Goal: Task Accomplishment & Management: Use online tool/utility

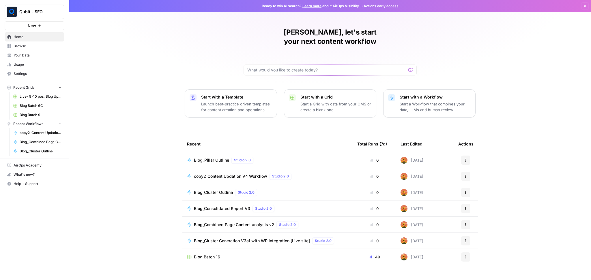
click at [39, 44] on span "Browse" at bounding box center [38, 46] width 48 height 5
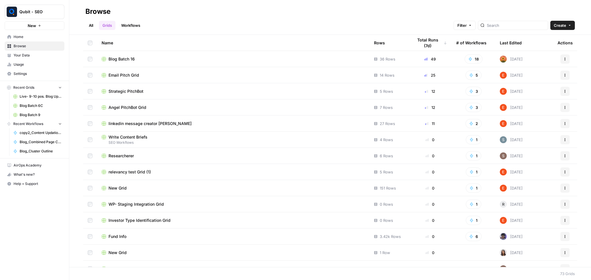
click at [86, 24] on link "All" at bounding box center [90, 25] width 11 height 9
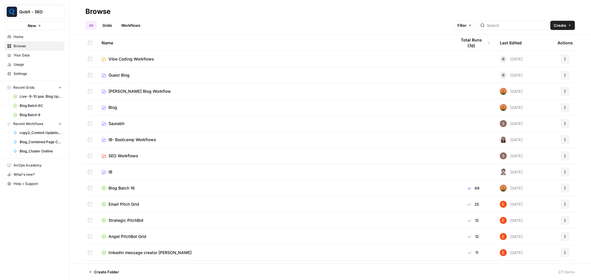
click at [182, 90] on link "Saloni Blog Workflow" at bounding box center [275, 92] width 346 height 6
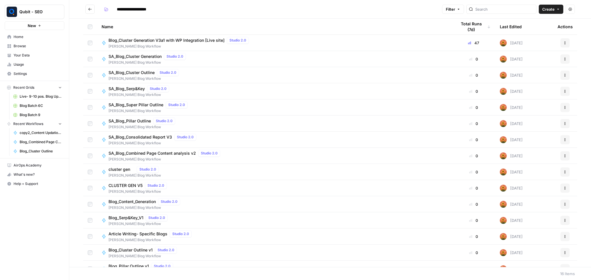
click at [89, 14] on header "**********" at bounding box center [330, 9] width 522 height 19
click at [91, 12] on button "Go back" at bounding box center [89, 9] width 9 height 9
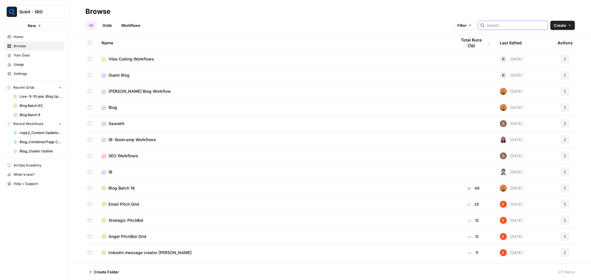
click at [506, 23] on input "search" at bounding box center [516, 26] width 59 height 6
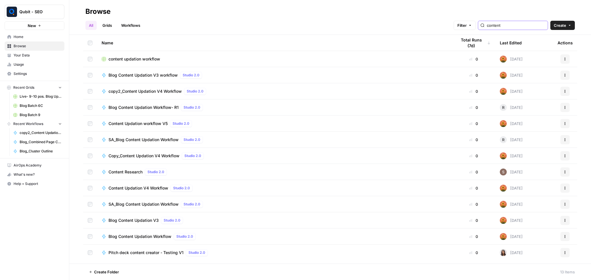
type input "content"
click at [326, 56] on div "content updation workflow" at bounding box center [275, 59] width 346 height 6
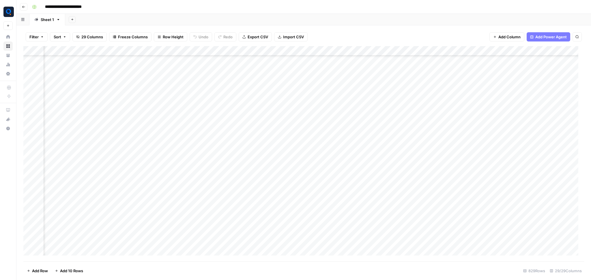
scroll to position [2270, 850]
click at [202, 175] on div "Add Column" at bounding box center [303, 154] width 561 height 216
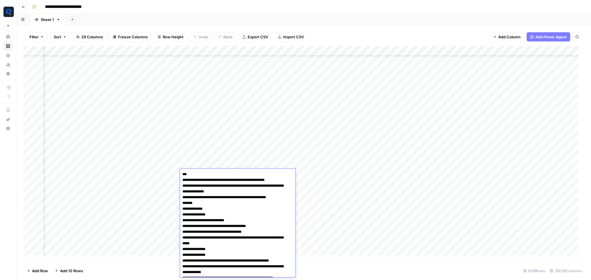
scroll to position [1107, 0]
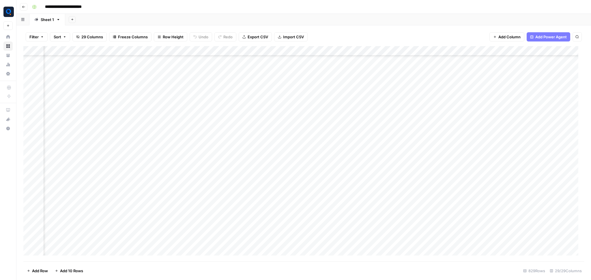
click at [167, 174] on div "Add Column" at bounding box center [303, 154] width 561 height 216
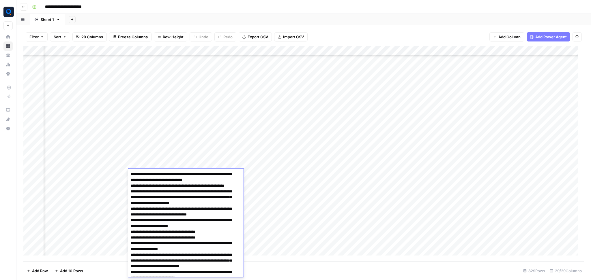
scroll to position [195, 0]
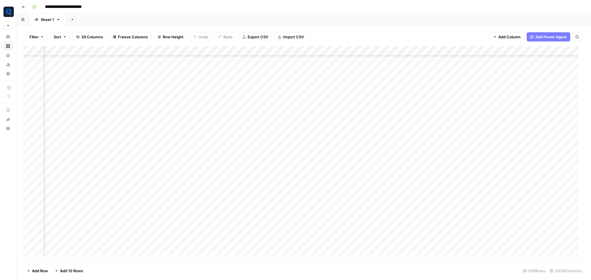
click at [278, 175] on div "Add Column" at bounding box center [303, 154] width 561 height 216
click at [278, 175] on textarea at bounding box center [278, 175] width 92 height 8
click at [226, 175] on div "Add Column" at bounding box center [303, 154] width 561 height 216
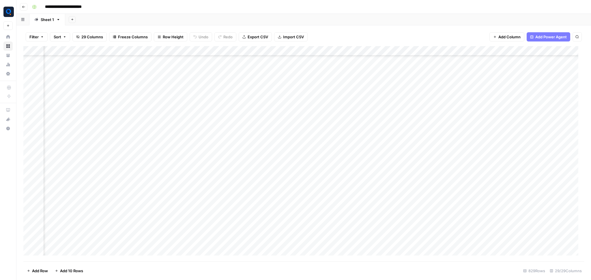
click at [213, 146] on div "Add Column" at bounding box center [303, 154] width 561 height 216
click at [245, 144] on div "Add Column" at bounding box center [303, 154] width 561 height 216
click at [245, 144] on textarea "**********" at bounding box center [289, 148] width 115 height 14
click at [264, 153] on textarea "**********" at bounding box center [289, 148] width 115 height 14
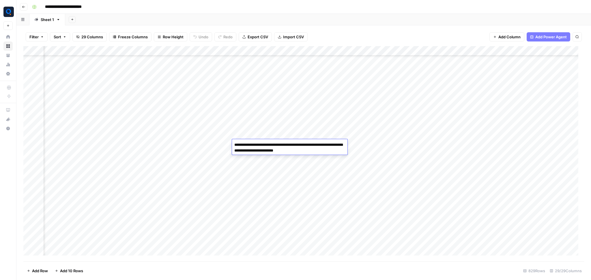
click at [264, 153] on textarea "**********" at bounding box center [289, 148] width 115 height 14
click at [201, 147] on div "Add Column" at bounding box center [303, 154] width 561 height 216
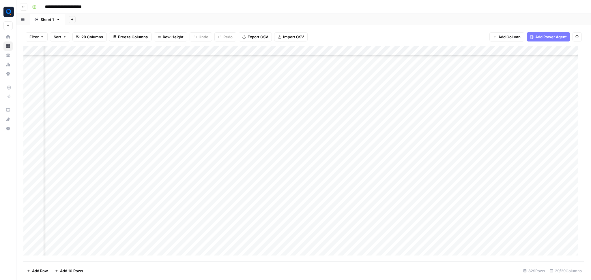
click at [306, 144] on div "Add Column" at bounding box center [303, 154] width 561 height 216
click at [306, 144] on input "**********" at bounding box center [320, 146] width 92 height 7
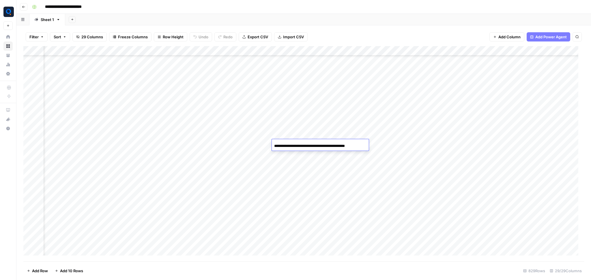
scroll to position [2947, 25]
click at [222, 134] on div "Add Column" at bounding box center [303, 154] width 561 height 216
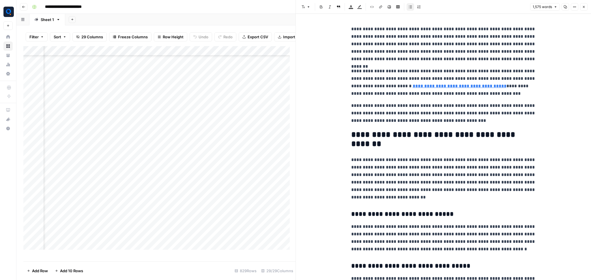
drag, startPoint x: 338, startPoint y: 25, endPoint x: 370, endPoint y: 233, distance: 210.7
drag, startPoint x: 347, startPoint y: 31, endPoint x: 445, endPoint y: 95, distance: 116.3
click at [566, 8] on icon "button" at bounding box center [564, 6] width 3 height 3
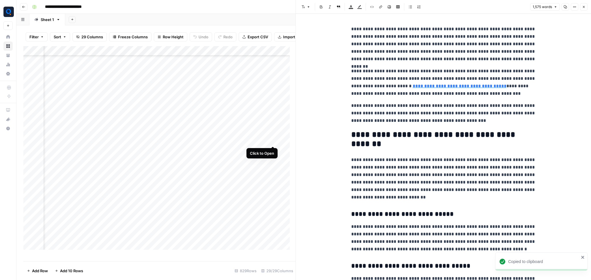
click at [273, 139] on div "Add Column" at bounding box center [159, 151] width 272 height 210
click at [566, 7] on icon "button" at bounding box center [565, 6] width 3 height 3
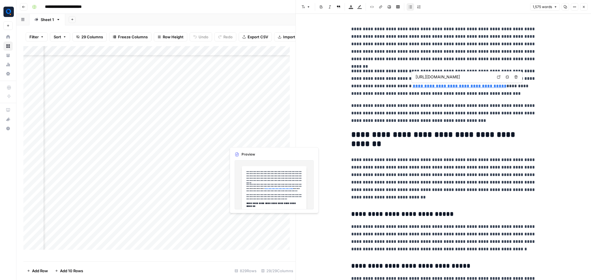
scroll to position [2947, 104]
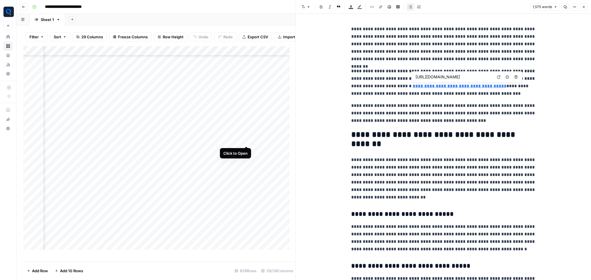
click at [247, 140] on div "Add Column" at bounding box center [159, 151] width 272 height 210
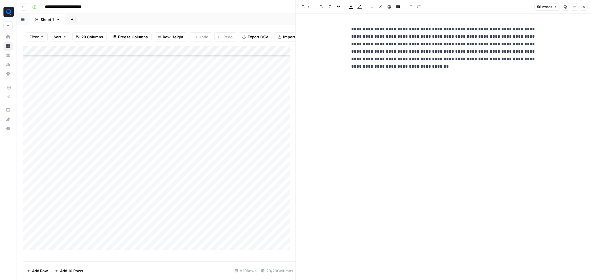
scroll to position [2947, 3]
click at [213, 142] on div "Add Column" at bounding box center [159, 151] width 272 height 210
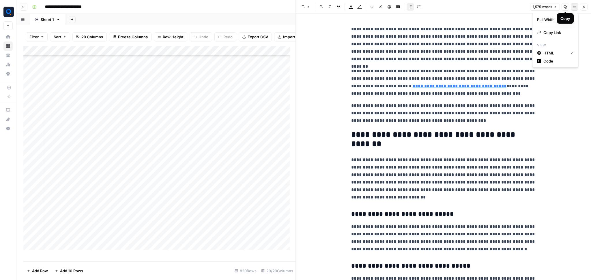
click at [573, 7] on icon "button" at bounding box center [573, 7] width 1 height 1
click at [557, 58] on span "Code" at bounding box center [557, 61] width 28 height 6
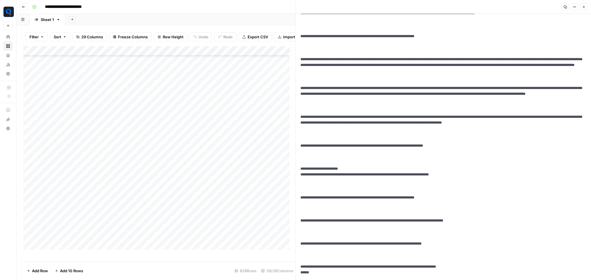
scroll to position [1635, 0]
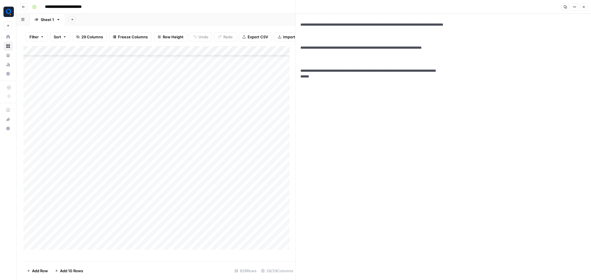
drag, startPoint x: 300, startPoint y: 25, endPoint x: 381, endPoint y: 266, distance: 253.8
click at [171, 140] on div "Add Column" at bounding box center [159, 151] width 272 height 210
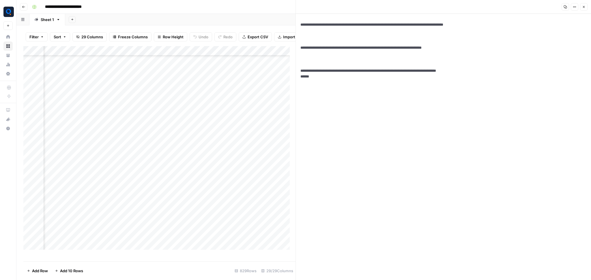
click at [171, 140] on div "Add Column" at bounding box center [159, 151] width 272 height 210
click at [171, 140] on textarea "**********" at bounding box center [194, 141] width 97 height 8
click at [164, 152] on div "Add Column" at bounding box center [159, 151] width 272 height 210
click at [164, 152] on textarea "**********" at bounding box center [192, 151] width 92 height 8
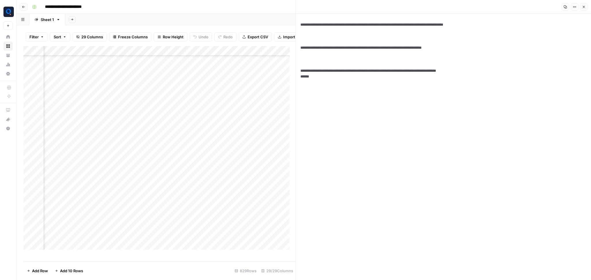
click at [130, 151] on div "Add Column" at bounding box center [159, 151] width 272 height 210
click at [215, 150] on div "Add Column" at bounding box center [159, 151] width 272 height 210
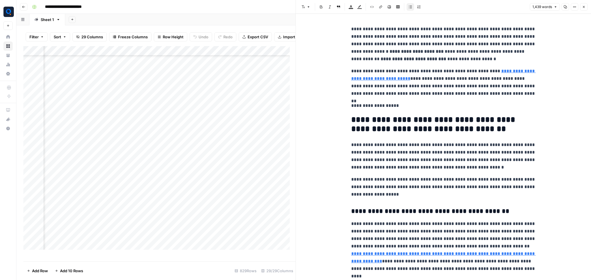
click at [574, 6] on icon "button" at bounding box center [574, 6] width 3 height 3
click at [562, 57] on button "Code" at bounding box center [555, 61] width 41 height 8
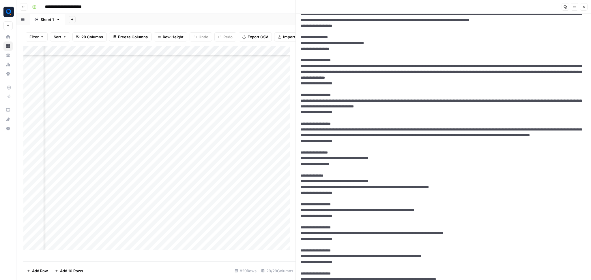
scroll to position [2189, 0]
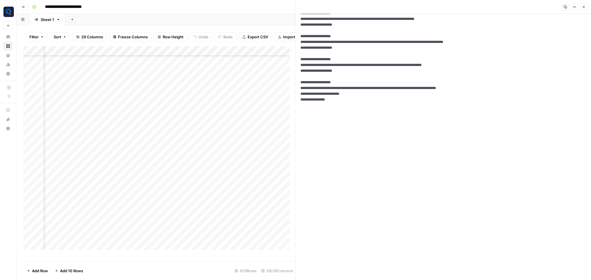
drag, startPoint x: 299, startPoint y: 28, endPoint x: 385, endPoint y: 277, distance: 263.5
click at [562, 5] on button "Copy" at bounding box center [565, 7] width 8 height 8
click at [252, 149] on div "Add Column" at bounding box center [159, 151] width 272 height 210
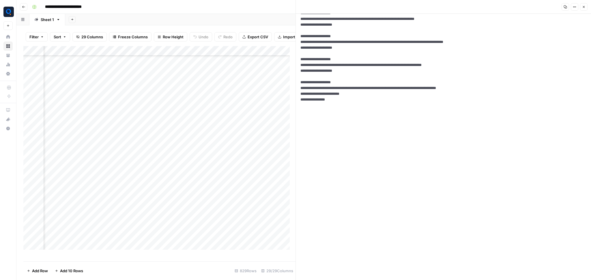
click at [222, 153] on div "Add Column" at bounding box center [159, 151] width 272 height 210
click at [206, 151] on div "Add Column" at bounding box center [159, 151] width 272 height 210
click at [161, 155] on div "Add Column" at bounding box center [159, 151] width 272 height 210
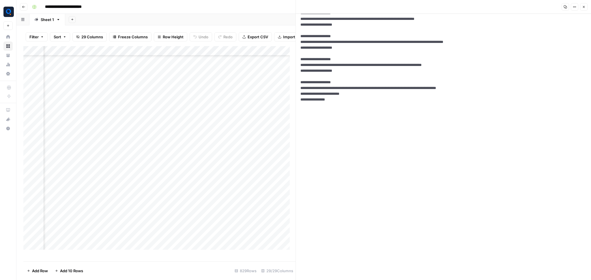
scroll to position [2947, 725]
click at [211, 150] on div "Add Column" at bounding box center [159, 151] width 272 height 210
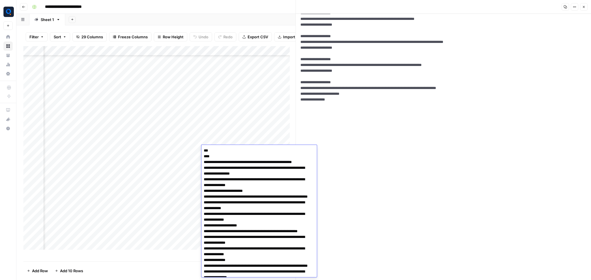
click at [211, 150] on textarea "**********" at bounding box center [256, 234] width 110 height 175
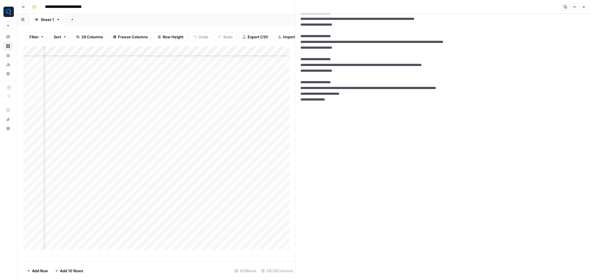
click at [178, 153] on div "Add Column" at bounding box center [159, 151] width 272 height 210
click at [178, 153] on textarea "**" at bounding box center [195, 154] width 92 height 14
click at [275, 150] on div "Add Column" at bounding box center [159, 151] width 272 height 210
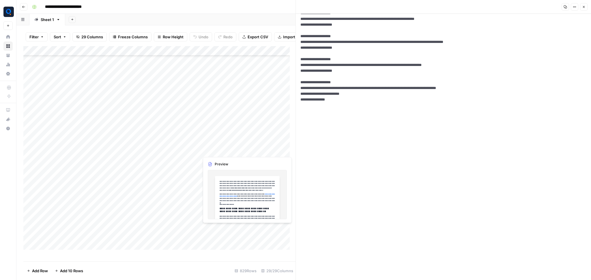
click at [222, 150] on div "Add Column" at bounding box center [159, 151] width 272 height 210
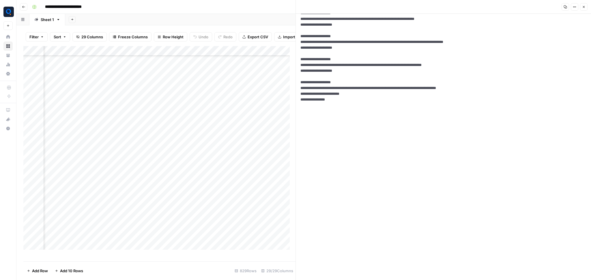
scroll to position [2947, 422]
click at [222, 150] on div "Add Column" at bounding box center [159, 151] width 272 height 210
click at [115, 149] on div "Add Column" at bounding box center [159, 151] width 272 height 210
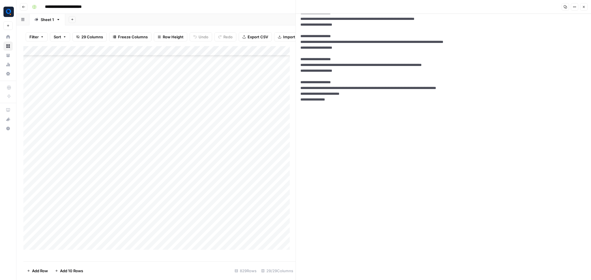
click at [163, 152] on div "Add Column" at bounding box center [159, 151] width 272 height 210
click at [163, 152] on textarea "**********" at bounding box center [193, 151] width 92 height 8
click at [268, 149] on div "Add Column" at bounding box center [159, 151] width 272 height 210
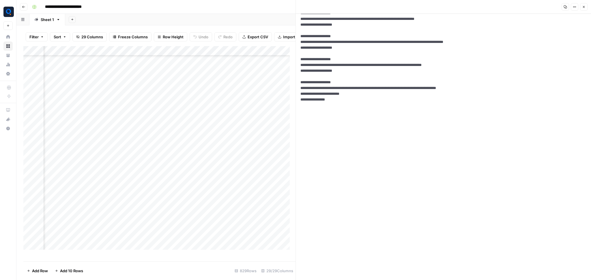
click at [268, 149] on div "Add Column" at bounding box center [159, 151] width 272 height 210
click at [185, 57] on div "Add Column" at bounding box center [159, 151] width 272 height 210
click at [185, 57] on div at bounding box center [170, 58] width 52 height 12
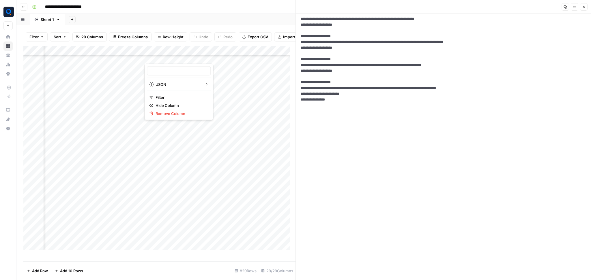
click at [185, 57] on div at bounding box center [170, 58] width 52 height 12
type input "List Changes"
click at [123, 85] on div "Add Column" at bounding box center [159, 151] width 272 height 210
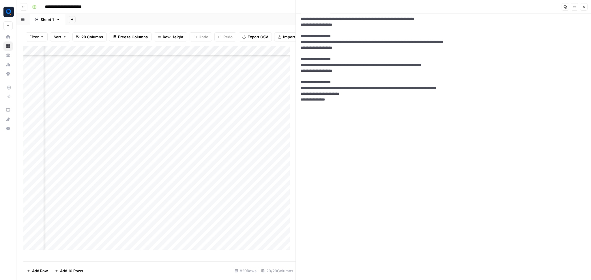
click at [165, 58] on div "Add Column" at bounding box center [159, 151] width 272 height 210
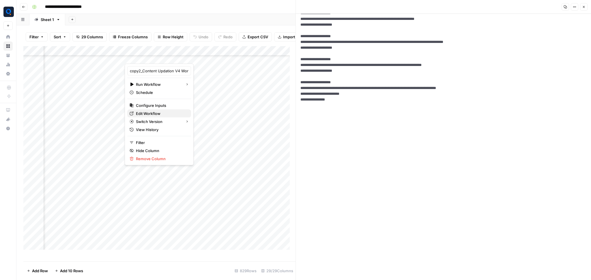
click at [155, 113] on span "Edit Workflow" at bounding box center [161, 114] width 50 height 6
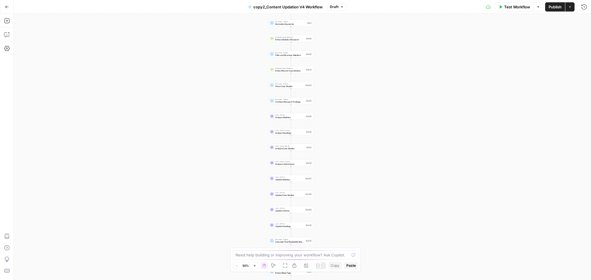
drag, startPoint x: 335, startPoint y: 81, endPoint x: 310, endPoint y: 144, distance: 67.9
click at [310, 144] on div "Workflow Set Inputs Inputs Run Code · Python Normalize Keywords Step 1 Perplexi…" at bounding box center [302, 147] width 577 height 267
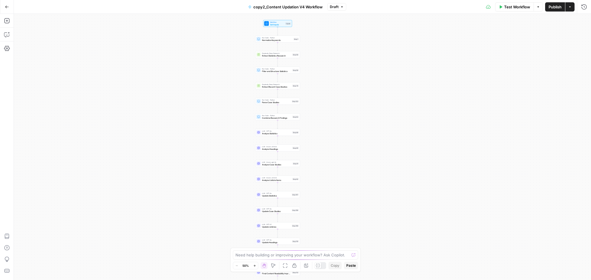
click at [329, 83] on div "Workflow Set Inputs Inputs Run Code · Python Normalize Keywords Step 1 Perplexi…" at bounding box center [302, 147] width 577 height 267
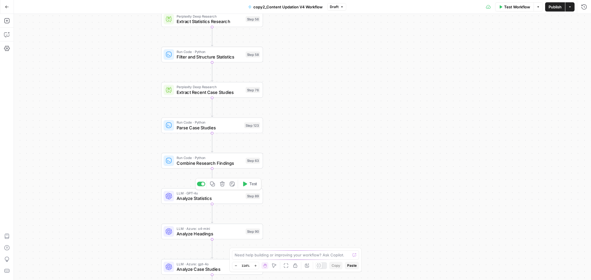
click at [234, 201] on span "Analyze Statistics" at bounding box center [210, 198] width 66 height 7
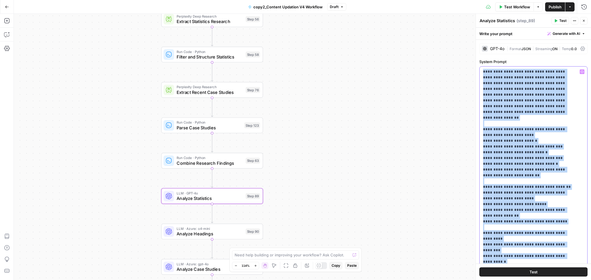
drag, startPoint x: 537, startPoint y: 182, endPoint x: 477, endPoint y: 66, distance: 129.9
click at [477, 66] on div "**********" at bounding box center [532, 147] width 115 height 267
copy p "**********"
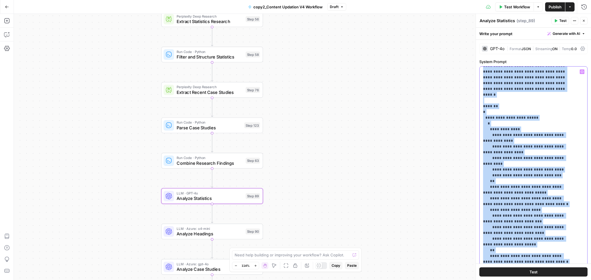
scroll to position [201, 0]
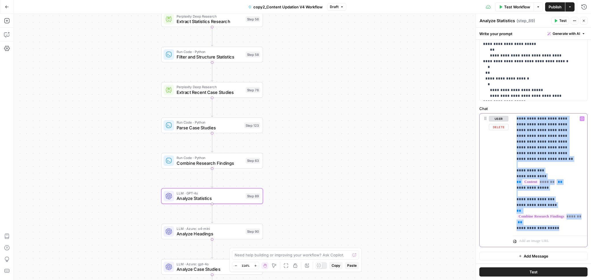
drag, startPoint x: 565, startPoint y: 226, endPoint x: 513, endPoint y: 113, distance: 123.9
click at [513, 114] on div "**********" at bounding box center [547, 174] width 68 height 120
copy p "**********"
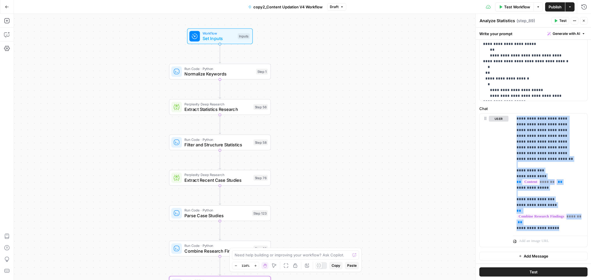
drag, startPoint x: 293, startPoint y: 52, endPoint x: 302, endPoint y: 148, distance: 96.8
click at [302, 148] on div "Workflow Set Inputs Inputs Run Code · Python Normalize Keywords Step 1 Perplexi…" at bounding box center [302, 147] width 577 height 267
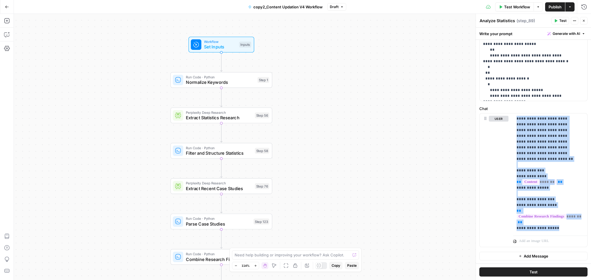
click at [302, 148] on div "Workflow Set Inputs Inputs Run Code · Python Normalize Keywords Step 1 Perplexi…" at bounding box center [302, 147] width 577 height 267
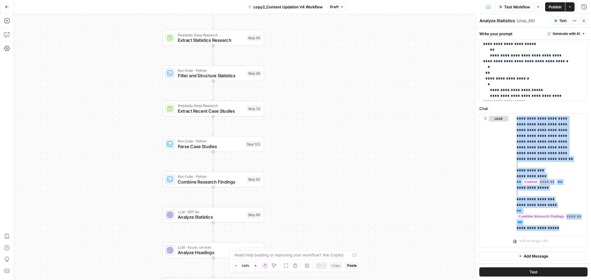
drag, startPoint x: 302, startPoint y: 148, endPoint x: 293, endPoint y: 62, distance: 86.2
click at [293, 62] on div "Workflow Set Inputs Inputs Run Code · Python Normalize Keywords Step 1 Perplexi…" at bounding box center [302, 147] width 577 height 267
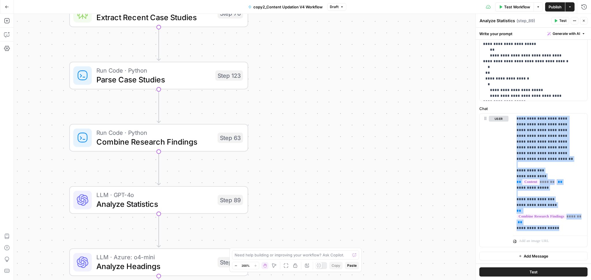
drag, startPoint x: 290, startPoint y: 149, endPoint x: 298, endPoint y: 33, distance: 116.5
click at [298, 33] on div "Workflow Set Inputs Inputs Run Code · Python Normalize Keywords Step 1 Perplexi…" at bounding box center [302, 147] width 577 height 267
click at [213, 180] on icon "button" at bounding box center [215, 178] width 9 height 9
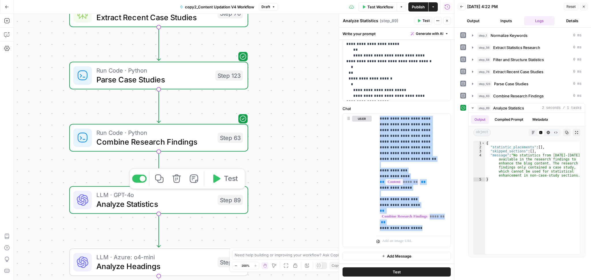
click at [182, 201] on span "Analyze Statistics" at bounding box center [154, 204] width 117 height 12
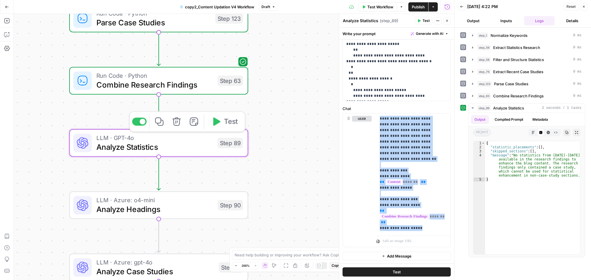
click at [203, 132] on div "LLM · GPT-4o Analyze Statistics Step 89 Copy step Delete step Add Note Test" at bounding box center [158, 143] width 179 height 28
click at [201, 139] on span "LLM · GPT-4o" at bounding box center [154, 137] width 117 height 9
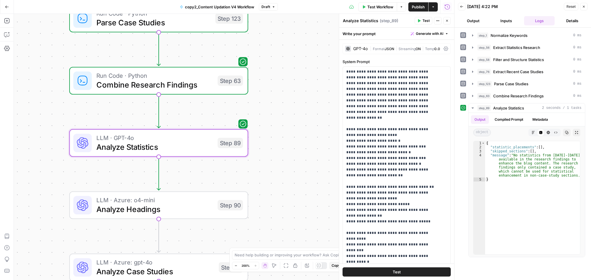
click at [358, 48] on div "GPT-4o" at bounding box center [360, 49] width 14 height 4
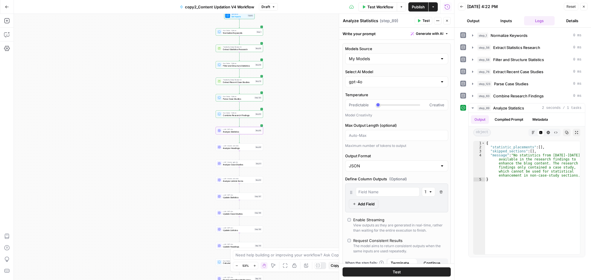
drag, startPoint x: 292, startPoint y: 127, endPoint x: 245, endPoint y: 121, distance: 46.8
click at [245, 121] on div "Workflow Set Inputs Inputs Run Code · Python Normalize Keywords Step 1 Perplexi…" at bounding box center [234, 147] width 440 height 267
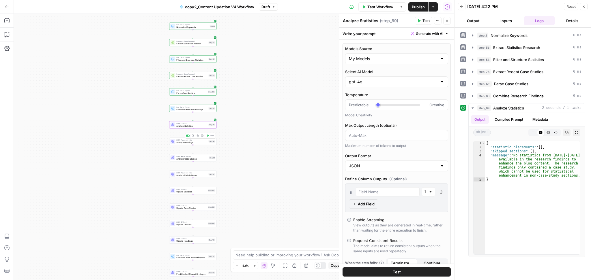
click at [193, 143] on span "Analyze Headings" at bounding box center [191, 142] width 31 height 3
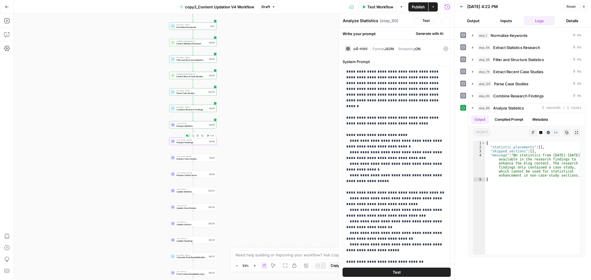
type textarea "Analyze Headings"
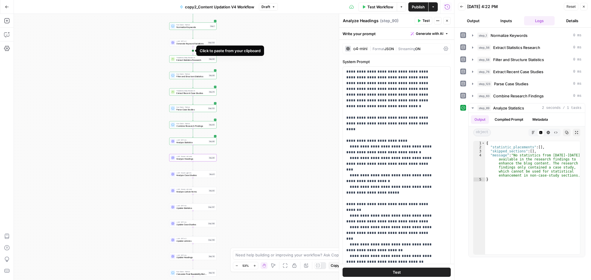
click at [192, 47] on icon "Edge from step_124 to step_56" at bounding box center [192, 50] width 1 height 9
click at [196, 53] on icon "button" at bounding box center [197, 53] width 2 height 2
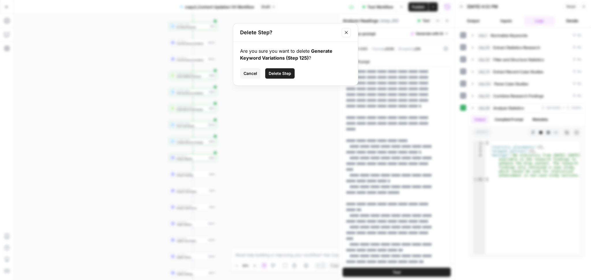
click at [284, 74] on span "Delete Step" at bounding box center [280, 74] width 23 height 6
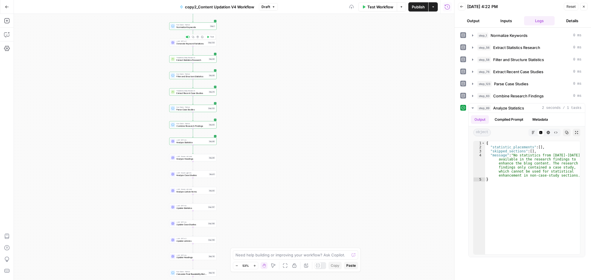
click at [195, 44] on span "Generate Keyword Variations" at bounding box center [191, 43] width 30 height 3
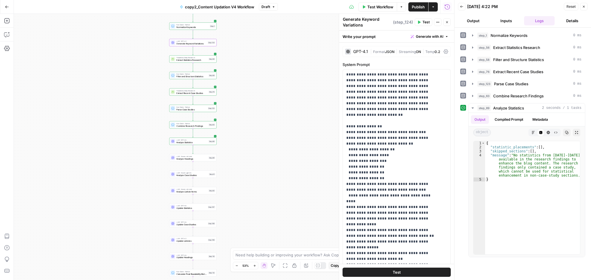
click at [361, 53] on div "GPT-4.1" at bounding box center [360, 52] width 15 height 4
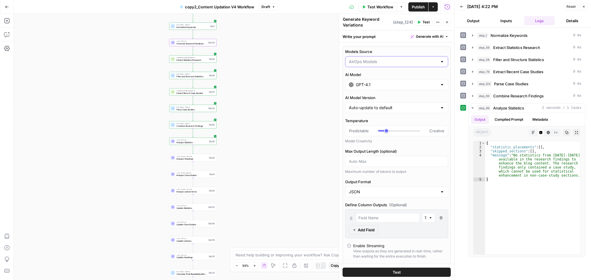
click at [373, 61] on input "Models Source" at bounding box center [393, 62] width 89 height 6
click at [382, 86] on span "My Models" at bounding box center [392, 84] width 85 height 6
type input "My Models"
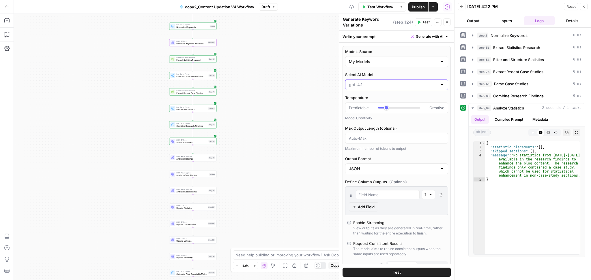
click at [369, 84] on input "Select AI Model" at bounding box center [393, 85] width 89 height 6
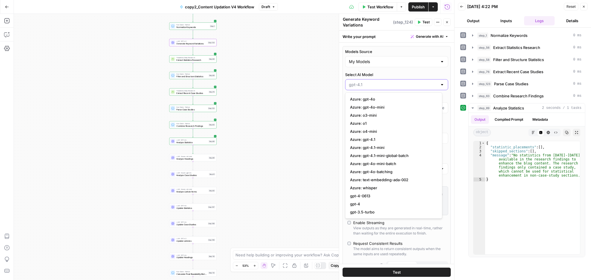
click at [382, 85] on input "Select AI Model" at bounding box center [393, 85] width 89 height 6
click at [380, 103] on span "gpt-5" at bounding box center [392, 106] width 85 height 6
type input "gpt-5"
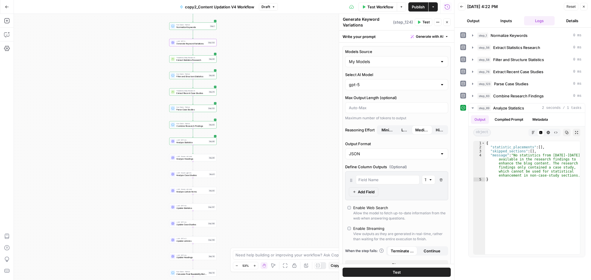
click at [421, 23] on button "Test" at bounding box center [424, 22] width 18 height 8
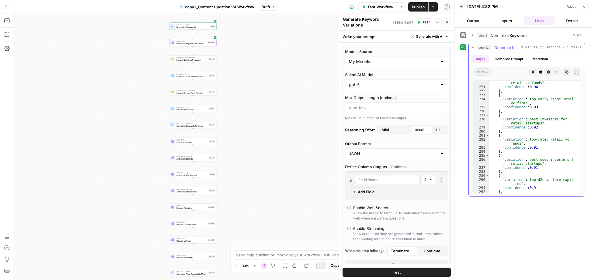
scroll to position [1345, 0]
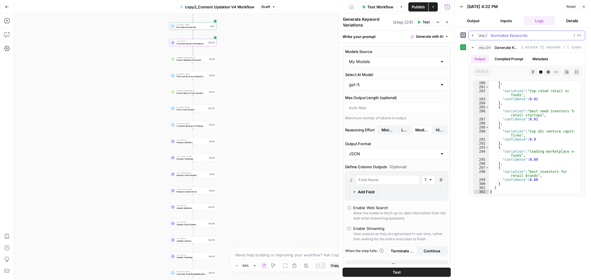
click at [539, 34] on div "step_1 Normalize Keywords 1 ms" at bounding box center [529, 36] width 104 height 6
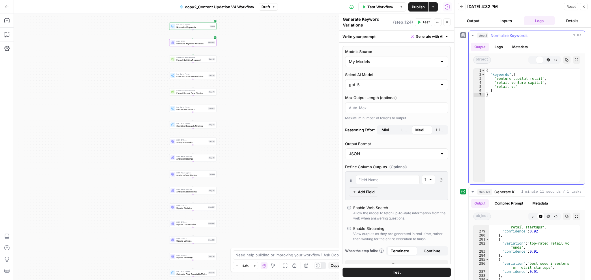
scroll to position [1377, 0]
click at [516, 37] on span "Normalize Keywords" at bounding box center [508, 36] width 37 height 6
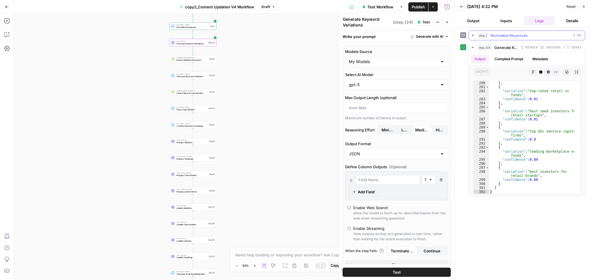
scroll to position [1345, 0]
click at [539, 48] on span "1 minute 11 seconds / 1 tasks" at bounding box center [551, 47] width 60 height 5
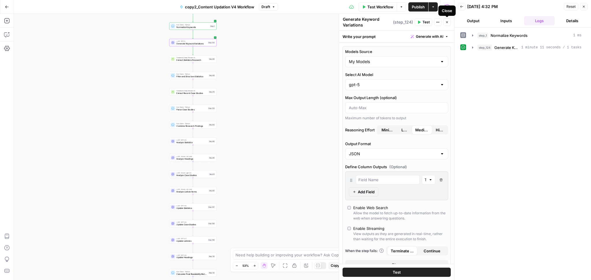
click at [446, 25] on button "Close" at bounding box center [447, 22] width 8 height 8
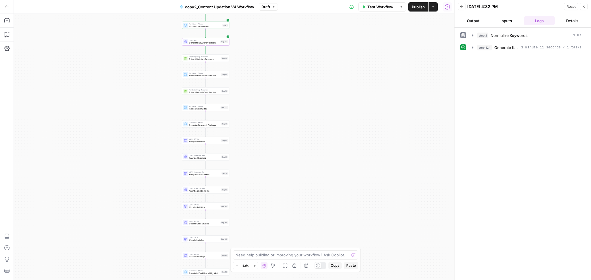
drag, startPoint x: 265, startPoint y: 100, endPoint x: 280, endPoint y: 99, distance: 14.7
click at [280, 99] on div "Workflow Set Inputs Inputs Run Code · Python Normalize Keywords Step 1 LLM · GP…" at bounding box center [234, 147] width 440 height 267
click at [204, 159] on span "Analyze Headings" at bounding box center [206, 158] width 31 height 3
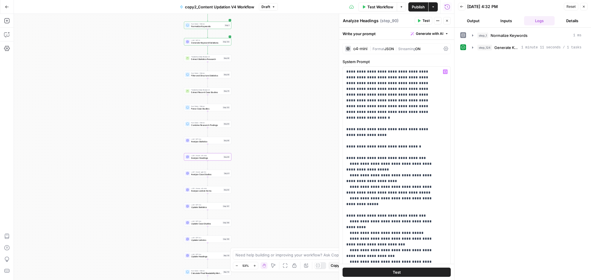
click at [361, 50] on div "o4-mini" at bounding box center [360, 49] width 14 height 4
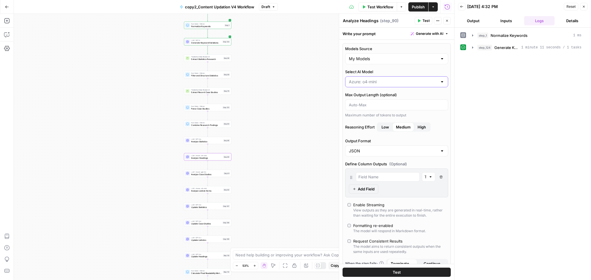
click at [373, 85] on input "Select AI Model" at bounding box center [393, 82] width 89 height 6
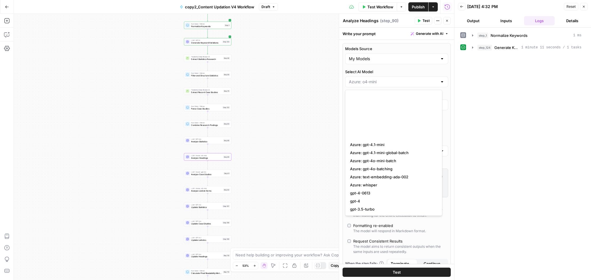
scroll to position [93, 0]
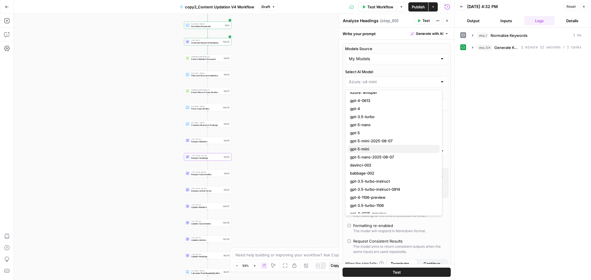
click at [380, 149] on span "gpt-5-mini" at bounding box center [392, 149] width 85 height 6
type input "gpt-5-mini"
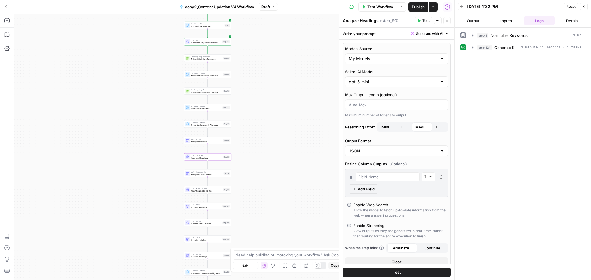
click at [419, 21] on icon "button" at bounding box center [419, 20] width 3 height 3
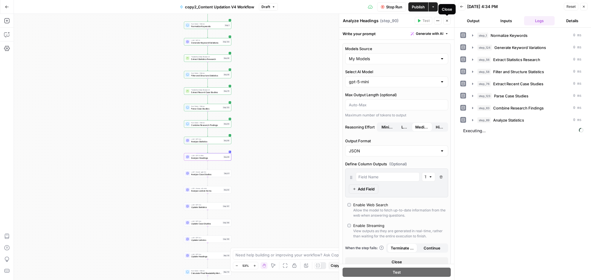
click at [447, 24] on button "Close" at bounding box center [447, 21] width 8 height 8
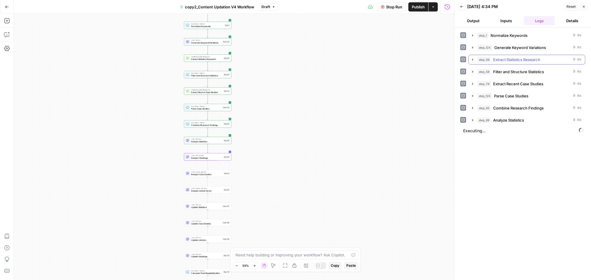
click at [529, 59] on span "Extract Statistics Research" at bounding box center [516, 60] width 47 height 6
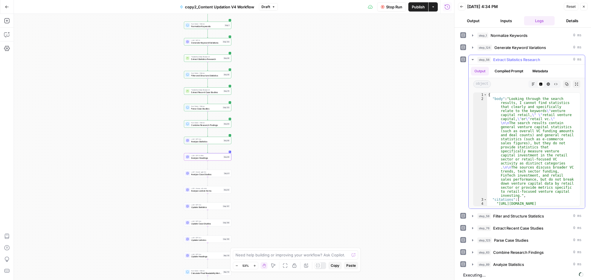
click at [529, 59] on span "Extract Statistics Research" at bounding box center [516, 60] width 47 height 6
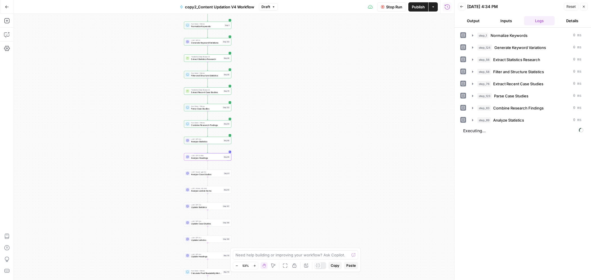
click at [509, 19] on button "Inputs" at bounding box center [506, 20] width 31 height 9
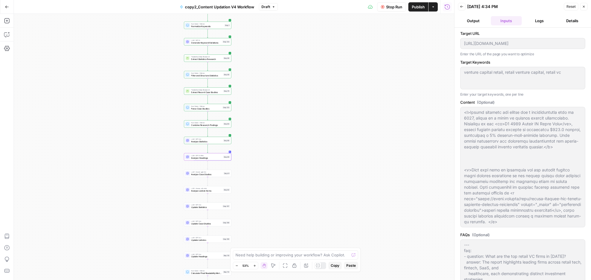
type input "---_acf_changed: false_yoast_wpseo_title: Top Retail VC Firms to Watch and Secu…"
click at [534, 19] on button "Logs" at bounding box center [539, 20] width 31 height 9
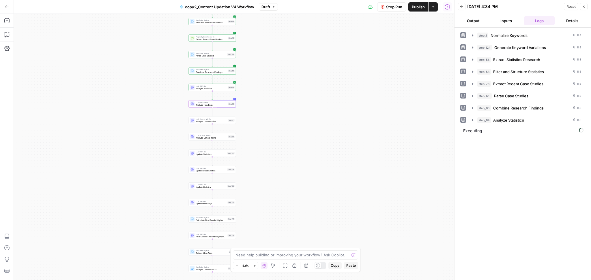
drag, startPoint x: 326, startPoint y: 192, endPoint x: 331, endPoint y: 139, distance: 53.0
click at [331, 139] on div "Workflow Set Inputs Inputs Run Code · Python Normalize Keywords Step 1 LLM · GP…" at bounding box center [234, 147] width 440 height 267
drag, startPoint x: 293, startPoint y: 159, endPoint x: 285, endPoint y: 145, distance: 15.8
click at [285, 145] on div "Workflow Set Inputs Inputs Run Code · Python Normalize Keywords Step 1 LLM · GP…" at bounding box center [234, 147] width 440 height 267
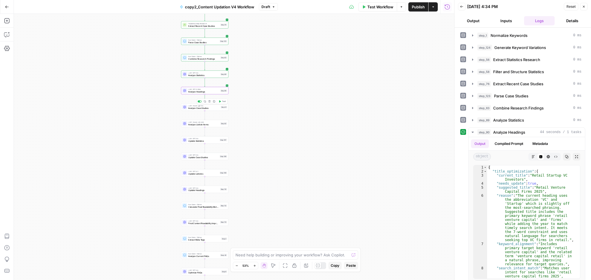
click at [199, 107] on span "Analyze Case Studies" at bounding box center [203, 108] width 31 height 3
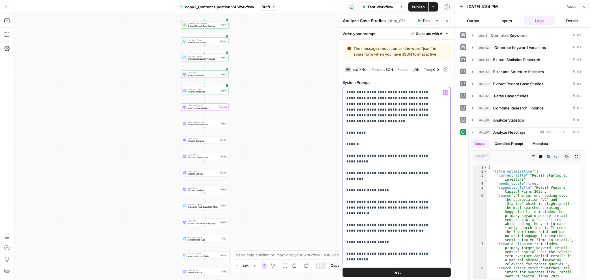
click at [359, 106] on p "**********" at bounding box center [390, 263] width 89 height 346
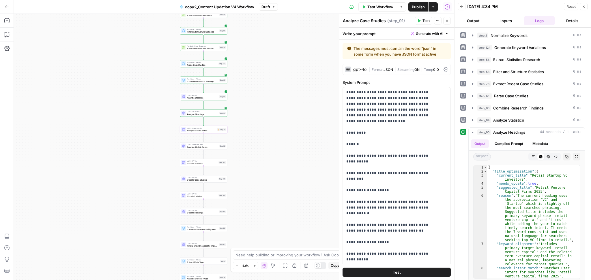
drag, startPoint x: 261, startPoint y: 88, endPoint x: 260, endPoint y: 110, distance: 22.5
click at [260, 110] on div "Workflow Set Inputs Inputs Run Code · Python Normalize Keywords Step 1 LLM · GP…" at bounding box center [234, 147] width 440 height 267
click at [209, 75] on icon "button" at bounding box center [208, 75] width 2 height 2
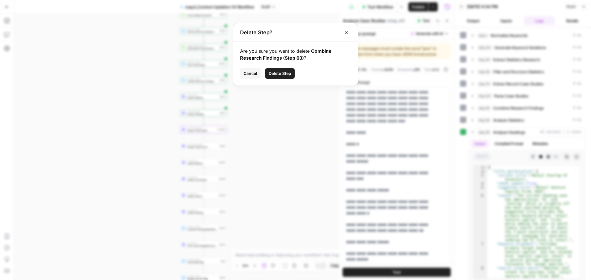
click at [274, 76] on span "Delete Step" at bounding box center [280, 74] width 23 height 6
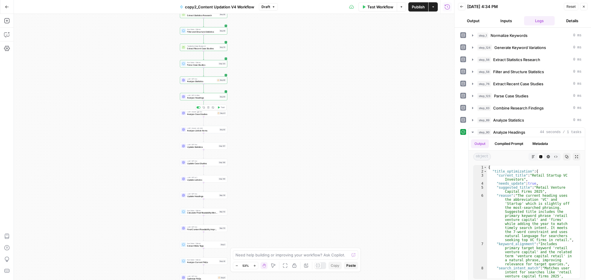
click at [205, 116] on div "LLM · Azure: gpt-4o Analyze Case Studies Step 91 Copy step Delete step Add Note…" at bounding box center [203, 113] width 47 height 7
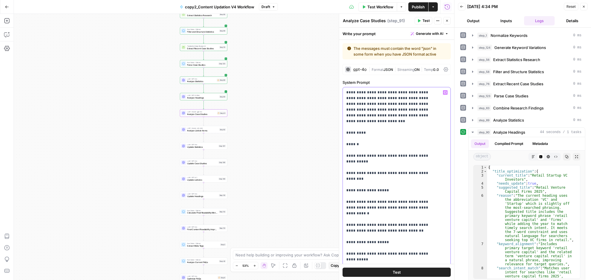
click at [360, 106] on p "**********" at bounding box center [390, 263] width 89 height 346
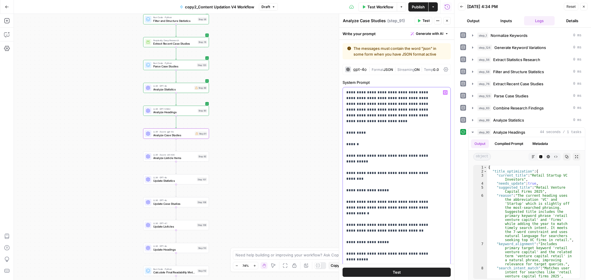
click at [361, 124] on p "**********" at bounding box center [390, 263] width 89 height 346
click at [380, 105] on p "**********" at bounding box center [390, 263] width 89 height 346
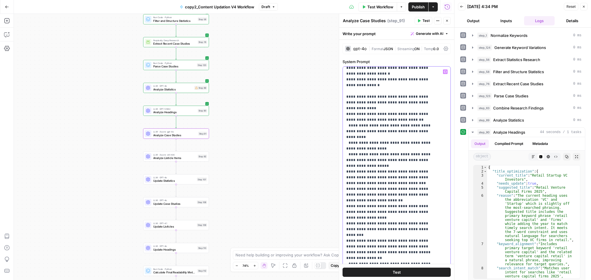
scroll to position [1362, 0]
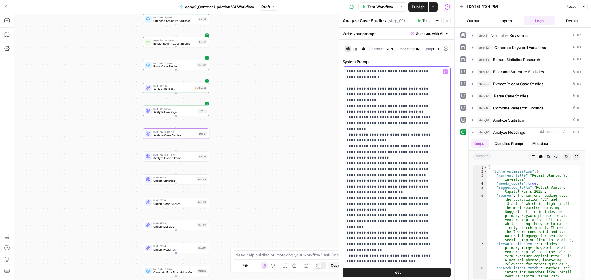
drag, startPoint x: 366, startPoint y: 124, endPoint x: 389, endPoint y: 128, distance: 23.6
drag, startPoint x: 378, startPoint y: 143, endPoint x: 405, endPoint y: 145, distance: 27.2
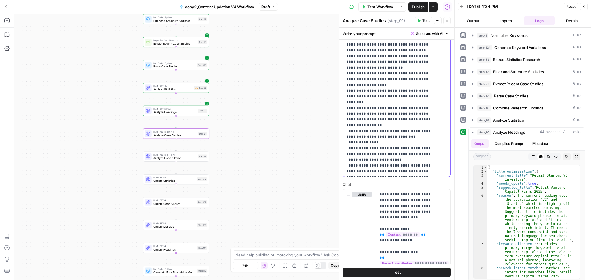
scroll to position [153, 0]
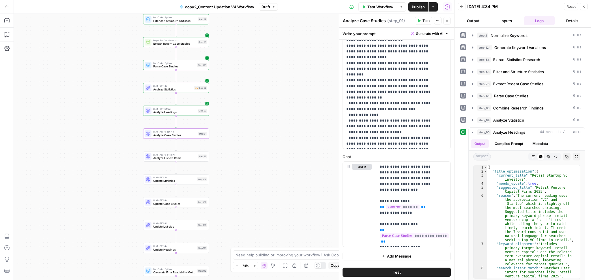
click at [419, 19] on icon "button" at bounding box center [418, 20] width 3 height 3
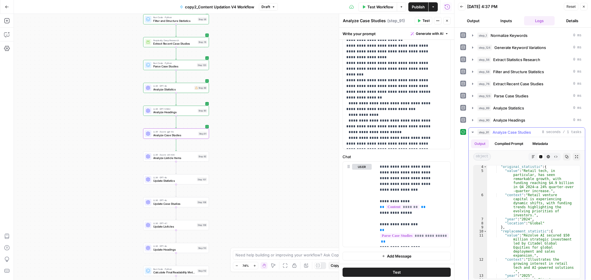
scroll to position [13, 0]
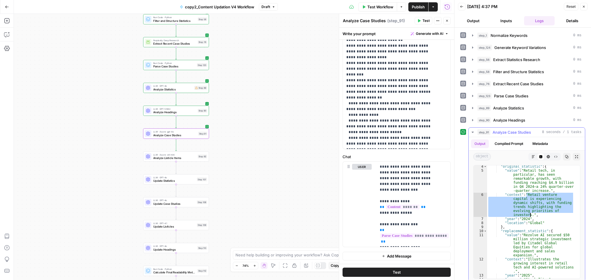
drag, startPoint x: 526, startPoint y: 196, endPoint x: 530, endPoint y: 216, distance: 21.2
click at [530, 216] on div ""original_statistic" : { "value" : "Retail tech, in particular, has seen remark…" at bounding box center [530, 234] width 87 height 138
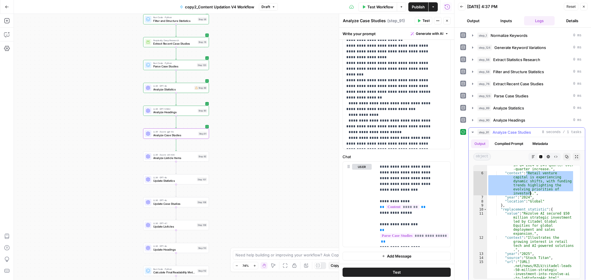
scroll to position [35, 0]
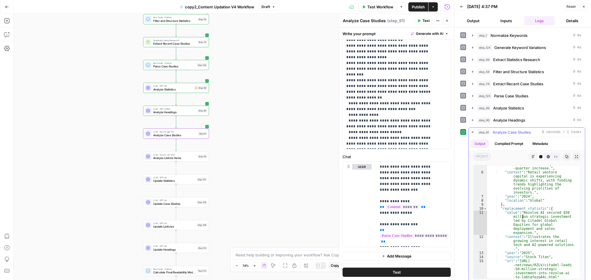
click at [523, 216] on div ""value" : "Retail tech, in particular, has seen remarkable growth, with funding…" at bounding box center [530, 217] width 87 height 142
type textarea "**********"
click at [522, 214] on div ""value" : "Retail tech, in particular, has seen remarkable growth, with funding…" at bounding box center [530, 217] width 87 height 142
drag, startPoint x: 522, startPoint y: 214, endPoint x: 529, endPoint y: 232, distance: 18.9
click at [529, 232] on div ""value" : "Retail tech, in particular, has seen remarkable growth, with funding…" at bounding box center [530, 217] width 87 height 142
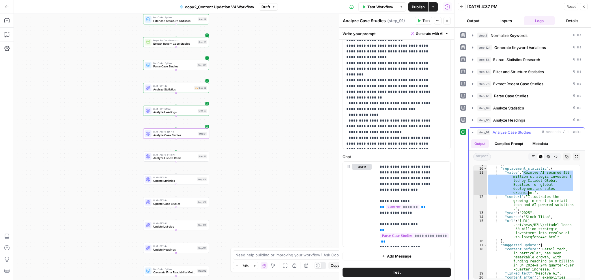
scroll to position [91, 0]
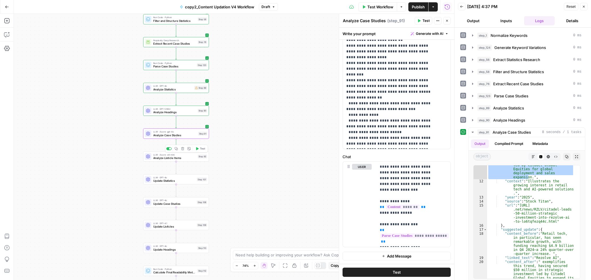
click at [181, 162] on div "LLM · Azure: o4-mini Analyze Listicle Items Step 92 Copy step Delete step Add N…" at bounding box center [176, 157] width 66 height 10
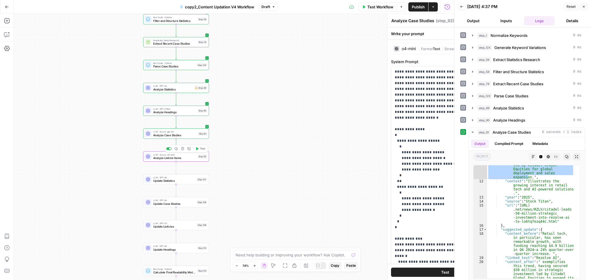
type textarea "Analyze Listicle Items"
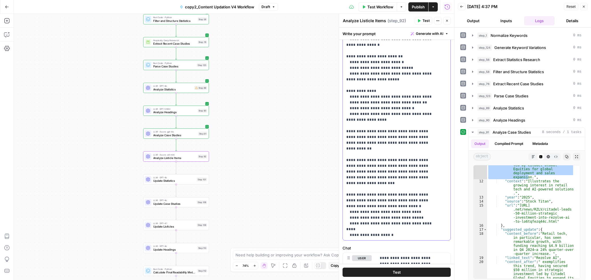
scroll to position [63, 0]
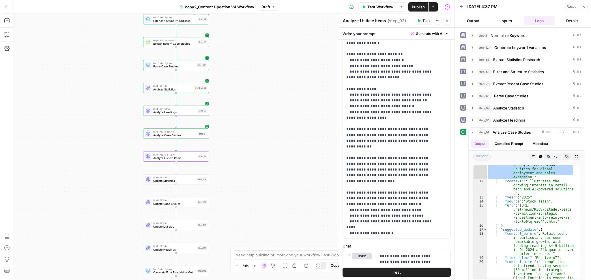
click at [426, 17] on button "Test" at bounding box center [424, 21] width 18 height 8
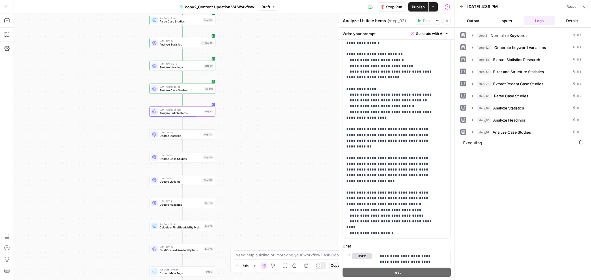
drag, startPoint x: 290, startPoint y: 172, endPoint x: 297, endPoint y: 108, distance: 63.6
click at [297, 108] on div "Workflow Set Inputs Inputs Run Code · Python Normalize Keywords Step 1 LLM · GP…" at bounding box center [234, 147] width 440 height 267
drag, startPoint x: 252, startPoint y: 115, endPoint x: 252, endPoint y: 85, distance: 30.3
click at [252, 85] on div "Workflow Set Inputs Inputs Run Code · Python Normalize Keywords Step 1 LLM · GP…" at bounding box center [234, 147] width 440 height 267
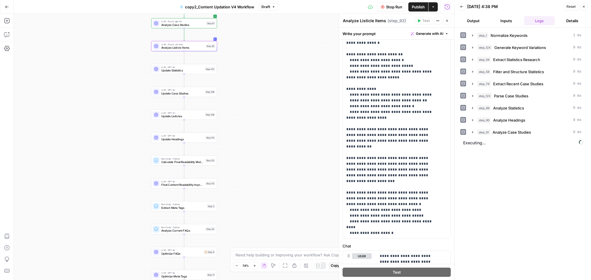
drag, startPoint x: 233, startPoint y: 87, endPoint x: 234, endPoint y: 70, distance: 17.0
click at [234, 70] on div "Workflow Set Inputs Inputs Run Code · Python Normalize Keywords Step 1 LLM · GP…" at bounding box center [234, 147] width 440 height 267
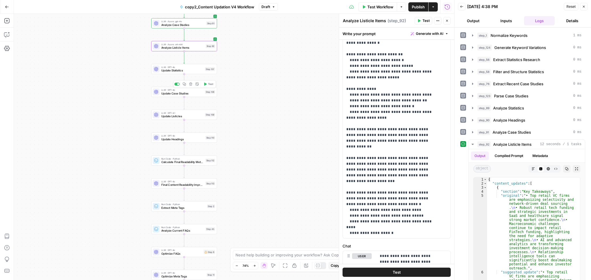
click at [199, 93] on span "Update Case Studies" at bounding box center [182, 93] width 42 height 4
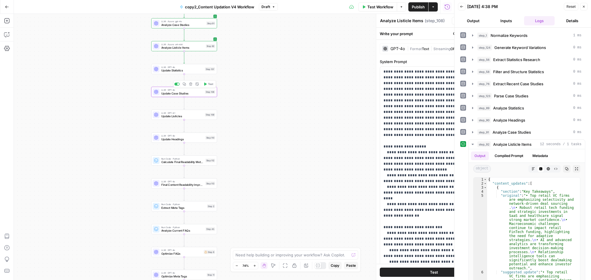
type textarea "Update Case Studies"
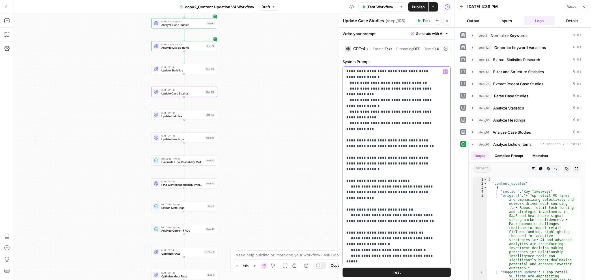
scroll to position [0, 0]
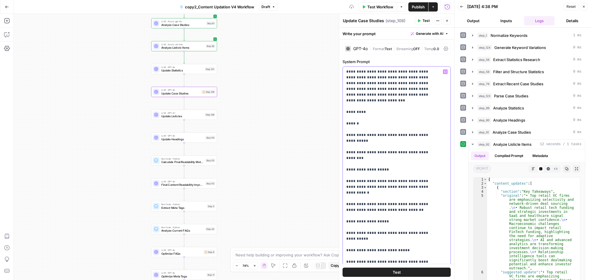
click at [359, 84] on p "**********" at bounding box center [390, 242] width 89 height 346
click at [359, 102] on p "**********" at bounding box center [390, 242] width 89 height 346
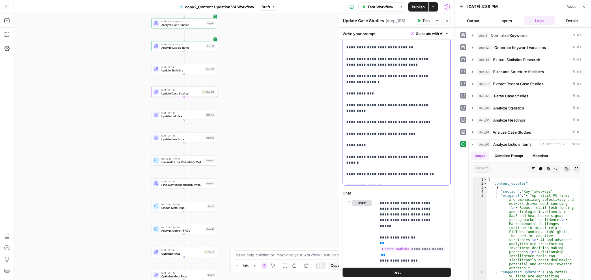
scroll to position [117, 0]
click at [417, 195] on span "**********" at bounding box center [390, 200] width 89 height 10
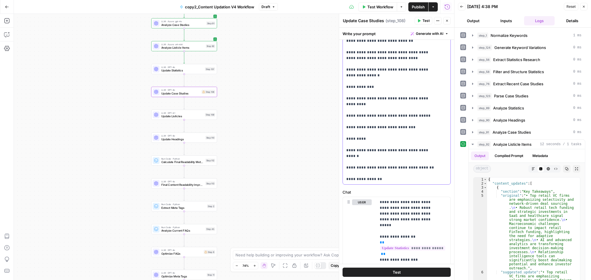
click at [407, 206] on span "**********" at bounding box center [417, 208] width 30 height 4
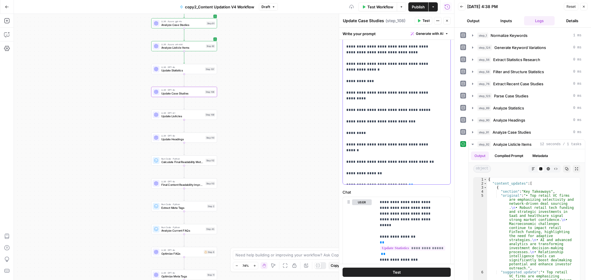
scroll to position [178, 0]
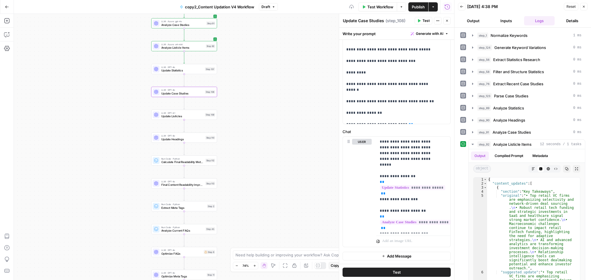
click at [419, 21] on icon "button" at bounding box center [419, 20] width 3 height 3
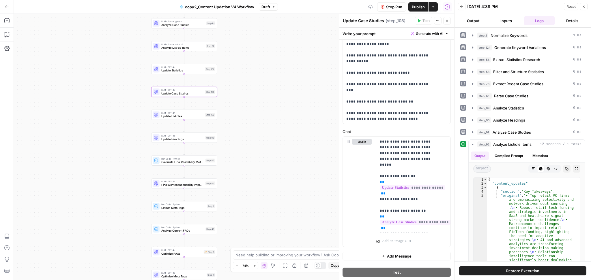
scroll to position [0, 0]
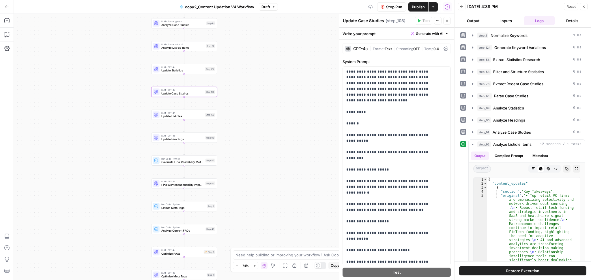
click at [355, 48] on div "GPT-4o" at bounding box center [360, 49] width 14 height 4
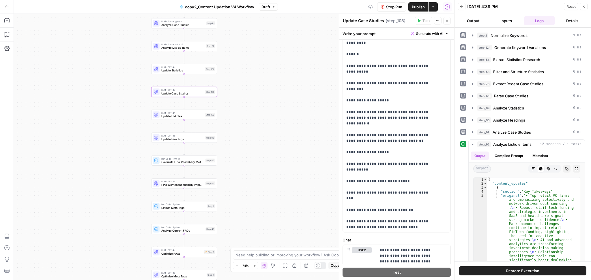
scroll to position [367, 0]
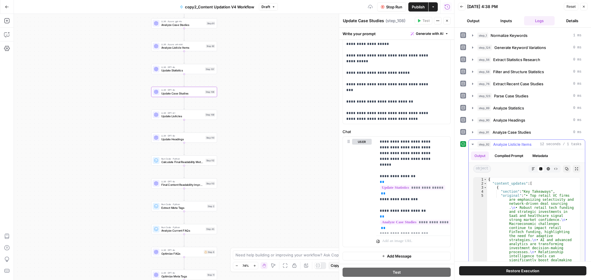
click at [530, 146] on span "Analyze Listicle Items" at bounding box center [512, 145] width 38 height 6
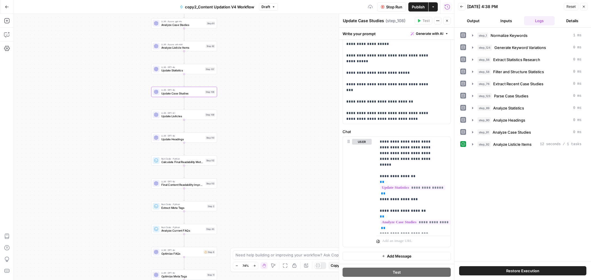
scroll to position [127, 0]
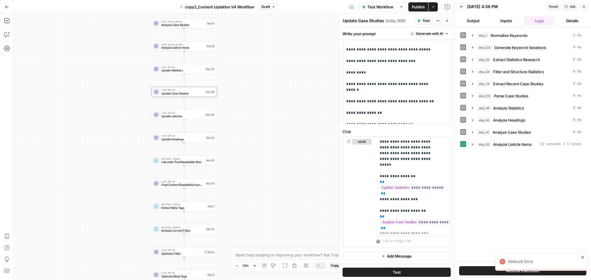
click at [295, 179] on div "Workflow Set Inputs Inputs Run Code · Python Normalize Keywords Step 1 LLM · GP…" at bounding box center [234, 147] width 440 height 267
click at [485, 271] on button "Restore Execution" at bounding box center [522, 271] width 127 height 9
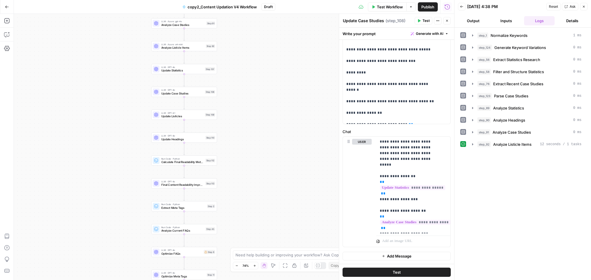
click at [324, 111] on div "Workflow Set Inputs Inputs Run Code · Python Normalize Keywords Step 1 LLM · GP…" at bounding box center [234, 147] width 440 height 267
click at [422, 19] on button "Test" at bounding box center [424, 21] width 18 height 8
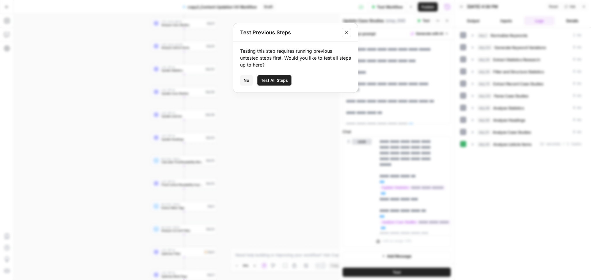
click at [279, 78] on span "Test All Steps" at bounding box center [274, 81] width 27 height 6
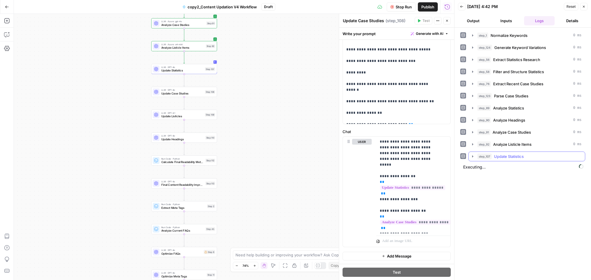
click at [536, 157] on div "step_107 Update Statistics" at bounding box center [529, 157] width 104 height 6
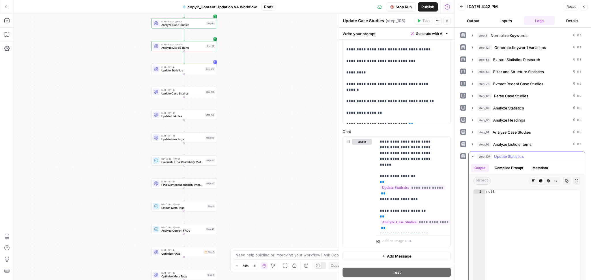
click at [536, 157] on div "step_107 Update Statistics" at bounding box center [529, 157] width 104 height 6
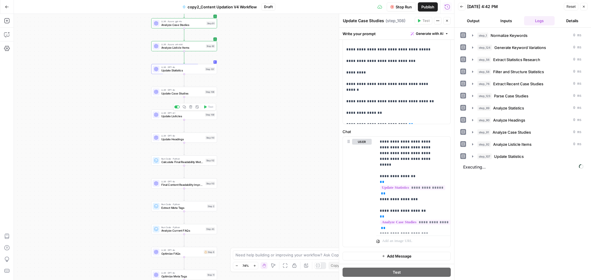
click at [190, 115] on span "Update Listicles" at bounding box center [182, 116] width 42 height 4
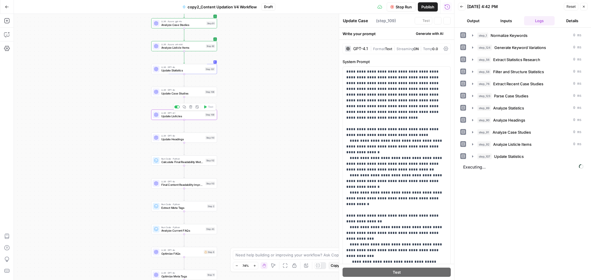
type textarea "Update Listicles"
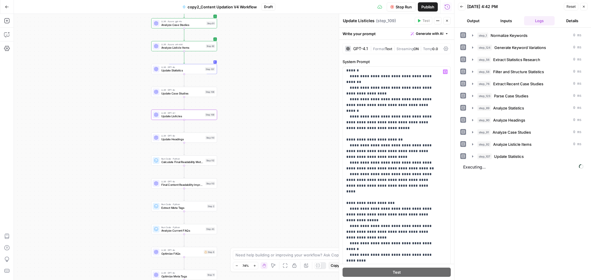
scroll to position [600, 0]
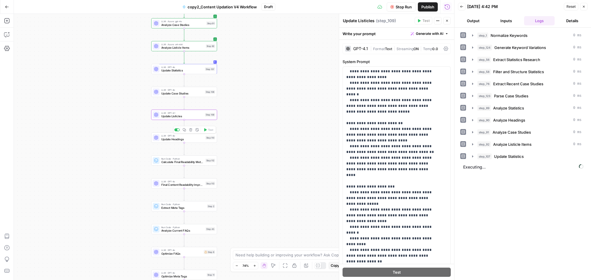
click at [184, 138] on span "Update Headings" at bounding box center [182, 139] width 42 height 4
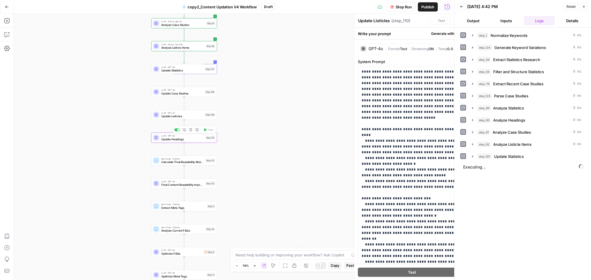
type textarea "Update Headings"
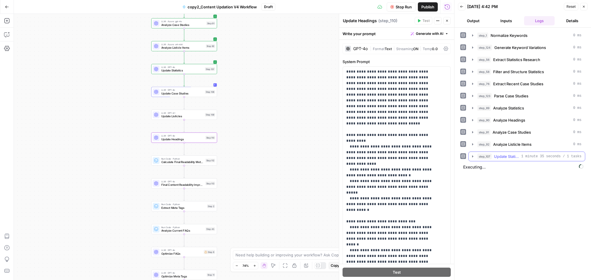
click at [543, 158] on span "1 minute 35 seconds / 1 tasks" at bounding box center [551, 156] width 60 height 5
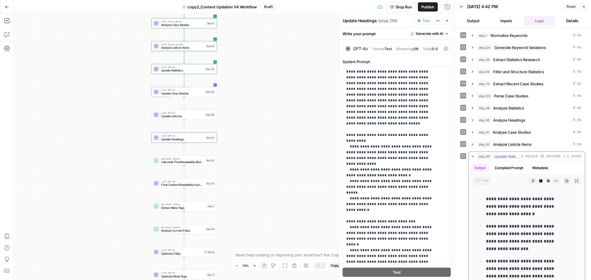
scroll to position [2048, 0]
click at [530, 154] on span "1 minute 35 seconds / 1 tasks" at bounding box center [551, 156] width 60 height 5
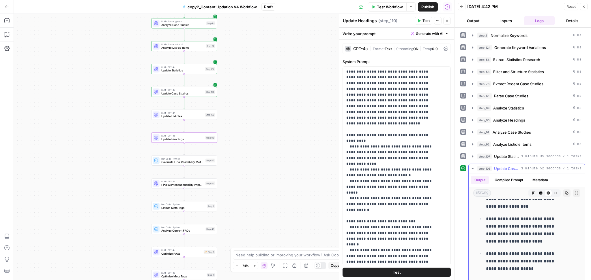
scroll to position [41, 0]
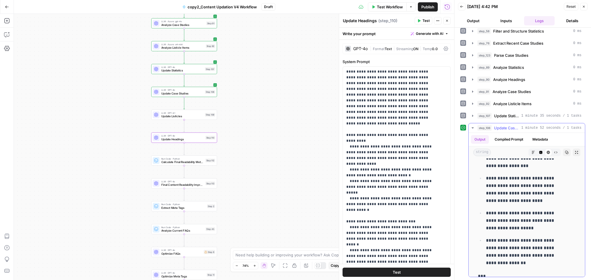
click at [535, 128] on span "1 minute 52 seconds / 1 tasks" at bounding box center [551, 127] width 60 height 5
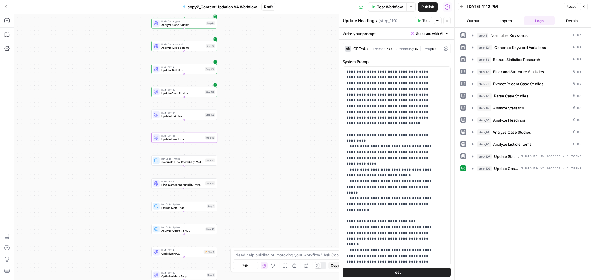
scroll to position [0, 0]
click at [207, 107] on button "Test" at bounding box center [208, 106] width 13 height 5
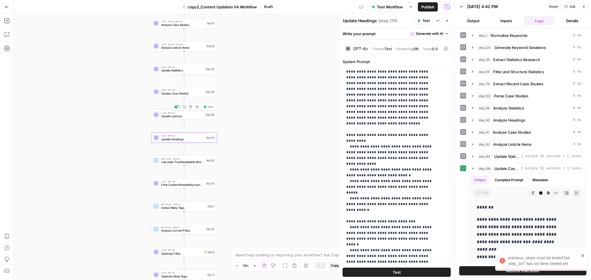
click at [207, 104] on div "Copy step Delete step Add Note Test" at bounding box center [194, 107] width 43 height 8
click at [207, 106] on button "Test" at bounding box center [208, 106] width 13 height 5
click at [195, 117] on span "Update Listicles" at bounding box center [182, 116] width 42 height 4
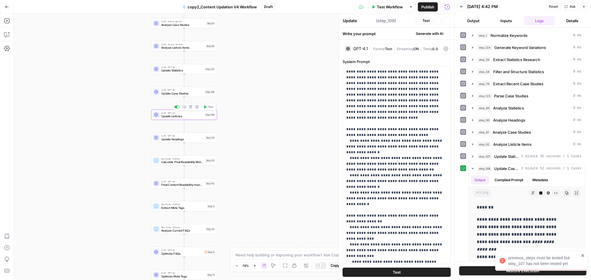
type textarea "Update Listicles"
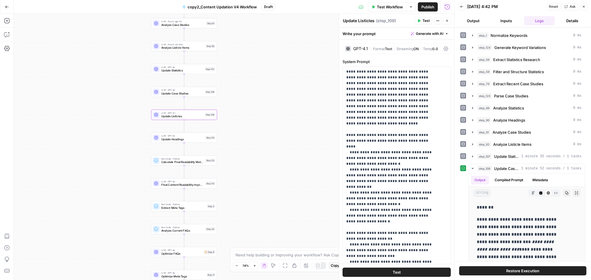
click at [423, 22] on span "Test" at bounding box center [425, 20] width 7 height 5
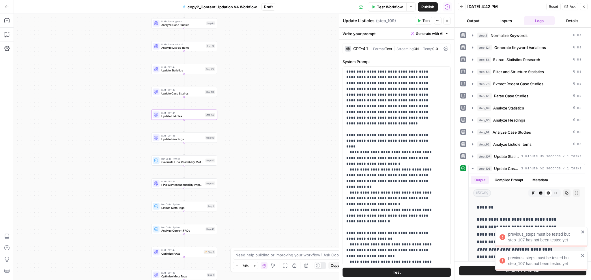
click at [584, 255] on icon "close" at bounding box center [583, 256] width 4 height 5
click at [583, 235] on div "**********" at bounding box center [522, 145] width 136 height 234
click at [584, 254] on icon "close" at bounding box center [583, 256] width 4 height 5
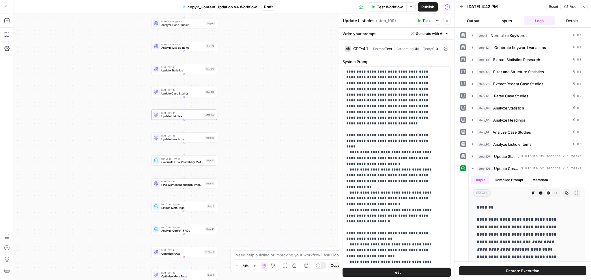
click at [433, 4] on span "Publish" at bounding box center [427, 7] width 13 height 6
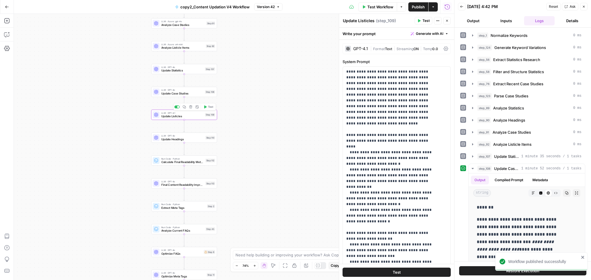
click at [207, 107] on button "Test" at bounding box center [208, 106] width 13 height 5
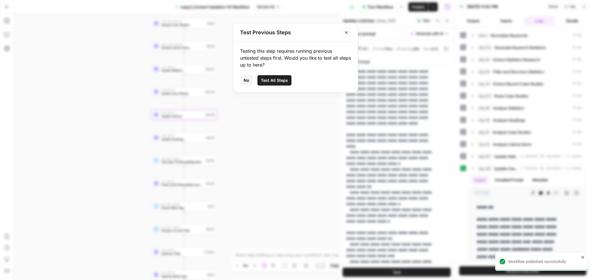
click at [283, 83] on span "Test All Steps" at bounding box center [274, 81] width 27 height 6
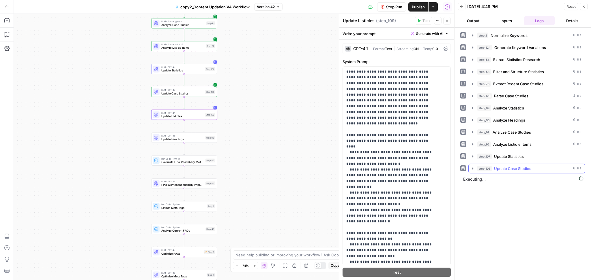
click at [532, 166] on div "step_108 Update Case Studies 0 ms" at bounding box center [529, 169] width 104 height 6
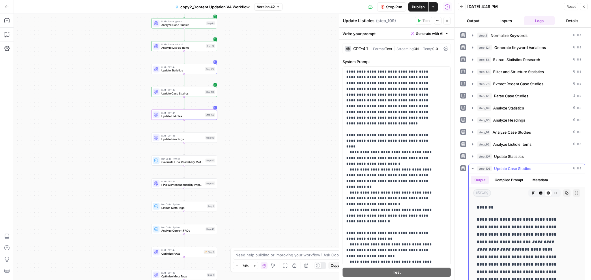
click at [532, 166] on div "step_108 Update Case Studies 0 ms" at bounding box center [529, 169] width 104 height 6
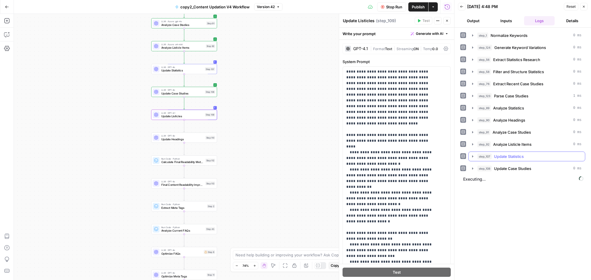
click at [539, 155] on div "step_107 Update Statistics" at bounding box center [529, 157] width 104 height 6
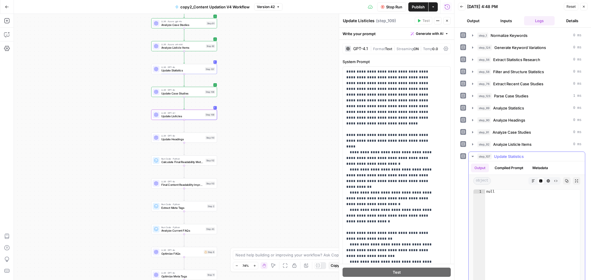
click at [539, 155] on div "step_107 Update Statistics" at bounding box center [529, 157] width 104 height 6
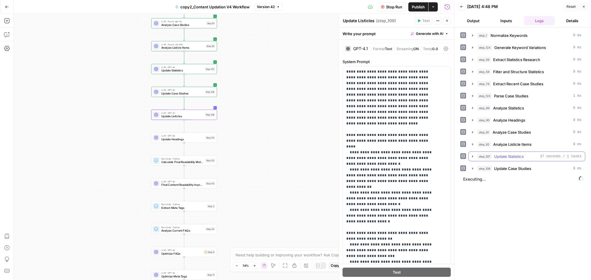
click at [512, 158] on span "Update Statistics" at bounding box center [509, 157] width 30 height 6
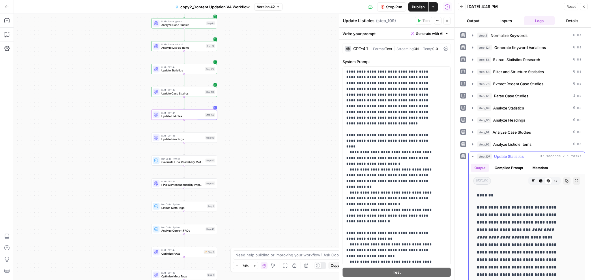
click at [512, 158] on span "Update Statistics" at bounding box center [509, 157] width 30 height 6
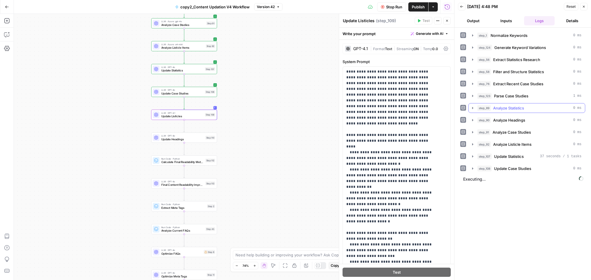
click at [516, 109] on span "Analyze Statistics" at bounding box center [508, 108] width 31 height 6
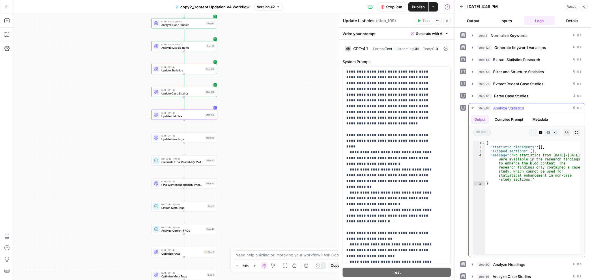
click at [516, 109] on span "Analyze Statistics" at bounding box center [508, 108] width 31 height 6
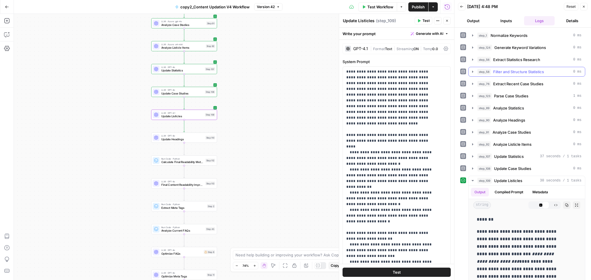
click at [523, 70] on span "Filter and Structure Statistics" at bounding box center [518, 72] width 51 height 6
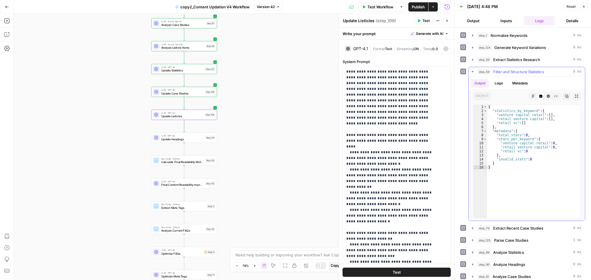
click at [523, 70] on span "Filter and Structure Statistics" at bounding box center [518, 72] width 51 height 6
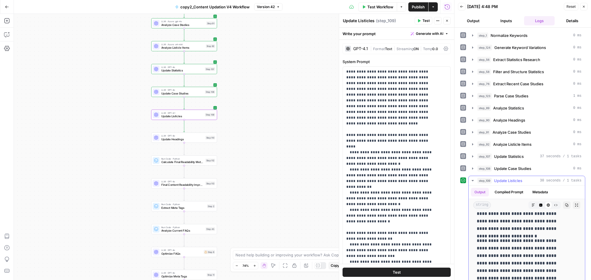
scroll to position [74, 0]
click at [210, 132] on span "Test" at bounding box center [210, 130] width 5 height 4
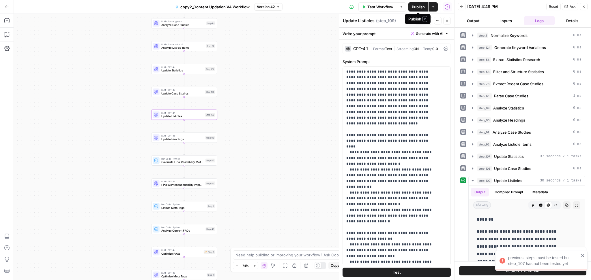
click at [418, 6] on span "Publish" at bounding box center [418, 7] width 13 height 6
click at [421, 21] on button "Test" at bounding box center [424, 21] width 18 height 8
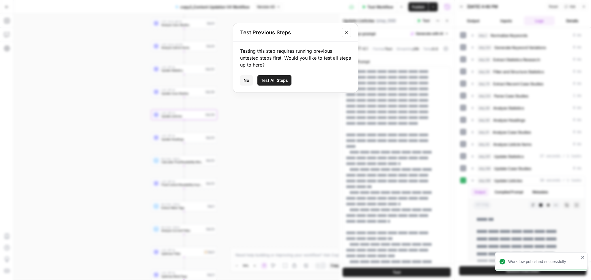
click at [273, 123] on div "Test Previous Steps Testing this step requires running previous untested steps …" at bounding box center [295, 140] width 591 height 280
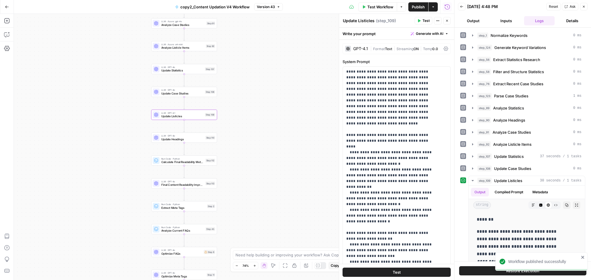
click at [186, 139] on span "Update Headings" at bounding box center [182, 139] width 42 height 4
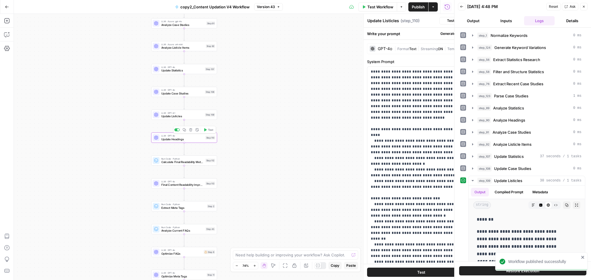
type textarea "Update Headings"
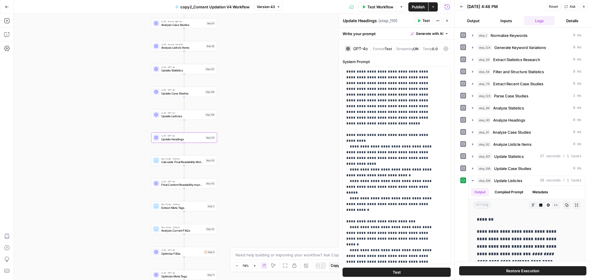
click at [422, 17] on button "Test" at bounding box center [424, 21] width 18 height 8
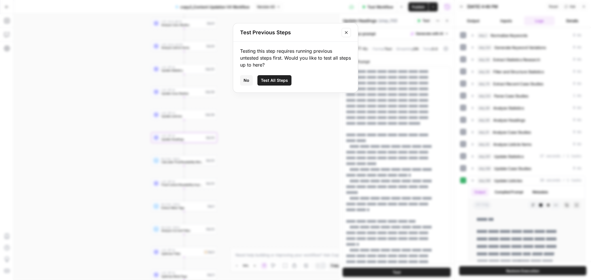
click at [282, 84] on button "Test All Steps" at bounding box center [274, 80] width 34 height 10
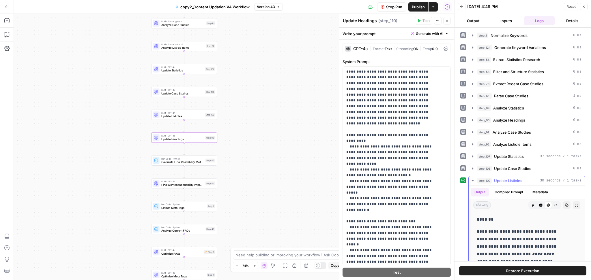
scroll to position [72, 0]
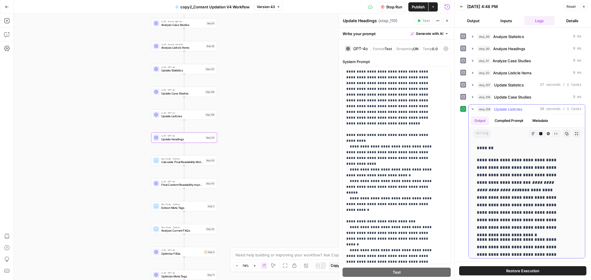
click at [518, 107] on span "Update Listicles" at bounding box center [508, 109] width 28 height 6
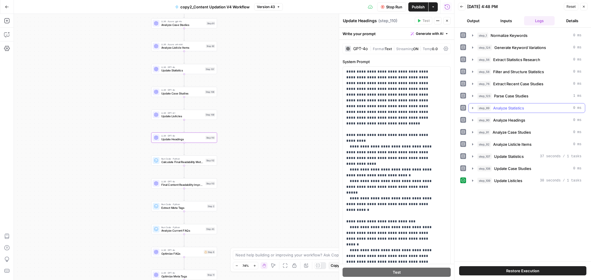
scroll to position [0, 0]
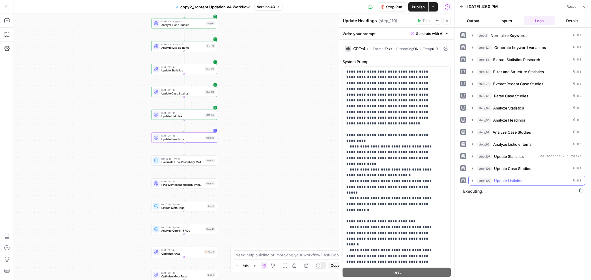
click at [539, 182] on div "step_109 Update Listicles 0 ms" at bounding box center [529, 181] width 104 height 6
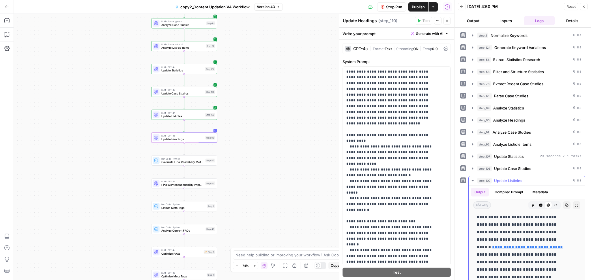
scroll to position [1993, 0]
click at [532, 180] on div "step_109 Update Listicles 0 ms" at bounding box center [529, 181] width 104 height 6
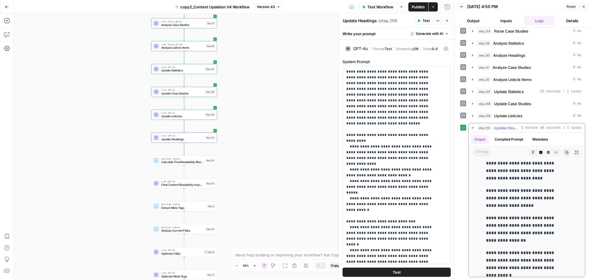
scroll to position [2206, 0]
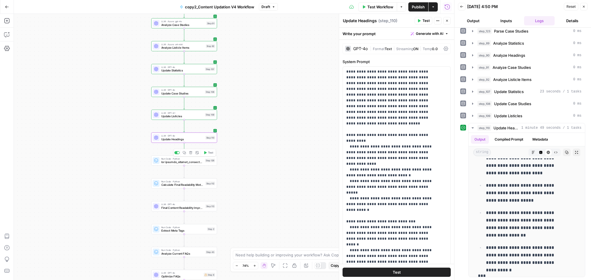
click at [187, 161] on span at bounding box center [182, 162] width 42 height 4
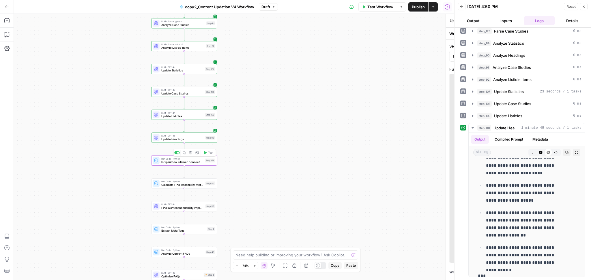
type textarea "def process_keyword_variations(): # Get variations from previous step variation…"
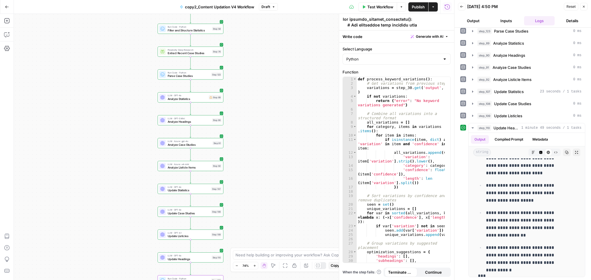
drag, startPoint x: 293, startPoint y: 108, endPoint x: 299, endPoint y: 230, distance: 121.3
click at [299, 230] on div "Workflow Set Inputs Inputs Run Code · Python Normalize Keywords Step 1 LLM · GP…" at bounding box center [234, 147] width 440 height 267
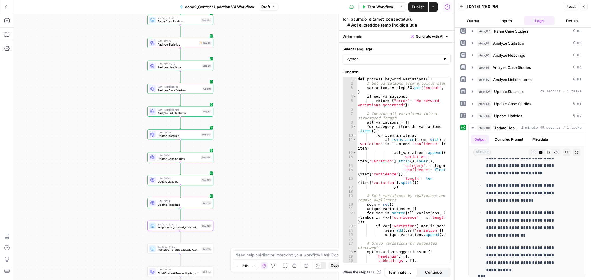
drag, startPoint x: 288, startPoint y: 77, endPoint x: 278, endPoint y: 19, distance: 58.3
click at [278, 19] on div "Workflow Set Inputs Inputs Run Code · Python Normalize Keywords Step 1 LLM · GP…" at bounding box center [234, 147] width 440 height 267
type textarea "**********"
click at [407, 125] on div "def process_keyword_variations ( ) : # Get variations from previous step variat…" at bounding box center [401, 174] width 88 height 194
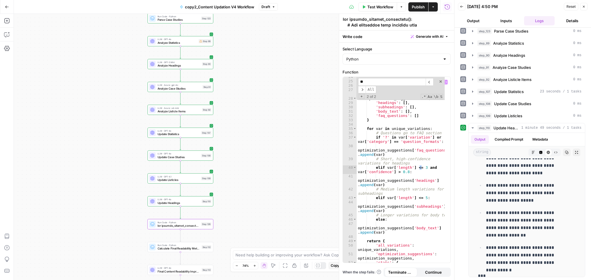
scroll to position [0, 0]
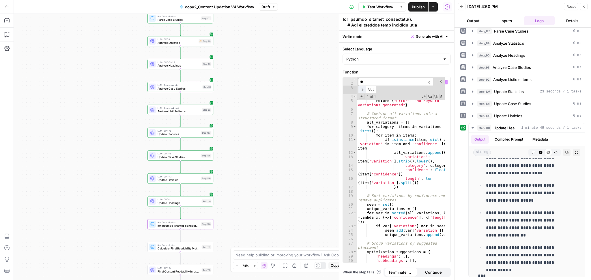
type input "**"
click at [363, 89] on span "​" at bounding box center [362, 90] width 8 height 8
click at [441, 81] on span at bounding box center [441, 82] width 4 height 4
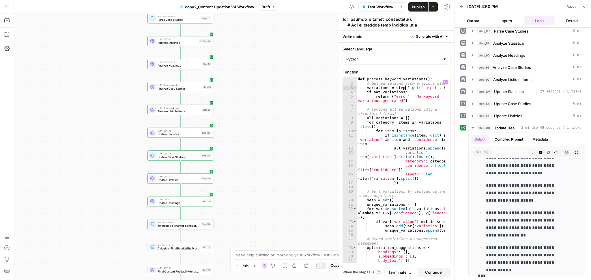
scroll to position [0, 4]
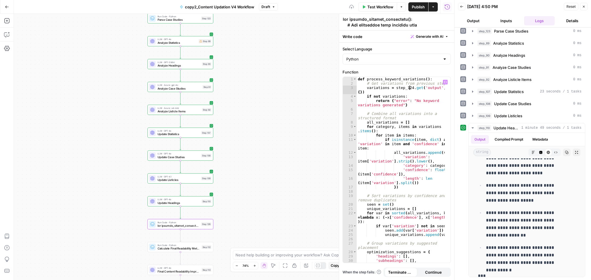
type textarea "**********"
drag, startPoint x: 411, startPoint y: 20, endPoint x: 343, endPoint y: 17, distance: 68.4
click at [343, 17] on textarea at bounding box center [399, 232] width 113 height 433
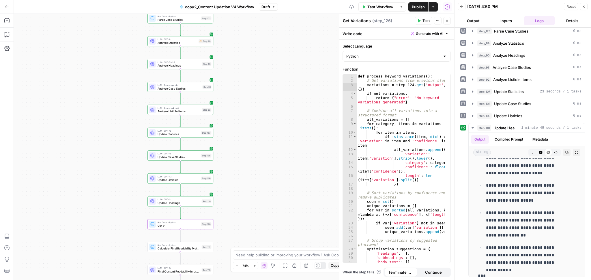
type textarea "Get Variations"
click at [419, 20] on icon "button" at bounding box center [419, 20] width 3 height 3
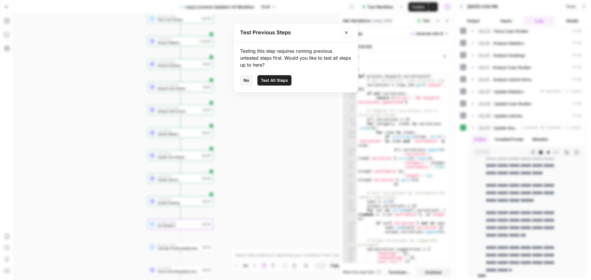
click at [279, 80] on span "Test All Steps" at bounding box center [274, 81] width 27 height 6
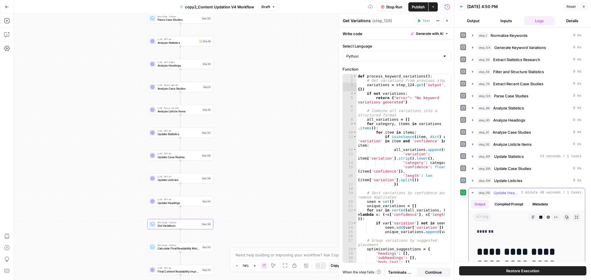
click at [522, 192] on span "1 minute 49 seconds / 1 tasks" at bounding box center [551, 192] width 60 height 5
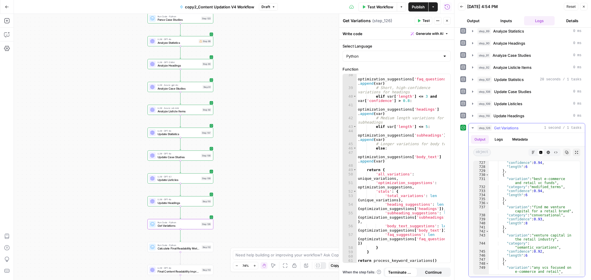
scroll to position [4104, 0]
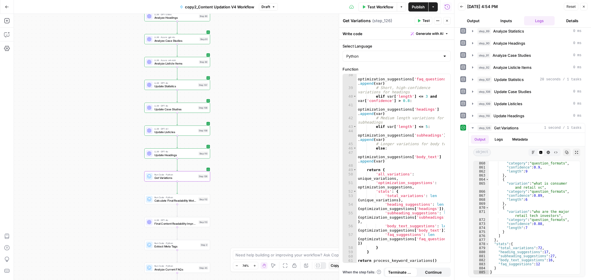
drag, startPoint x: 241, startPoint y: 181, endPoint x: 237, endPoint y: 125, distance: 56.1
click at [237, 125] on div "Workflow Set Inputs Inputs Run Code · Python Normalize Keywords Step 1 LLM · GP…" at bounding box center [234, 147] width 440 height 267
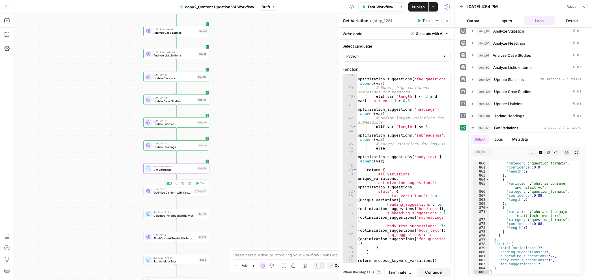
click at [198, 194] on div "LLM · GPT-5 Optimize Content with Keyword Variations Step 127 Copy step Delete …" at bounding box center [176, 191] width 62 height 7
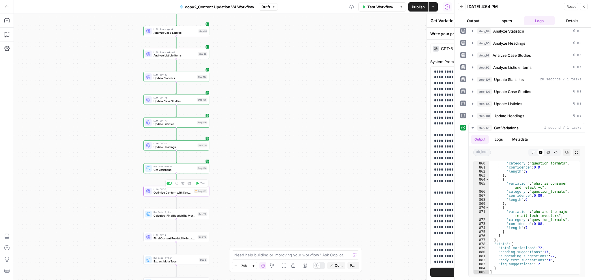
type textarea "Optimize Content with Keyword Variations"
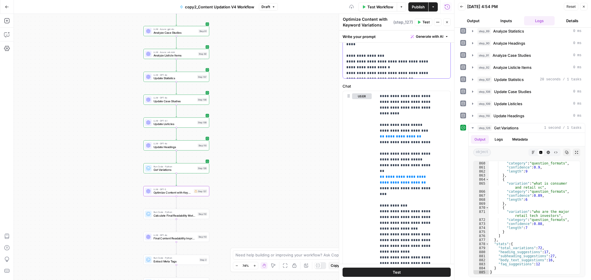
scroll to position [226, 0]
click at [397, 134] on span "**********" at bounding box center [400, 136] width 30 height 4
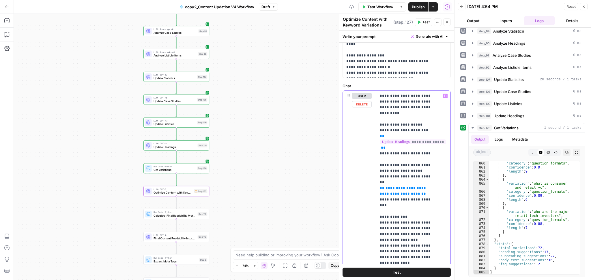
click at [393, 186] on span "**********" at bounding box center [403, 191] width 47 height 10
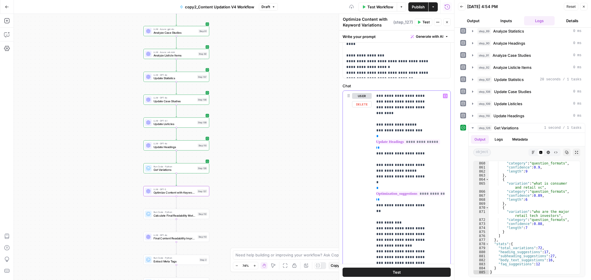
scroll to position [81, 6]
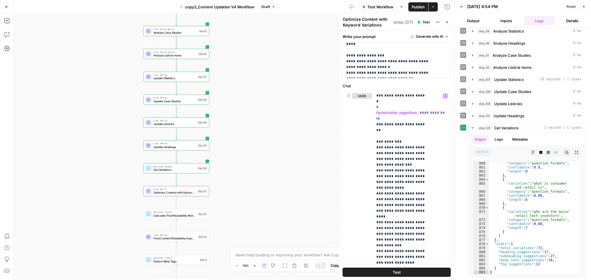
click at [419, 23] on icon "button" at bounding box center [418, 21] width 3 height 3
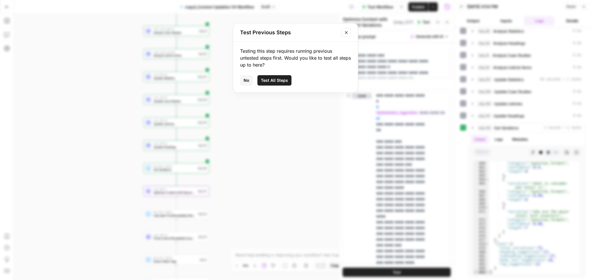
drag, startPoint x: 281, startPoint y: 74, endPoint x: 278, endPoint y: 77, distance: 3.9
click at [278, 77] on div "Testing this step requires running previous untested steps first. Would you lik…" at bounding box center [295, 67] width 125 height 51
click at [278, 77] on button "Test All Steps" at bounding box center [274, 80] width 34 height 10
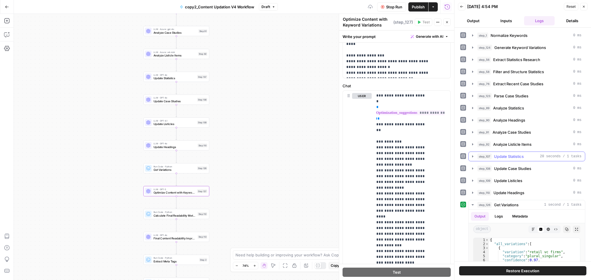
scroll to position [96, 0]
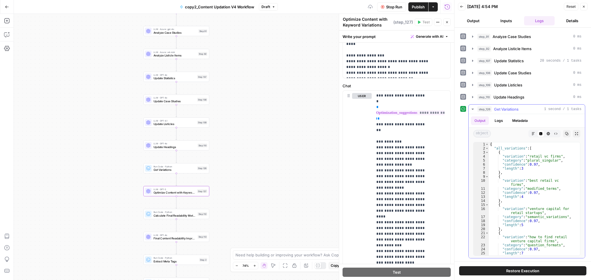
click at [537, 111] on div "step_126 Get Variations 1 second / 1 tasks" at bounding box center [529, 109] width 104 height 6
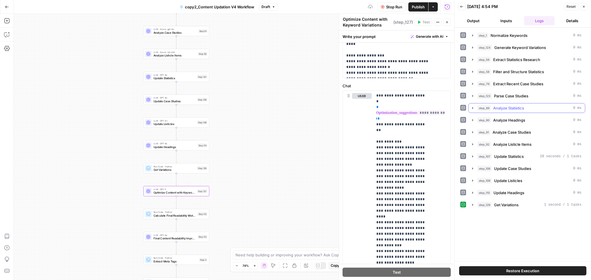
scroll to position [0, 0]
click at [386, 7] on span "Stop Run" at bounding box center [394, 7] width 16 height 6
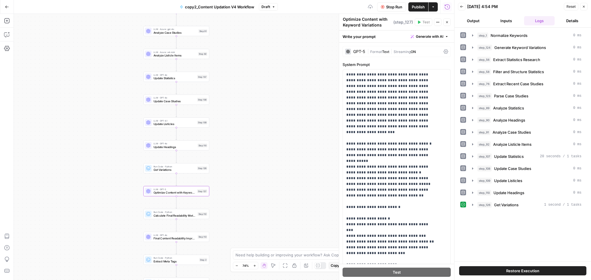
click at [387, 6] on span "Stop Run" at bounding box center [394, 7] width 16 height 6
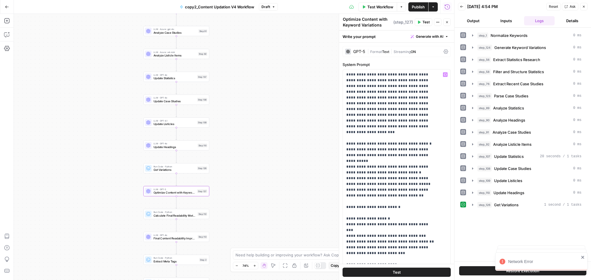
click at [279, 102] on div "Workflow Set Inputs Inputs Run Code · Python Normalize Keywords Step 1 LLM · GP…" at bounding box center [234, 147] width 440 height 267
click at [357, 53] on div "GPT-5" at bounding box center [359, 52] width 12 height 4
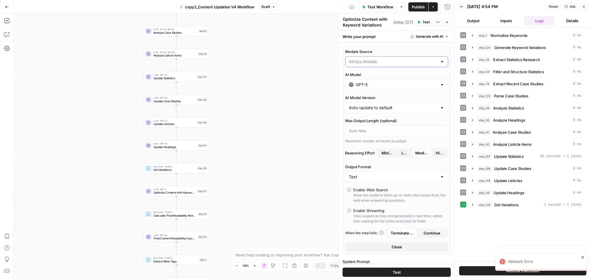
click at [379, 62] on input "Models Source" at bounding box center [393, 62] width 89 height 6
click at [377, 81] on span "My Models" at bounding box center [392, 84] width 85 height 6
type input "My Models"
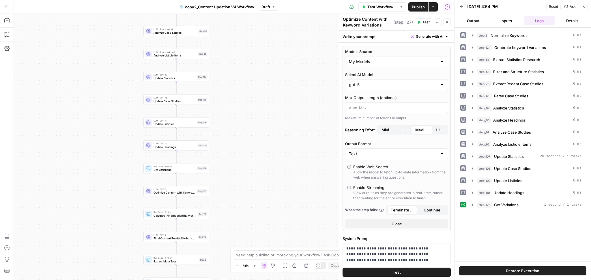
click at [321, 108] on div "Workflow Set Inputs Inputs Run Code · Python Normalize Keywords Step 1 LLM · GP…" at bounding box center [234, 147] width 440 height 267
click at [416, 5] on span "Publish" at bounding box center [418, 7] width 13 height 6
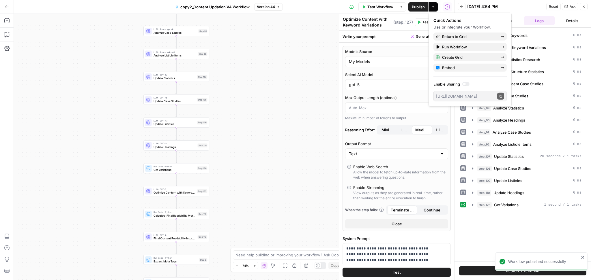
click at [421, 22] on button "Test" at bounding box center [424, 22] width 18 height 8
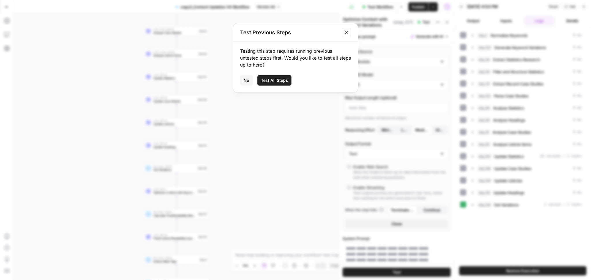
click at [265, 82] on span "Test All Steps" at bounding box center [274, 81] width 27 height 6
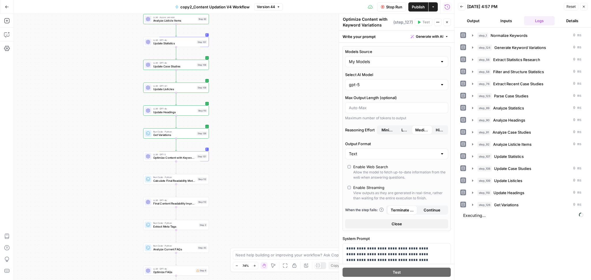
drag, startPoint x: 323, startPoint y: 163, endPoint x: 324, endPoint y: 126, distance: 36.9
click at [324, 126] on div "Workflow Set Inputs Inputs Run Code · Python Normalize Keywords Step 1 LLM · GP…" at bounding box center [234, 147] width 440 height 267
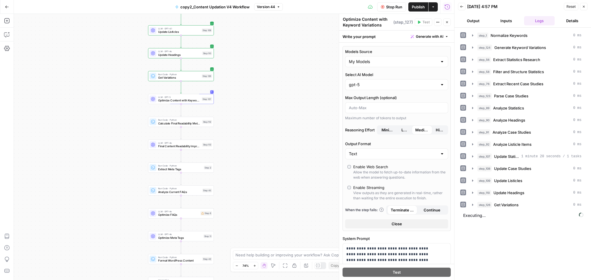
drag, startPoint x: 261, startPoint y: 170, endPoint x: 266, endPoint y: 112, distance: 57.9
click at [266, 112] on div "Workflow Set Inputs Inputs Run Code · Python Normalize Keywords Step 1 LLM · GP…" at bounding box center [234, 147] width 440 height 267
drag, startPoint x: 236, startPoint y: 107, endPoint x: 239, endPoint y: 77, distance: 30.5
click at [239, 77] on div "Workflow Set Inputs Inputs Run Code · Python Normalize Keywords Step 1 LLM · GP…" at bounding box center [234, 147] width 440 height 267
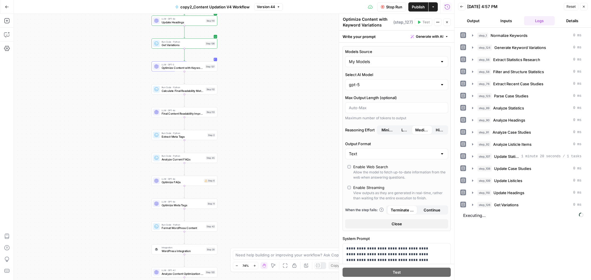
click at [294, 178] on div "Workflow Set Inputs Inputs Run Code · Python Normalize Keywords Step 1 LLM · GP…" at bounding box center [234, 147] width 440 height 267
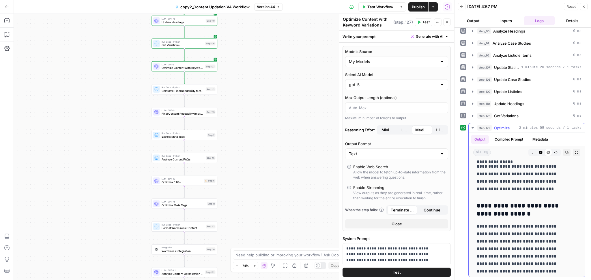
scroll to position [907, 0]
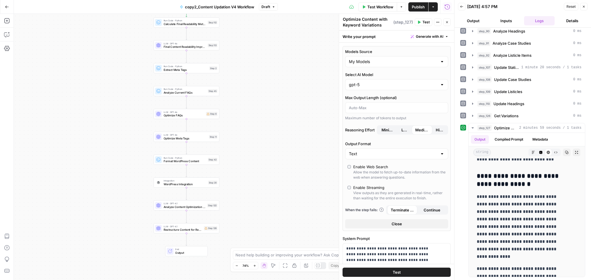
drag, startPoint x: 264, startPoint y: 164, endPoint x: 266, endPoint y: 97, distance: 67.0
click at [266, 97] on div "Workflow Set Inputs Inputs Run Code · Python Normalize Keywords Step 1 LLM · GP…" at bounding box center [234, 147] width 440 height 267
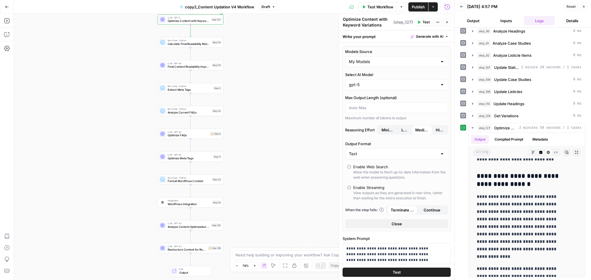
drag, startPoint x: 244, startPoint y: 150, endPoint x: 250, endPoint y: 144, distance: 8.2
click at [250, 144] on div "Workflow Set Inputs Inputs Run Code · Python Normalize Keywords Step 1 LLM · GP…" at bounding box center [234, 147] width 440 height 267
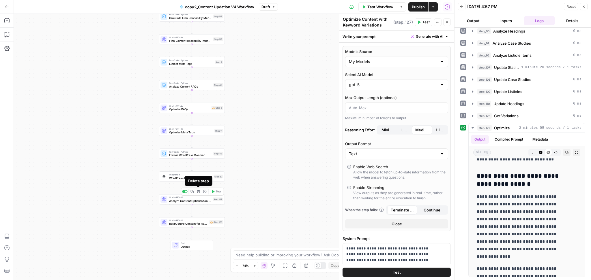
click at [198, 192] on icon "button" at bounding box center [198, 191] width 3 height 3
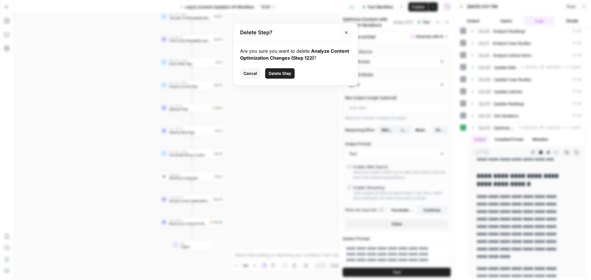
click at [285, 74] on span "Delete Step" at bounding box center [280, 74] width 23 height 6
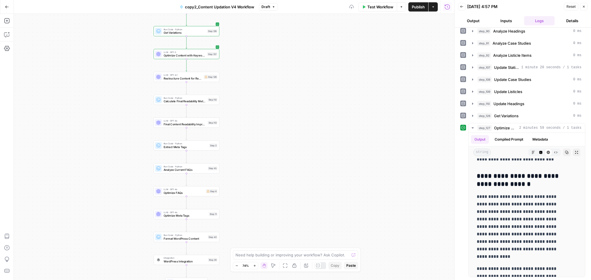
drag, startPoint x: 280, startPoint y: 90, endPoint x: 275, endPoint y: 152, distance: 62.0
click at [275, 152] on div "Workflow Set Inputs Inputs Run Code · Python Normalize Keywords Step 1 LLM · GP…" at bounding box center [234, 147] width 440 height 267
click at [191, 101] on span "Restructure Content for Readability" at bounding box center [183, 100] width 39 height 4
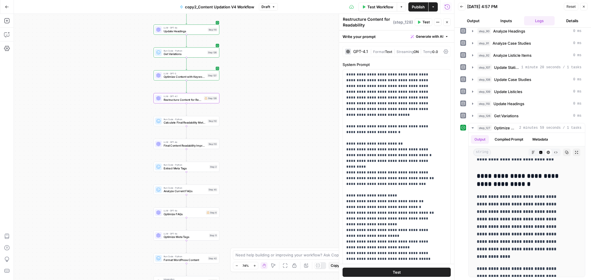
click at [358, 48] on div "GPT-4.1 | Format Text | Streaming ON | Temp 0.0" at bounding box center [396, 51] width 108 height 11
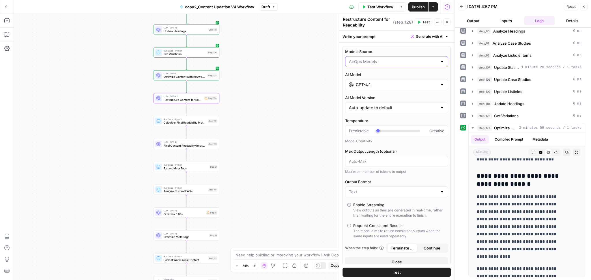
click at [375, 63] on input "Models Source" at bounding box center [393, 62] width 89 height 6
click at [385, 83] on span "My Models" at bounding box center [392, 84] width 85 height 6
type input "My Models"
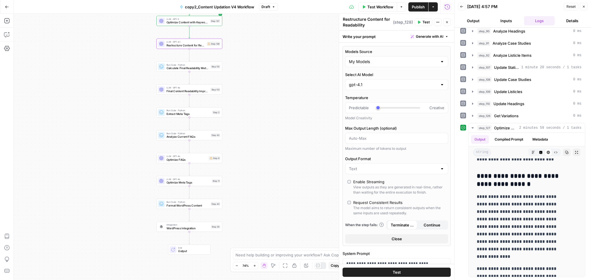
drag, startPoint x: 244, startPoint y: 177, endPoint x: 247, endPoint y: 121, distance: 55.5
click at [247, 121] on div "Workflow Set Inputs Inputs Run Code · Python Normalize Keywords Step 1 LLM · GP…" at bounding box center [234, 147] width 440 height 267
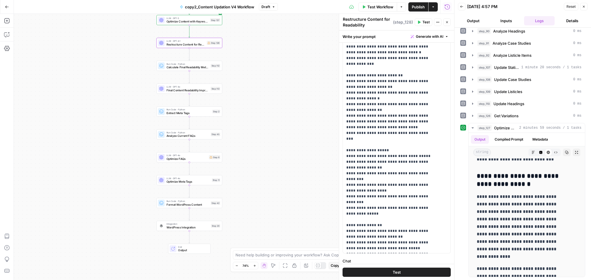
scroll to position [393, 0]
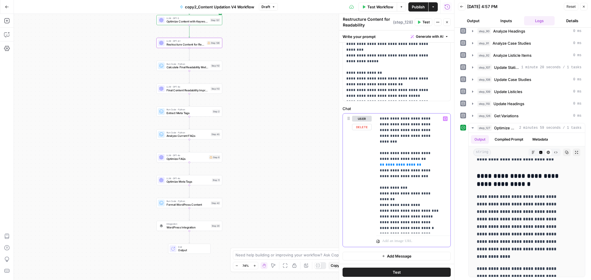
click at [397, 163] on span "**********" at bounding box center [400, 165] width 30 height 4
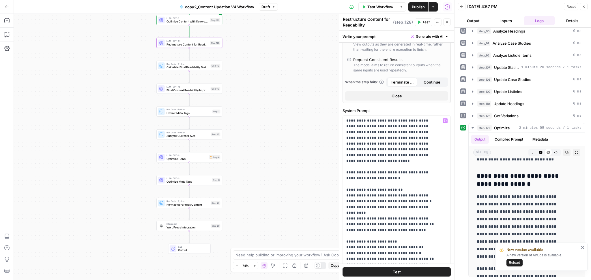
scroll to position [143, 0]
click at [424, 25] on span "Test" at bounding box center [425, 22] width 7 height 5
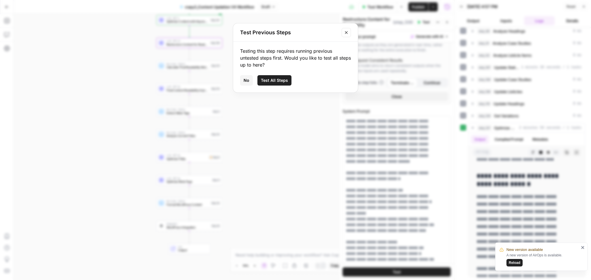
click at [274, 78] on span "Test All Steps" at bounding box center [274, 81] width 27 height 6
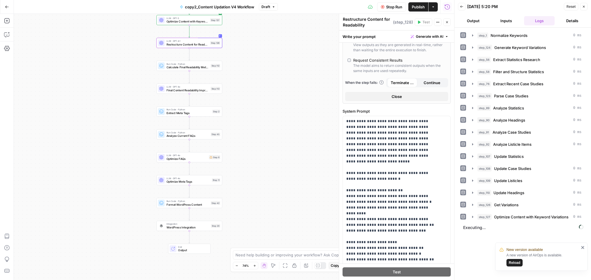
click at [581, 249] on icon "close" at bounding box center [583, 248] width 4 height 5
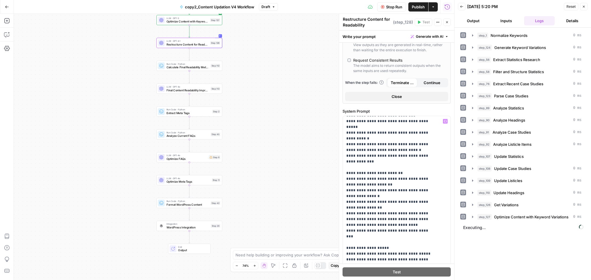
scroll to position [0, 0]
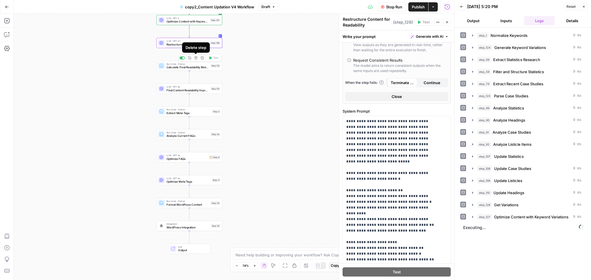
click at [194, 59] on icon "button" at bounding box center [195, 57] width 3 height 3
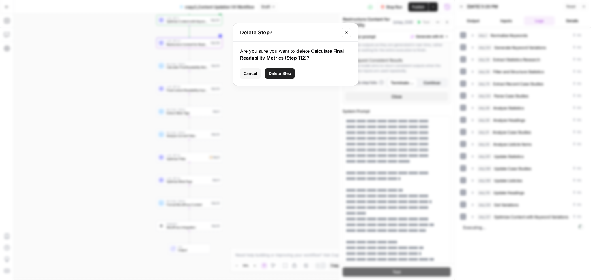
click at [277, 76] on span "Delete Step" at bounding box center [280, 74] width 23 height 6
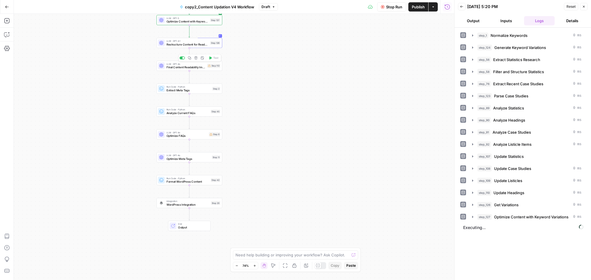
click at [196, 61] on button "Delete step" at bounding box center [195, 57] width 5 height 5
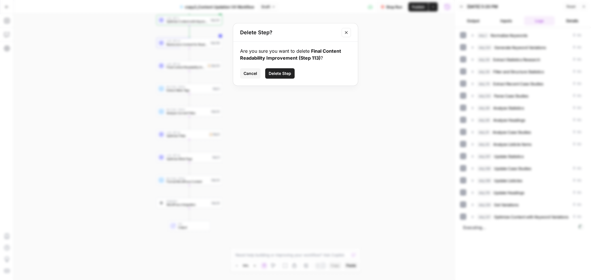
click at [286, 76] on span "Delete Step" at bounding box center [280, 74] width 23 height 6
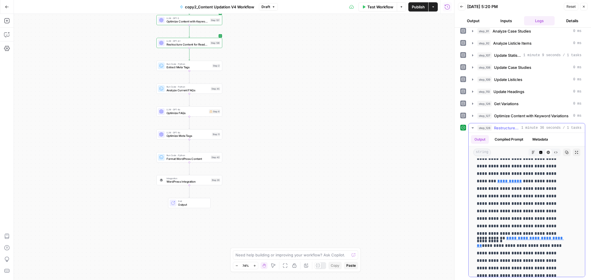
scroll to position [203, 0]
drag, startPoint x: 551, startPoint y: 198, endPoint x: 552, endPoint y: 214, distance: 15.9
click at [552, 214] on p "**********" at bounding box center [521, 193] width 88 height 75
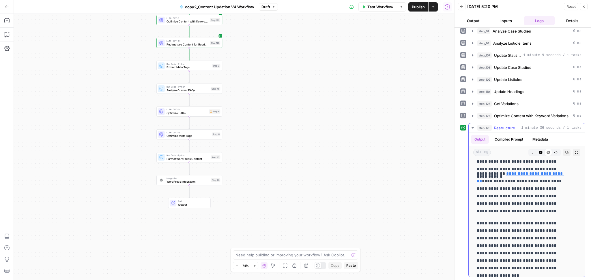
scroll to position [269, 0]
click at [195, 67] on span "Check Readability" at bounding box center [187, 67] width 42 height 4
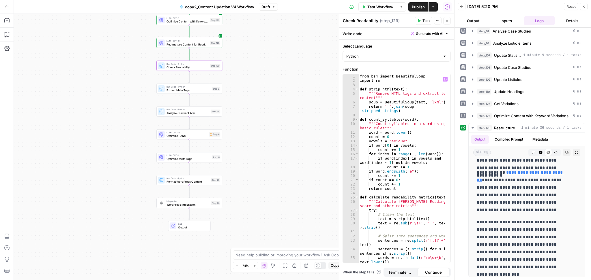
type textarea "**********"
click at [388, 100] on div "from bs4 import BeautifulSoup import re def strip_html ( text ) : """Remove HTM…" at bounding box center [402, 173] width 86 height 198
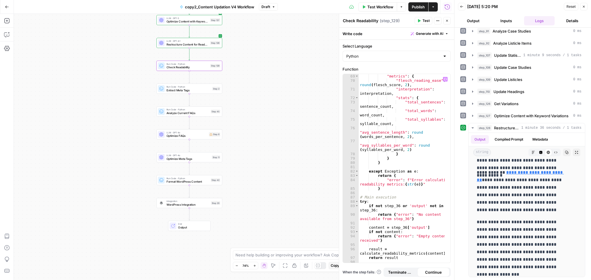
scroll to position [403, 0]
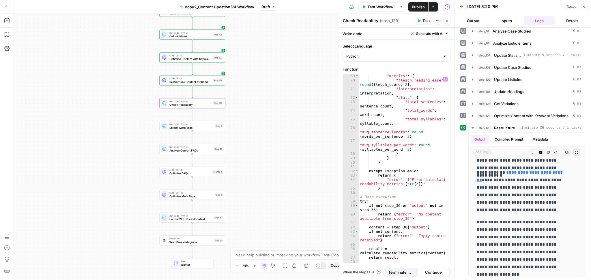
drag, startPoint x: 242, startPoint y: 75, endPoint x: 247, endPoint y: 142, distance: 67.1
click at [247, 142] on div "Workflow Set Inputs Inputs Run Code · Python Normalize Keywords Step 1 LLM · GP…" at bounding box center [234, 147] width 440 height 267
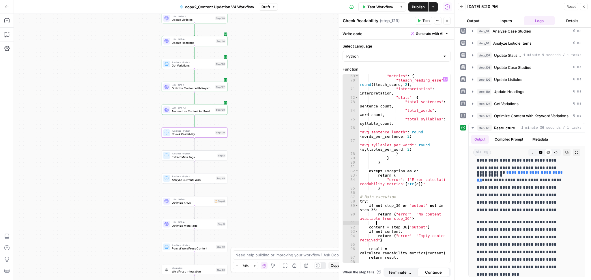
click at [405, 221] on div ""metrics" : { "flesch_reading_ease" : round ( flesch_score , 2 ) , "interpretat…" at bounding box center [402, 173] width 86 height 198
click at [396, 205] on div ""metrics" : { "flesch_reading_ease" : round ( flesch_score , 2 ) , "interpretat…" at bounding box center [402, 173] width 86 height 198
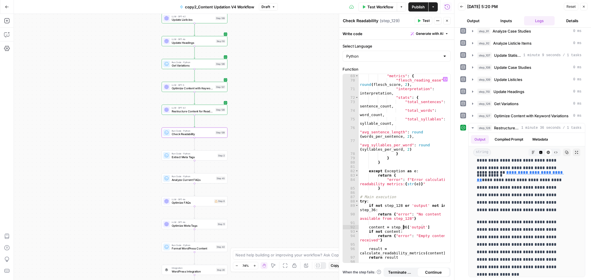
click at [403, 228] on div ""metrics" : { "flesch_reading_ease" : round ( flesch_score , 2 ) , "interpretat…" at bounding box center [402, 173] width 86 height 198
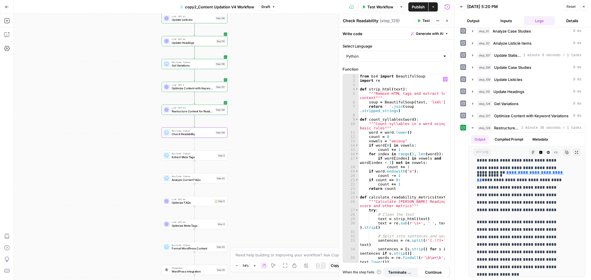
scroll to position [0, 0]
type textarea "**********"
click at [422, 20] on button "Test" at bounding box center [424, 21] width 18 height 8
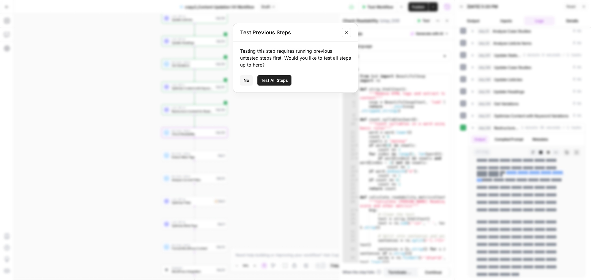
click at [271, 80] on span "Test All Steps" at bounding box center [274, 81] width 27 height 6
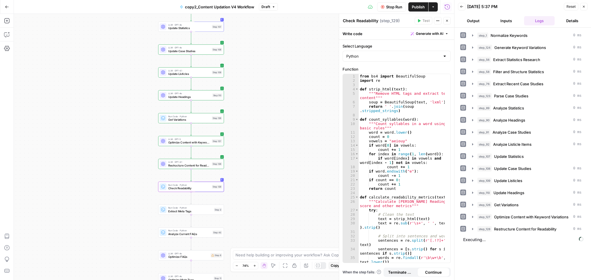
drag, startPoint x: 279, startPoint y: 128, endPoint x: 278, endPoint y: 179, distance: 51.7
click at [278, 179] on div "Workflow Set Inputs Inputs Run Code · Python Normalize Keywords Step 1 LLM · GP…" at bounding box center [234, 147] width 440 height 267
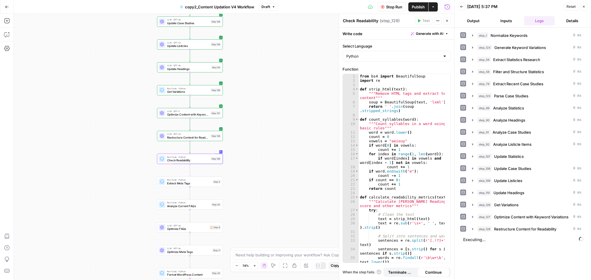
drag, startPoint x: 317, startPoint y: 233, endPoint x: 314, endPoint y: 207, distance: 25.8
click at [314, 207] on div "Workflow Set Inputs Inputs Run Code · Python Normalize Keywords Step 1 LLM · GP…" at bounding box center [234, 147] width 440 height 267
drag, startPoint x: 314, startPoint y: 207, endPoint x: 324, endPoint y: 228, distance: 23.2
click at [324, 228] on div "Workflow Set Inputs Inputs Run Code · Python Normalize Keywords Step 1 LLM · GP…" at bounding box center [234, 147] width 440 height 267
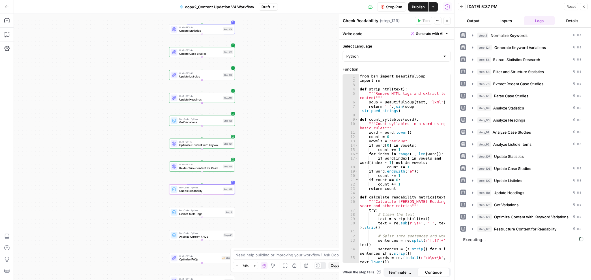
drag, startPoint x: 314, startPoint y: 169, endPoint x: 316, endPoint y: 179, distance: 10.4
click at [316, 179] on div "Workflow Set Inputs Inputs Run Code · Python Normalize Keywords Step 1 LLM · GP…" at bounding box center [234, 147] width 440 height 267
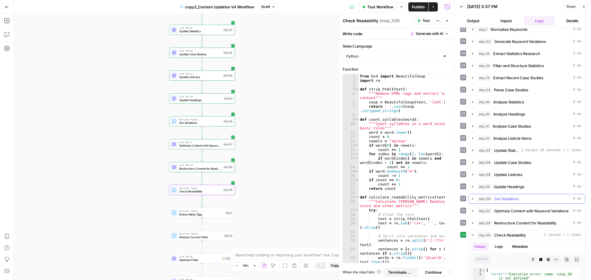
scroll to position [114, 0]
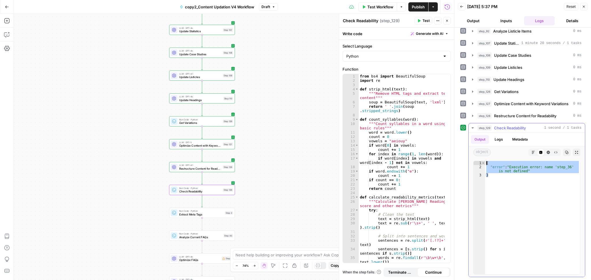
drag, startPoint x: 515, startPoint y: 181, endPoint x: 486, endPoint y: 162, distance: 34.7
click at [486, 162] on div "{ "error" : "Execution error: name 'step_36' is not defined" }" at bounding box center [532, 221] width 95 height 121
type textarea "**********"
click at [6, 36] on icon "button" at bounding box center [7, 35] width 6 height 6
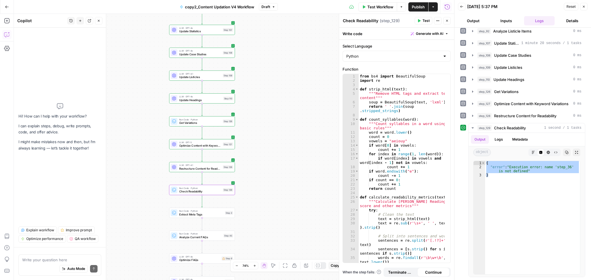
click at [55, 260] on textarea at bounding box center [59, 260] width 75 height 6
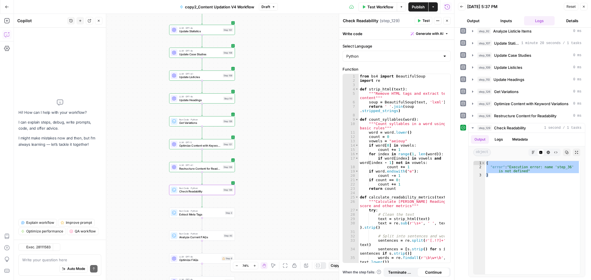
type textarea "{ "error": "Execution error: name 'step_36' is not defined" }"
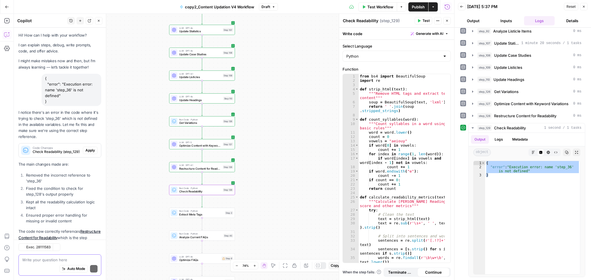
scroll to position [27, 0]
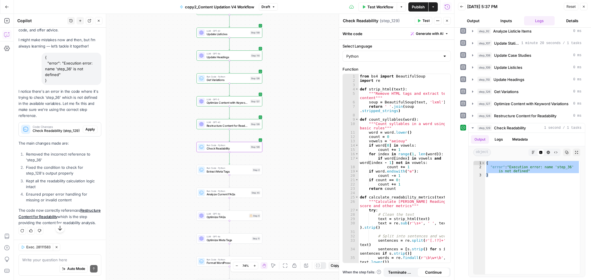
click at [85, 126] on button "Apply" at bounding box center [90, 130] width 15 height 8
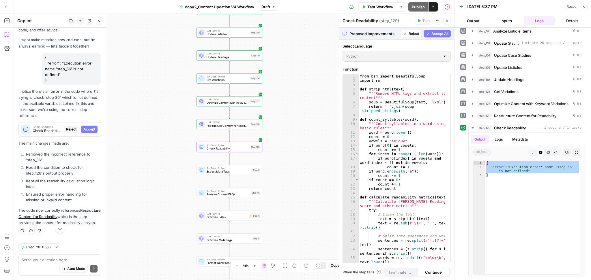
click at [85, 126] on button "Accept" at bounding box center [89, 130] width 16 height 8
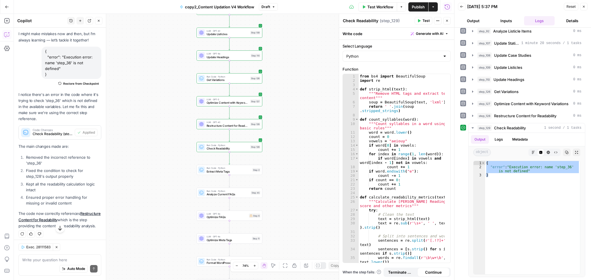
click at [423, 21] on span "Test" at bounding box center [425, 20] width 7 height 5
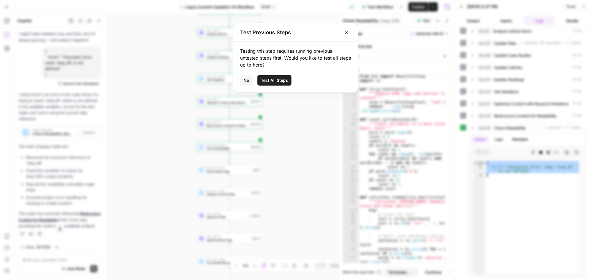
click at [279, 85] on button "Test All Steps" at bounding box center [274, 80] width 34 height 10
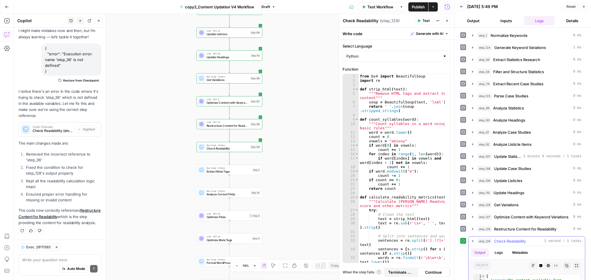
scroll to position [114, 0]
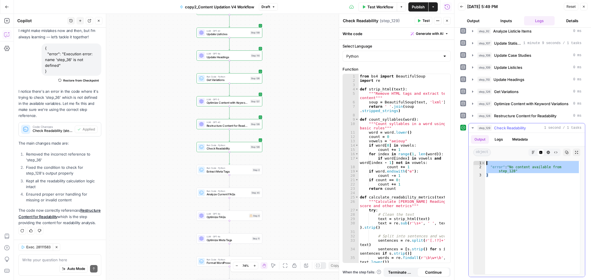
drag, startPoint x: 493, startPoint y: 187, endPoint x: 485, endPoint y: 163, distance: 25.2
click at [485, 163] on div "* 1 2 3 { "error" : "No content available from step_128" } XXXXXXXXXXXXXXXXXXXX…" at bounding box center [526, 218] width 107 height 114
type textarea "**********"
click at [523, 113] on span "Restructure Content for Readability" at bounding box center [525, 116] width 62 height 6
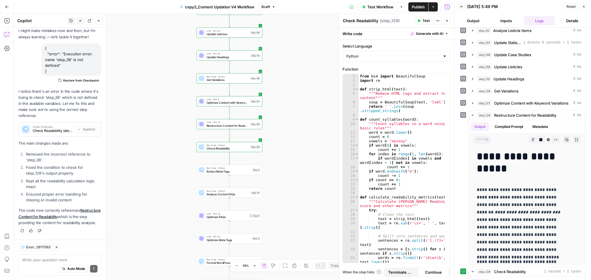
click at [51, 256] on div "Write your question here Auto Mode Send" at bounding box center [59, 265] width 83 height 21
paste textarea "{ "error": "No content available from step_128" }"
type textarea "{ "error": "No content available from step_128" }"
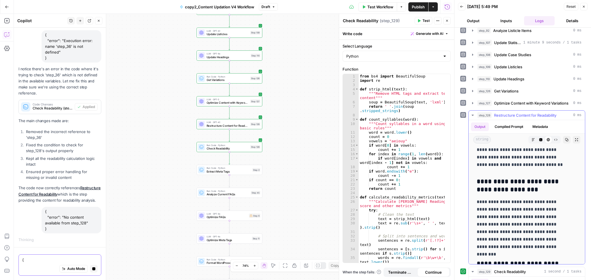
scroll to position [2309, 0]
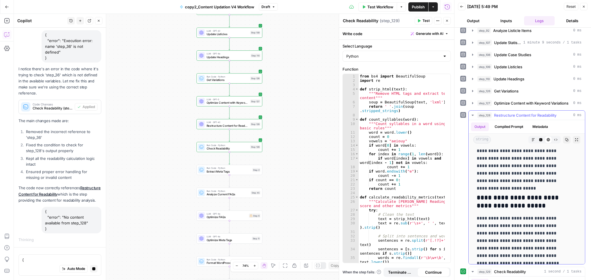
click at [545, 112] on button "step_128 Restructure Content for Readability 0 ms" at bounding box center [527, 115] width 116 height 9
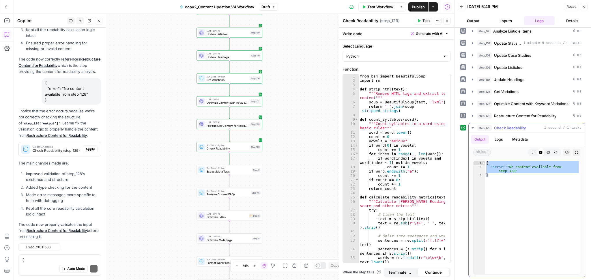
scroll to position [208, 0]
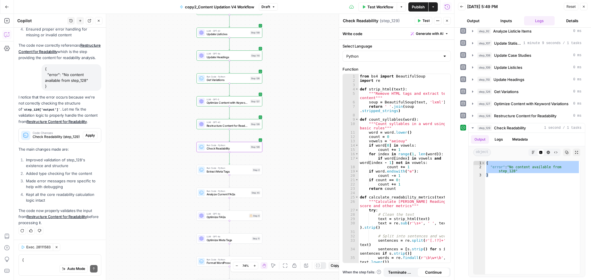
click at [85, 134] on span "Apply" at bounding box center [90, 135] width 10 height 5
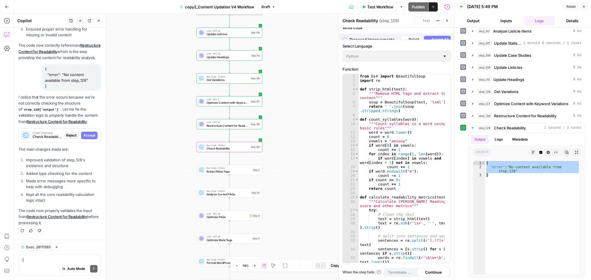
scroll to position [199, 0]
click at [83, 134] on span "Accept" at bounding box center [89, 135] width 12 height 5
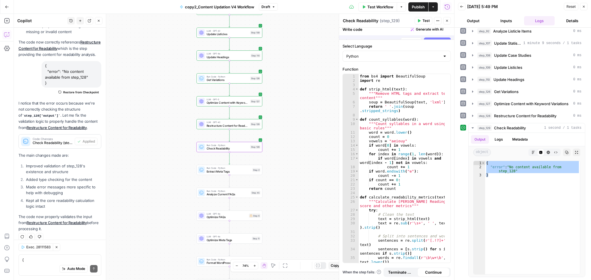
scroll to position [217, 0]
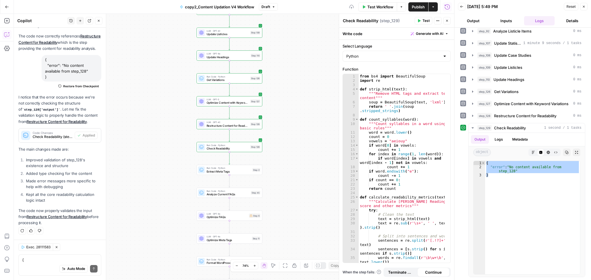
click at [422, 19] on span "Test" at bounding box center [425, 20] width 7 height 5
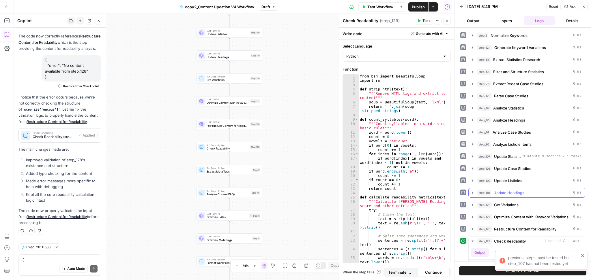
scroll to position [133, 0]
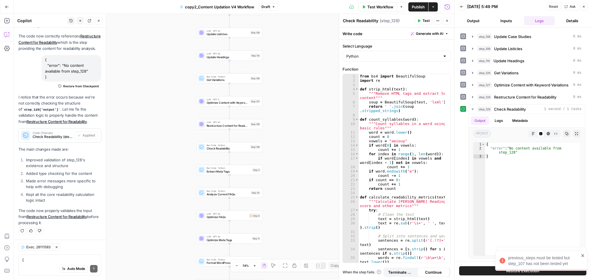
click at [424, 20] on span "Test" at bounding box center [425, 20] width 7 height 5
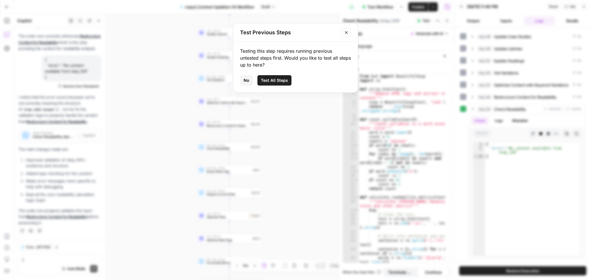
click at [271, 80] on span "Test All Steps" at bounding box center [274, 81] width 27 height 6
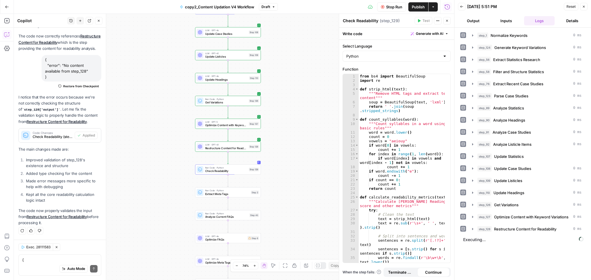
drag, startPoint x: 303, startPoint y: 149, endPoint x: 301, endPoint y: 171, distance: 22.5
click at [301, 171] on div "Workflow Set Inputs Inputs Run Code · Python Normalize Keywords Step 1 LLM · GP…" at bounding box center [234, 147] width 440 height 267
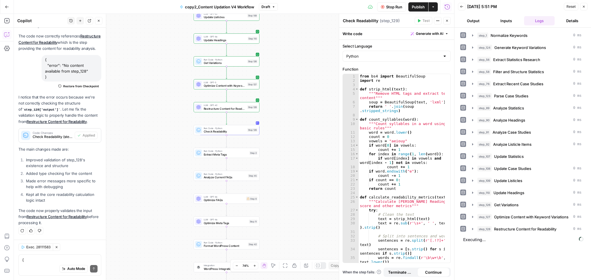
drag, startPoint x: 280, startPoint y: 203, endPoint x: 279, endPoint y: 157, distance: 45.9
click at [279, 157] on div "Workflow Set Inputs Inputs Run Code · Python Normalize Keywords Step 1 LLM · GP…" at bounding box center [234, 147] width 440 height 267
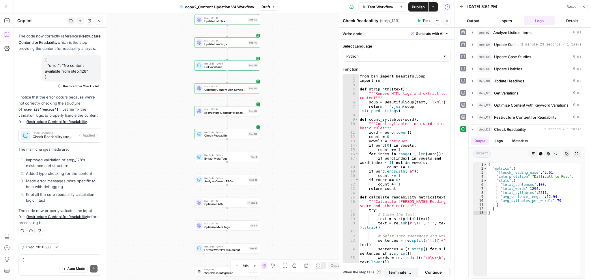
scroll to position [113, 0]
click at [518, 132] on span "Check Readability" at bounding box center [510, 129] width 32 height 6
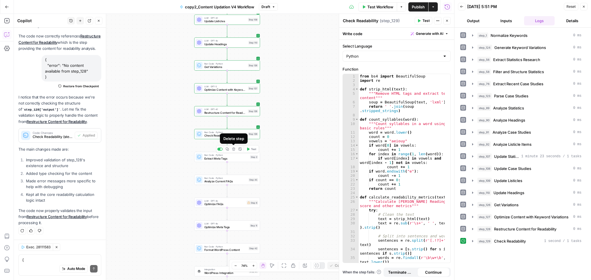
click at [233, 151] on button "Delete step" at bounding box center [233, 149] width 5 height 5
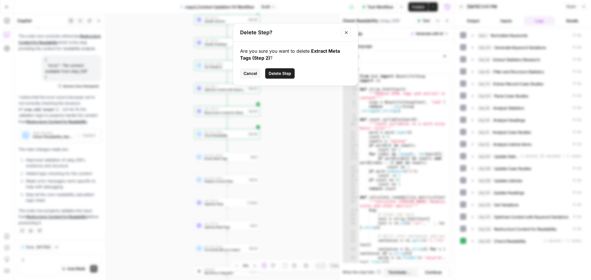
click at [289, 70] on button "Delete Step" at bounding box center [279, 73] width 29 height 10
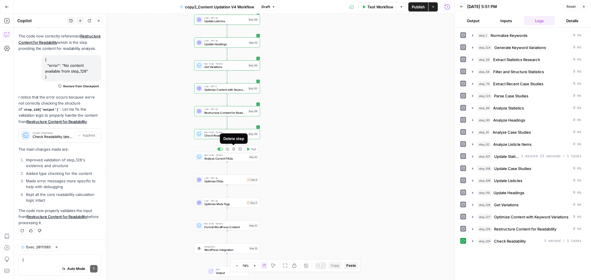
click at [236, 150] on button "Delete step" at bounding box center [233, 149] width 5 height 5
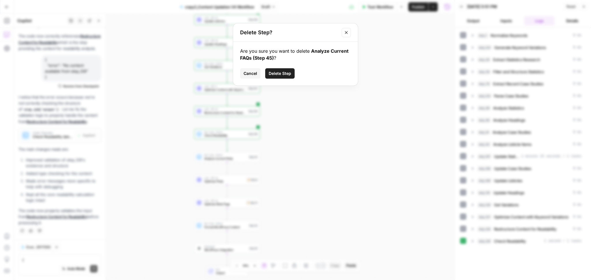
click at [275, 70] on button "Delete Step" at bounding box center [279, 73] width 29 height 10
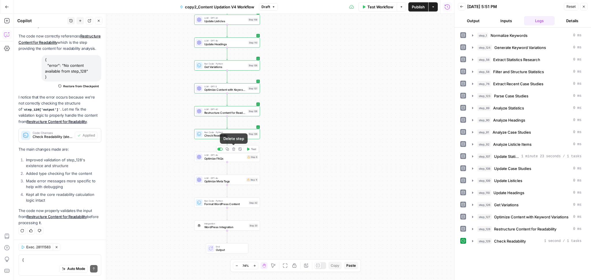
click at [233, 149] on icon "button" at bounding box center [233, 149] width 3 height 3
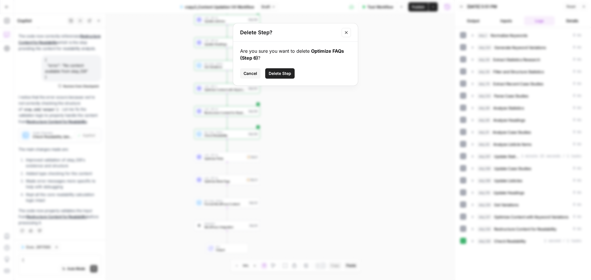
click at [283, 71] on span "Delete Step" at bounding box center [280, 74] width 23 height 6
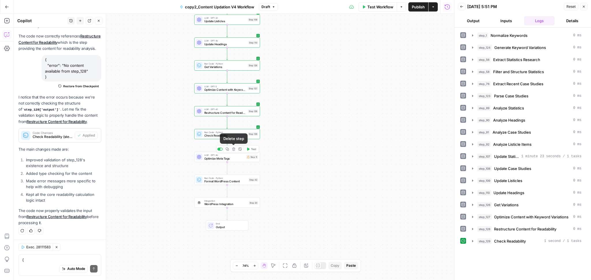
click at [234, 150] on icon "button" at bounding box center [233, 149] width 3 height 3
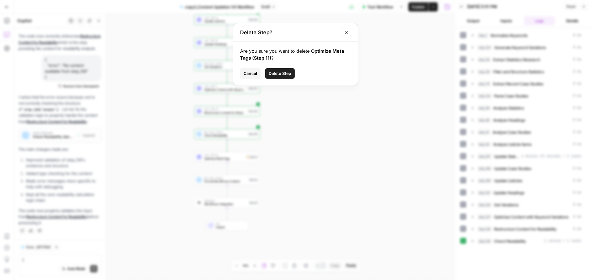
click at [279, 71] on span "Delete Step" at bounding box center [280, 74] width 23 height 6
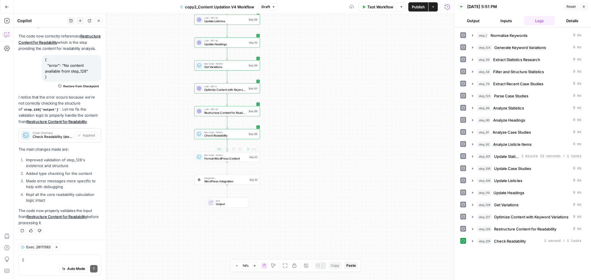
click at [301, 149] on div "Workflow Set Inputs Inputs Run Code · Python Normalize Keywords Step 1 LLM · GP…" at bounding box center [234, 147] width 440 height 267
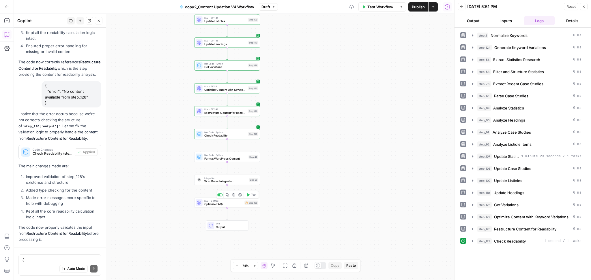
scroll to position [217, 0]
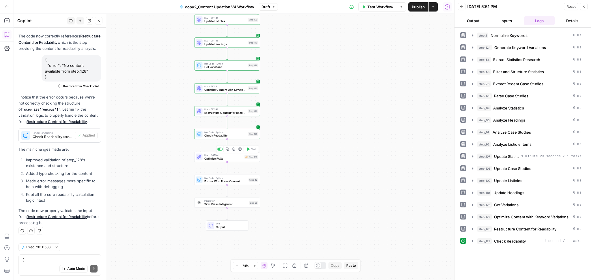
click at [236, 160] on span "Optimize FAQs" at bounding box center [223, 159] width 39 height 4
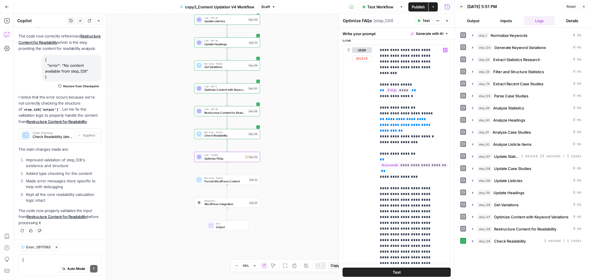
scroll to position [269, 0]
click at [395, 127] on span "**********" at bounding box center [406, 125] width 52 height 15
click at [391, 127] on span "**********" at bounding box center [406, 125] width 52 height 15
click at [393, 127] on span "**********" at bounding box center [406, 125] width 52 height 15
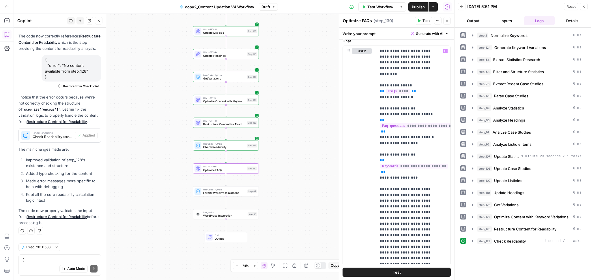
drag, startPoint x: 307, startPoint y: 125, endPoint x: 304, endPoint y: 147, distance: 23.0
click at [304, 147] on div "Workflow Set Inputs Inputs Run Code · Python Normalize Keywords Step 1 LLM · GP…" at bounding box center [234, 147] width 440 height 267
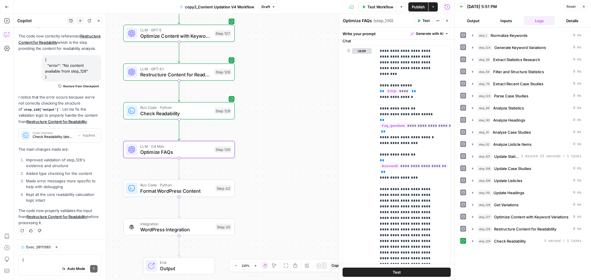
drag, startPoint x: 289, startPoint y: 98, endPoint x: 290, endPoint y: 9, distance: 88.9
click at [290, 9] on div "Go Back copy2_Content Updation V4 Workflow Draft Test Workflow Options Publish …" at bounding box center [227, 140] width 454 height 280
click at [201, 151] on span "Optimize FAQs" at bounding box center [175, 150] width 71 height 7
click at [421, 123] on span "**********" at bounding box center [451, 125] width 142 height 5
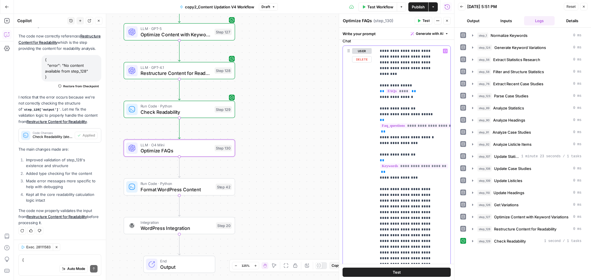
click at [423, 124] on span "**********" at bounding box center [451, 125] width 142 height 5
click at [421, 124] on span "**********" at bounding box center [451, 125] width 142 height 5
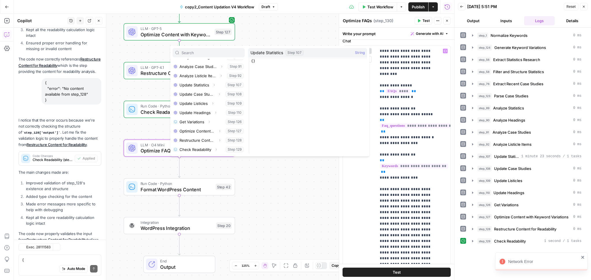
scroll to position [217, 0]
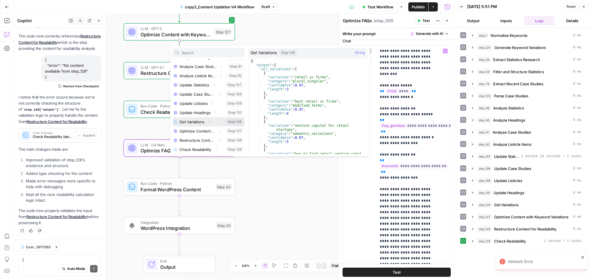
click at [196, 122] on button "Select variable Get Variations" at bounding box center [209, 121] width 72 height 9
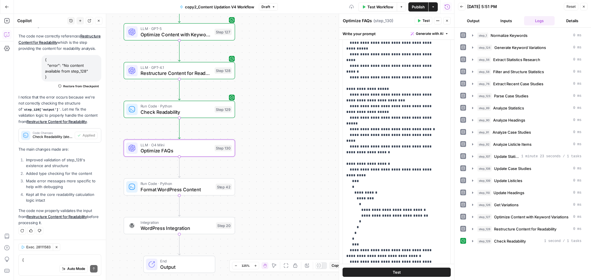
scroll to position [0, 0]
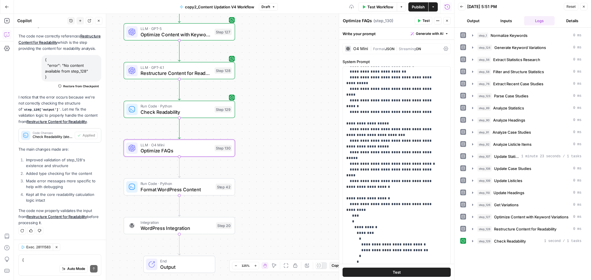
click at [358, 54] on div "O4 Mini | Format JSON | Streaming ON" at bounding box center [396, 48] width 108 height 11
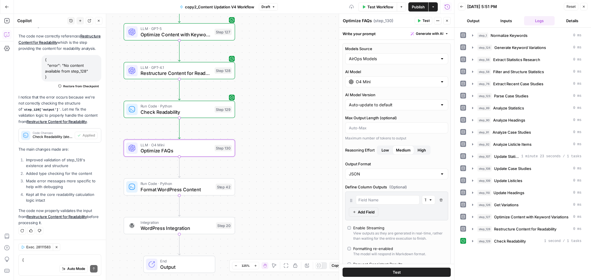
click at [380, 63] on div "AirOps Models" at bounding box center [396, 58] width 103 height 11
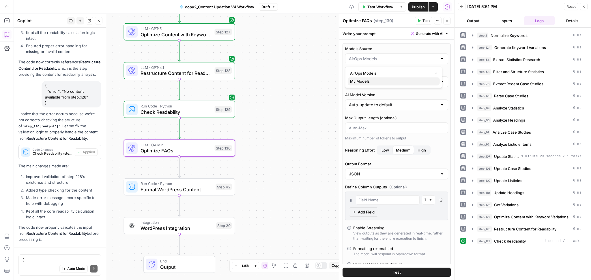
click at [387, 81] on span "My Models" at bounding box center [392, 81] width 85 height 6
type input "My Models"
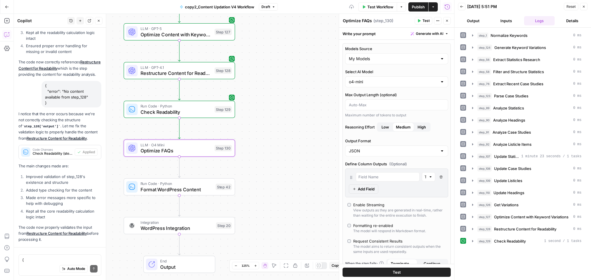
click at [418, 22] on icon "button" at bounding box center [419, 20] width 3 height 3
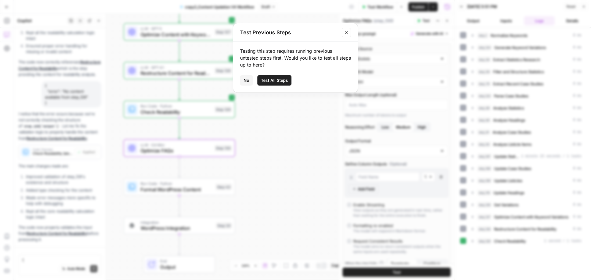
click at [282, 79] on span "Test All Steps" at bounding box center [274, 81] width 27 height 6
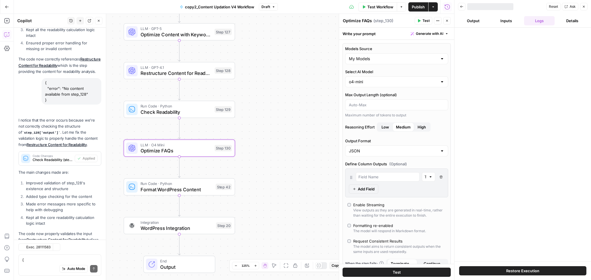
scroll to position [217, 0]
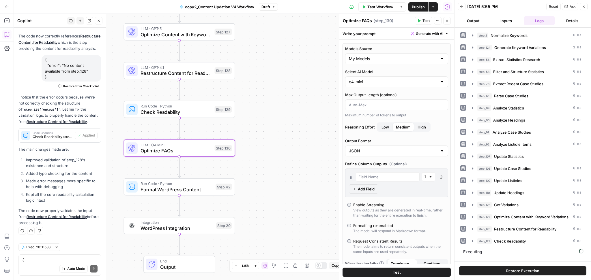
click at [421, 6] on span "Publish" at bounding box center [418, 7] width 13 height 6
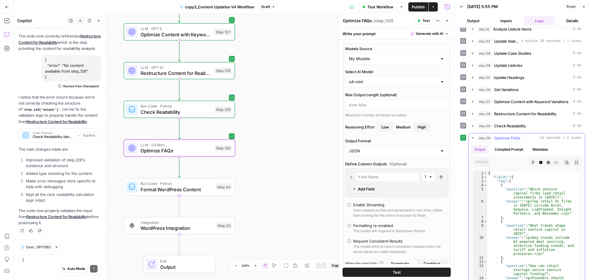
scroll to position [126, 0]
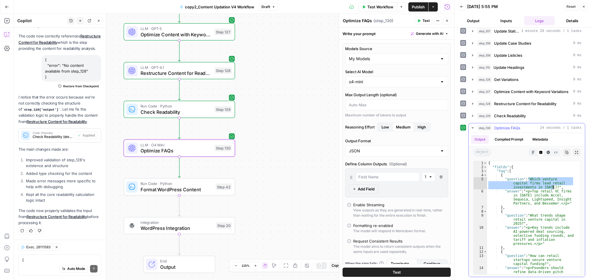
drag, startPoint x: 527, startPoint y: 180, endPoint x: 555, endPoint y: 190, distance: 29.0
click at [555, 190] on div "{ "fields" : { "faq" : [ { "question" : "Which venture capital firms lead retai…" at bounding box center [530, 230] width 87 height 138
type textarea "**********"
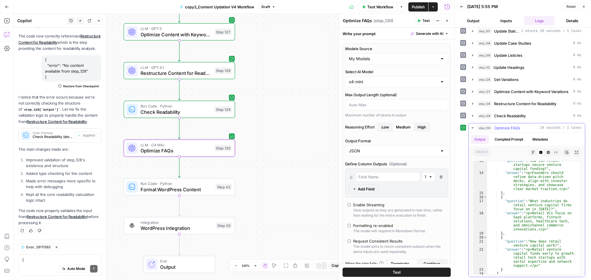
scroll to position [104, 0]
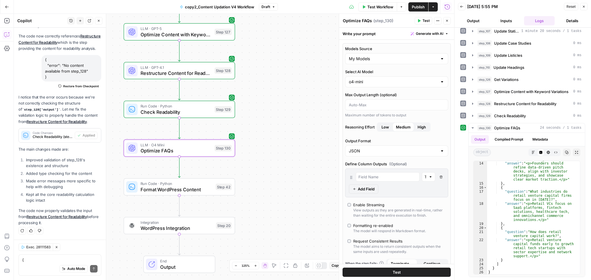
drag, startPoint x: 287, startPoint y: 161, endPoint x: 298, endPoint y: 83, distance: 79.2
click at [298, 83] on div "Workflow Set Inputs Inputs Run Code · Python Normalize Keywords Step 1 LLM · GP…" at bounding box center [234, 147] width 440 height 267
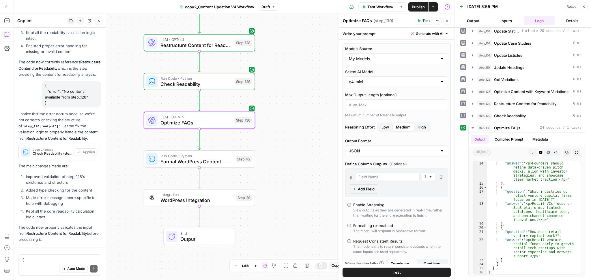
scroll to position [217, 0]
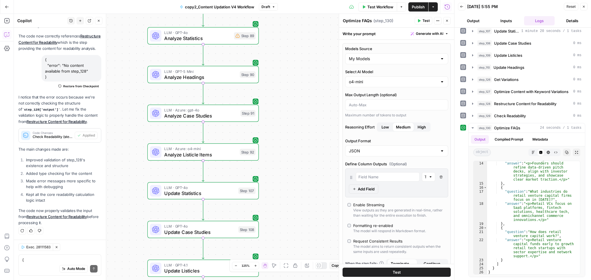
drag, startPoint x: 317, startPoint y: 101, endPoint x: 321, endPoint y: -34, distance: 134.5
click at [321, 0] on html "Qubit - SEO New Home Browse Your Data Usage Settings Recent Grids Live- 9-10 po…" at bounding box center [295, 140] width 591 height 280
drag, startPoint x: 302, startPoint y: 148, endPoint x: 301, endPoint y: 45, distance: 102.7
click at [301, 45] on div "Workflow Set Inputs Inputs Run Code · Python Normalize Keywords Step 1 LLM · GP…" at bounding box center [234, 147] width 440 height 267
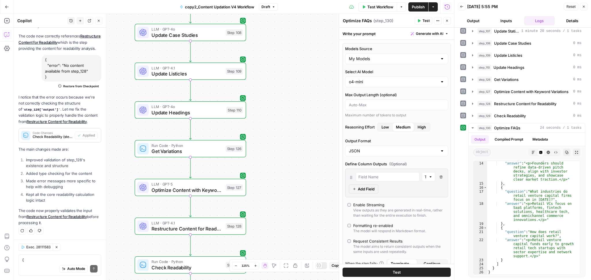
drag, startPoint x: 295, startPoint y: 176, endPoint x: 283, endPoint y: 78, distance: 98.9
click at [283, 78] on div "Workflow Set Inputs Inputs Run Code · Python Normalize Keywords Step 1 LLM · GP…" at bounding box center [234, 147] width 440 height 267
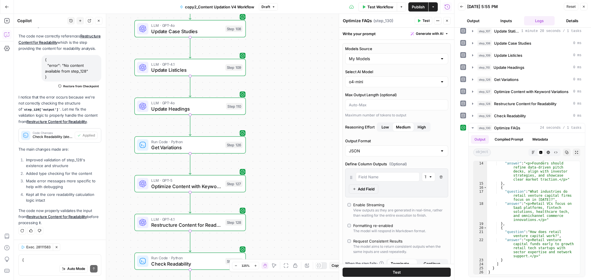
drag, startPoint x: 282, startPoint y: 170, endPoint x: 297, endPoint y: 27, distance: 143.6
click at [297, 27] on div "Workflow Set Inputs Inputs Run Code · Python Normalize Keywords Step 1 LLM · GP…" at bounding box center [234, 147] width 440 height 267
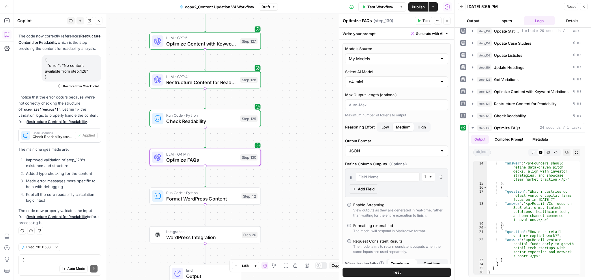
drag, startPoint x: 299, startPoint y: 114, endPoint x: 293, endPoint y: 44, distance: 70.7
click at [293, 44] on div "Workflow Set Inputs Inputs Run Code · Python Normalize Keywords Step 1 LLM · GP…" at bounding box center [234, 147] width 440 height 267
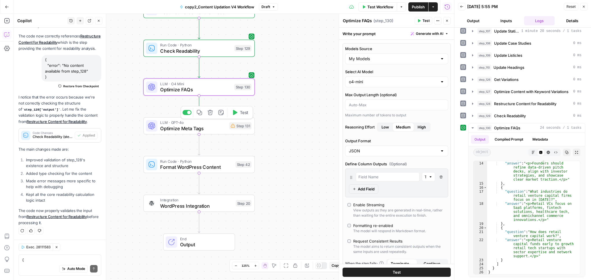
click at [206, 130] on span "Optimize Meta Tags" at bounding box center [193, 128] width 66 height 7
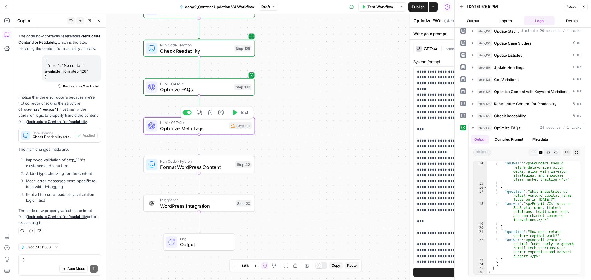
type textarea "Optimize Meta Tags"
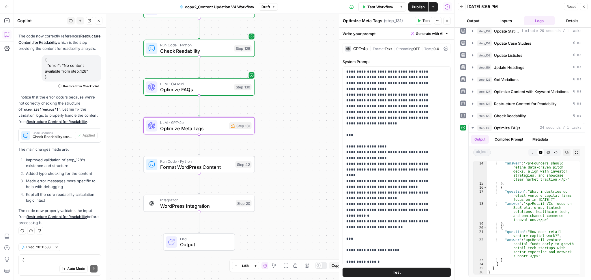
click at [363, 47] on div "GPT-4o" at bounding box center [360, 49] width 14 height 4
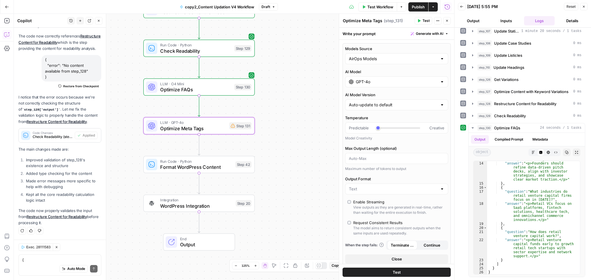
click at [383, 62] on div "AirOps Models" at bounding box center [396, 58] width 103 height 11
click at [387, 81] on span "My Models" at bounding box center [392, 81] width 85 height 6
type input "My Models"
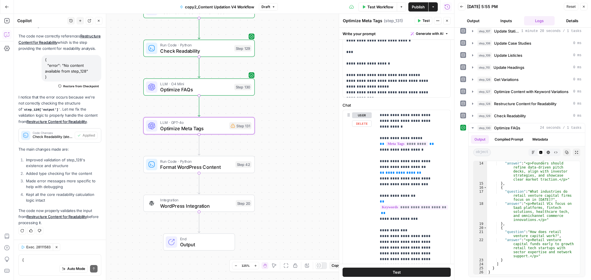
scroll to position [394, 0]
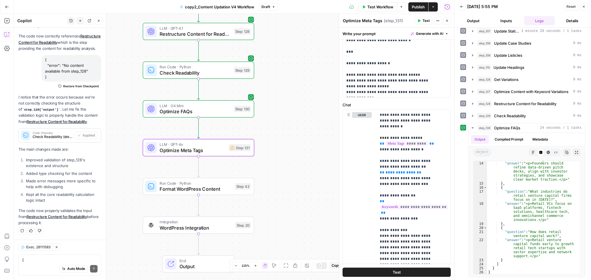
drag, startPoint x: 335, startPoint y: 128, endPoint x: 332, endPoint y: 181, distance: 52.6
click at [332, 181] on div "Workflow Set Inputs Inputs Run Code · Python Normalize Keywords Step 1 LLM · GP…" at bounding box center [234, 147] width 440 height 267
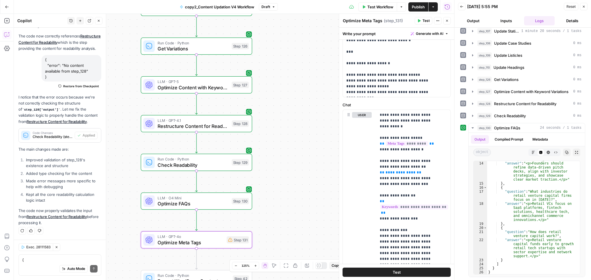
drag, startPoint x: 318, startPoint y: 171, endPoint x: 318, endPoint y: 233, distance: 62.0
click at [318, 233] on div "Workflow Set Inputs Inputs Run Code · Python Normalize Keywords Step 1 LLM · GP…" at bounding box center [234, 147] width 440 height 267
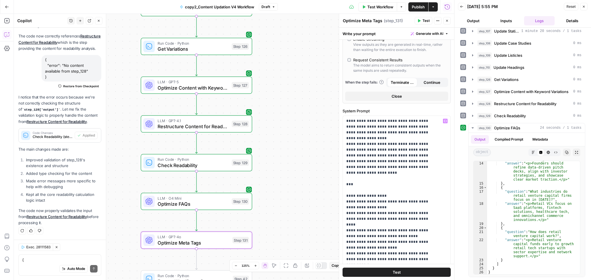
scroll to position [140, 0]
click at [419, 23] on button "Test" at bounding box center [424, 21] width 18 height 8
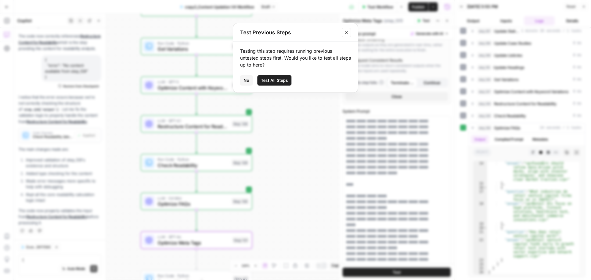
click at [272, 81] on span "Test All Steps" at bounding box center [274, 81] width 27 height 6
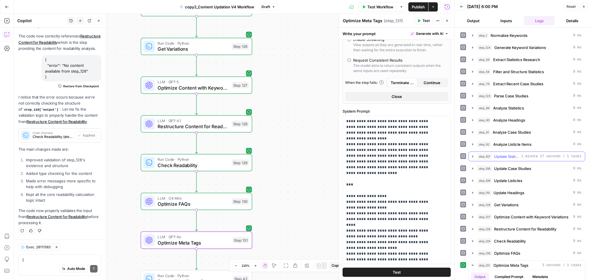
scroll to position [98, 0]
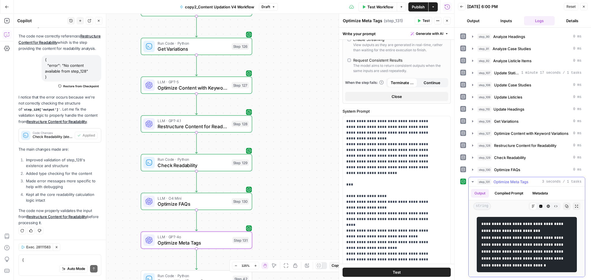
drag, startPoint x: 496, startPoint y: 210, endPoint x: 533, endPoint y: 217, distance: 38.1
click at [533, 222] on code "**********" at bounding box center [522, 245] width 83 height 46
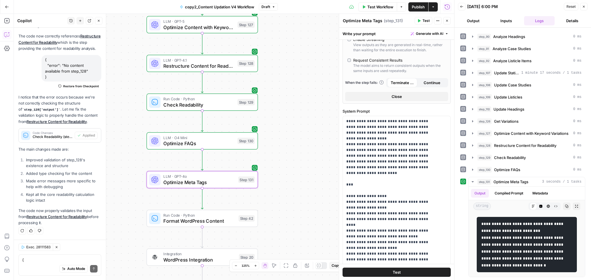
drag, startPoint x: 293, startPoint y: 201, endPoint x: 299, endPoint y: 140, distance: 62.0
click at [299, 140] on div "Workflow Set Inputs Inputs Run Code · Python Normalize Keywords Step 1 LLM · GP…" at bounding box center [234, 147] width 440 height 267
click at [43, 257] on textarea "{ "error": "No content available from step_128" }" at bounding box center [59, 260] width 75 height 6
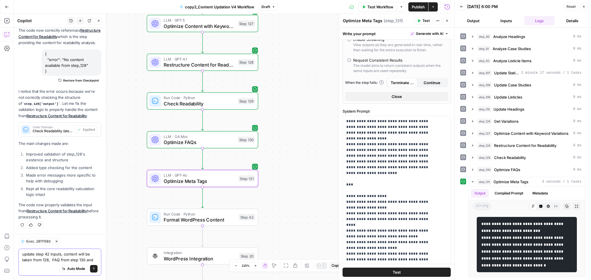
scroll to position [228, 0]
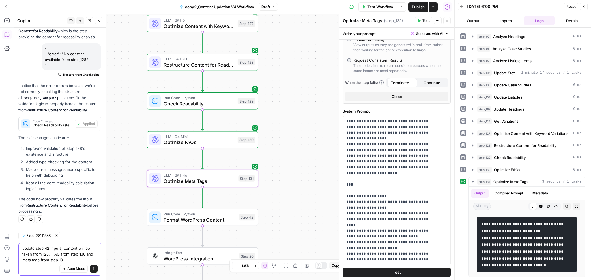
type textarea "update step 42 inputs, content will be taken from 128, FAQ from step 130 and me…"
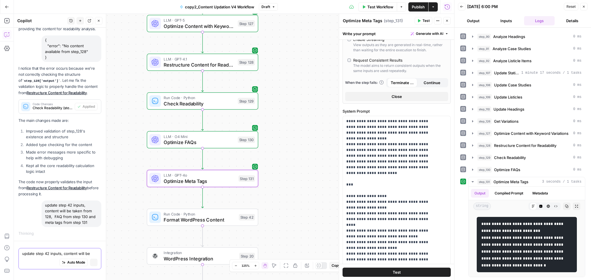
scroll to position [227, 0]
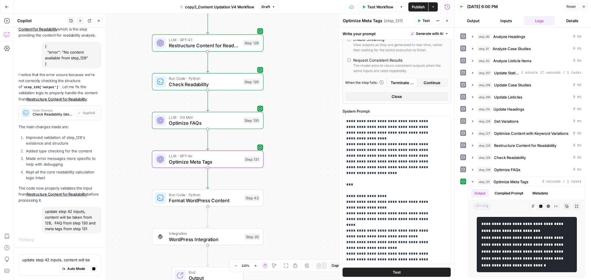
drag, startPoint x: 112, startPoint y: 187, endPoint x: 121, endPoint y: 150, distance: 38.3
click at [121, 150] on div "Workflow Set Inputs Inputs Run Code · Python Normalize Keywords Step 1 LLM · GP…" at bounding box center [234, 147] width 440 height 267
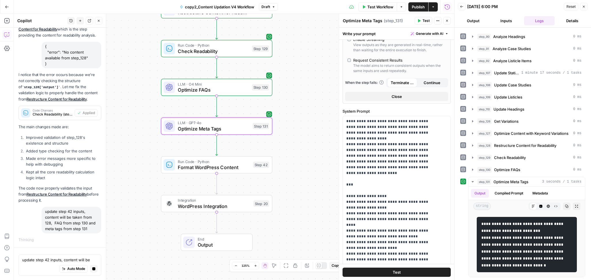
drag, startPoint x: 132, startPoint y: 200, endPoint x: 138, endPoint y: 182, distance: 19.0
click at [138, 182] on div "Workflow Set Inputs Inputs Run Code · Python Normalize Keywords Step 1 LLM · GP…" at bounding box center [234, 147] width 440 height 267
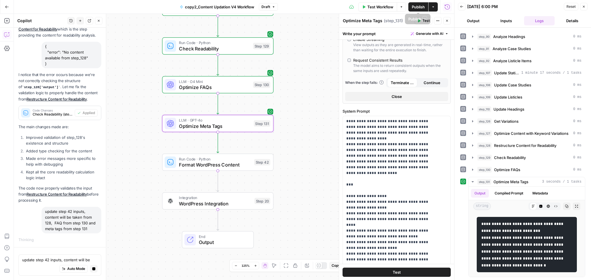
click at [417, 7] on span "Publish" at bounding box center [418, 7] width 13 height 6
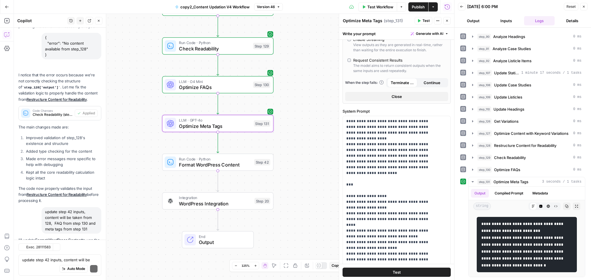
scroll to position [440, 0]
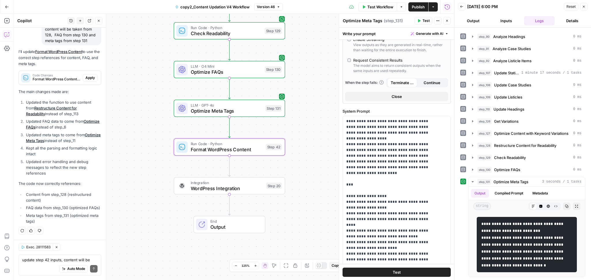
click at [85, 75] on span "Apply" at bounding box center [90, 77] width 10 height 5
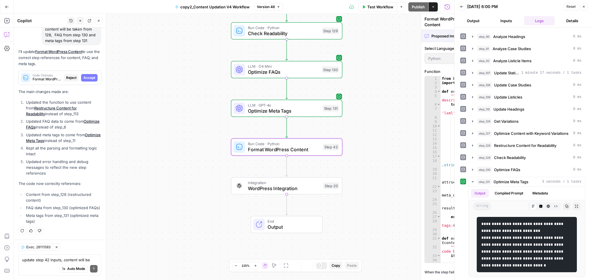
scroll to position [421, 0]
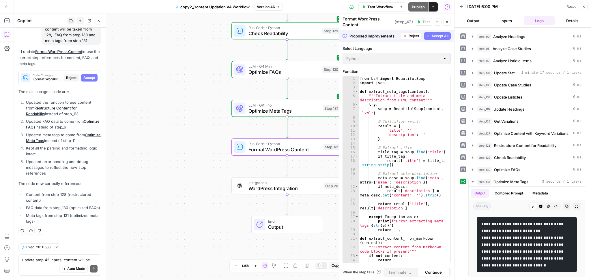
click at [84, 75] on span "Accept" at bounding box center [89, 77] width 12 height 5
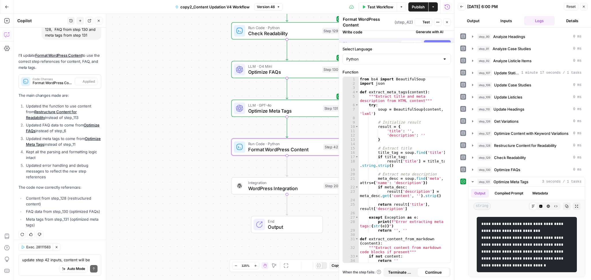
scroll to position [449, 0]
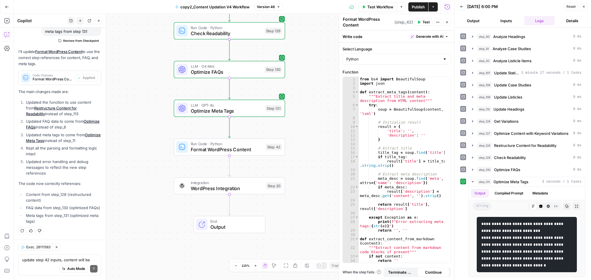
click at [421, 23] on button "Test" at bounding box center [424, 22] width 18 height 8
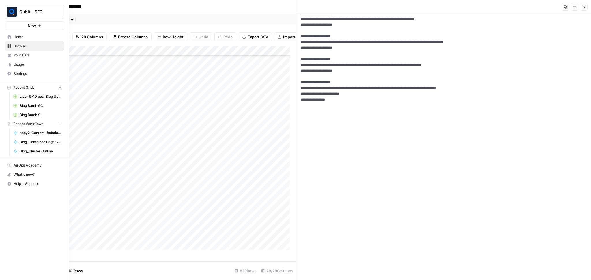
click at [32, 63] on span "Usage" at bounding box center [38, 64] width 48 height 5
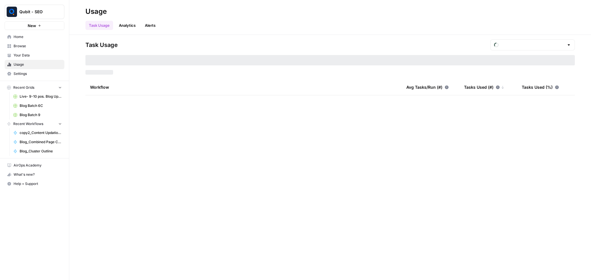
type input "August Overage"
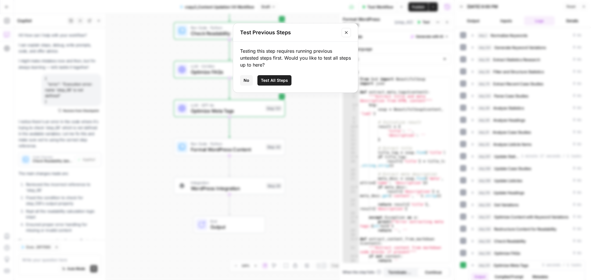
scroll to position [449, 0]
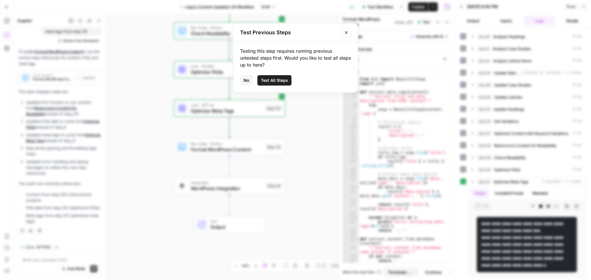
click at [272, 76] on button "Test All Steps" at bounding box center [274, 80] width 34 height 10
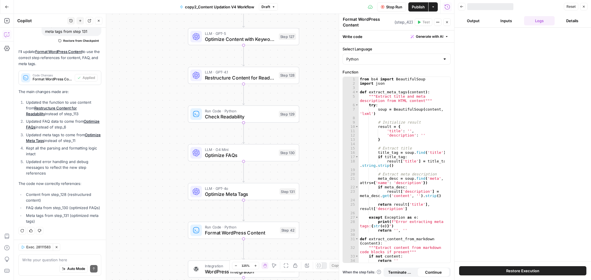
drag, startPoint x: 308, startPoint y: 115, endPoint x: 323, endPoint y: 200, distance: 85.5
click at [323, 200] on div "Workflow Set Inputs Inputs Run Code · Python Normalize Keywords Step 1 LLM · GP…" at bounding box center [234, 147] width 440 height 267
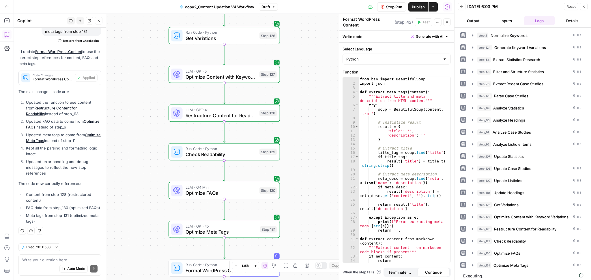
drag, startPoint x: 321, startPoint y: 125, endPoint x: 293, endPoint y: 177, distance: 59.0
click at [293, 177] on div "Workflow Set Inputs Inputs Run Code · Python Normalize Keywords Step 1 LLM · GP…" at bounding box center [234, 147] width 440 height 267
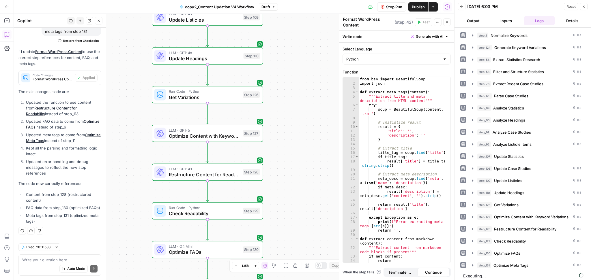
drag, startPoint x: 291, startPoint y: 138, endPoint x: 281, endPoint y: 193, distance: 56.1
click at [281, 193] on div "Workflow Set Inputs Inputs Run Code · Python Normalize Keywords Step 1 LLM · GP…" at bounding box center [234, 147] width 440 height 267
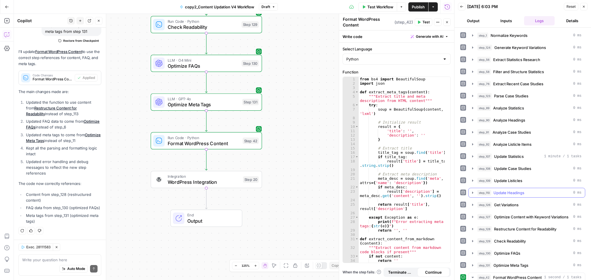
scroll to position [151, 0]
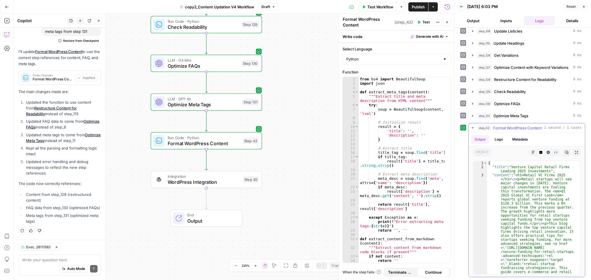
click at [575, 153] on icon "button" at bounding box center [576, 152] width 3 height 3
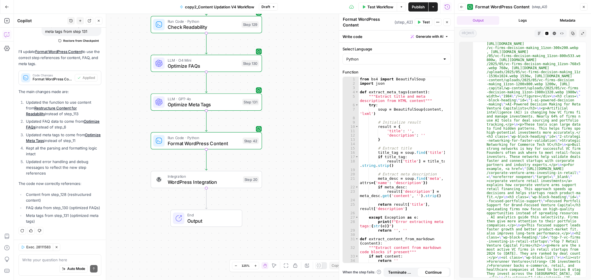
scroll to position [339, 0]
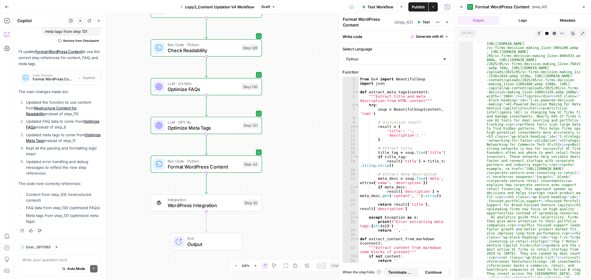
drag, startPoint x: 299, startPoint y: 143, endPoint x: 296, endPoint y: 211, distance: 68.4
click at [296, 211] on div "Workflow Set Inputs Inputs Run Code · Python Normalize Keywords Step 1 LLM · GP…" at bounding box center [234, 147] width 440 height 267
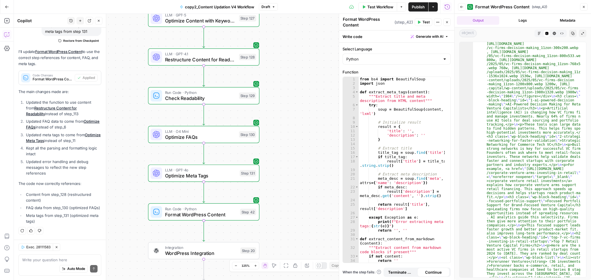
drag, startPoint x: 291, startPoint y: 136, endPoint x: 301, endPoint y: 279, distance: 143.8
click at [301, 279] on div "Workflow Set Inputs Inputs Run Code · Python Normalize Keywords Step 1 LLM · GP…" at bounding box center [234, 147] width 440 height 267
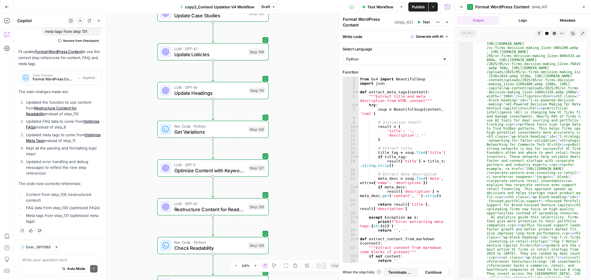
drag, startPoint x: 301, startPoint y: 189, endPoint x: 296, endPoint y: 285, distance: 96.8
click at [296, 280] on html "Qubit - SEO New Home Browse Your Data Usage Settings Recent Grids Live- 9-10 po…" at bounding box center [295, 140] width 591 height 280
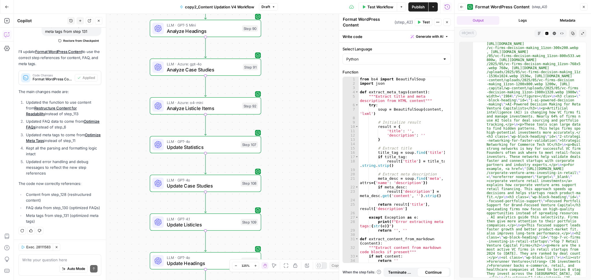
drag, startPoint x: 297, startPoint y: 173, endPoint x: 291, endPoint y: 265, distance: 92.2
click at [291, 265] on body "Qubit - SEO New Home Browse Your Data Usage Settings Recent Grids Live- 9-10 po…" at bounding box center [295, 140] width 591 height 280
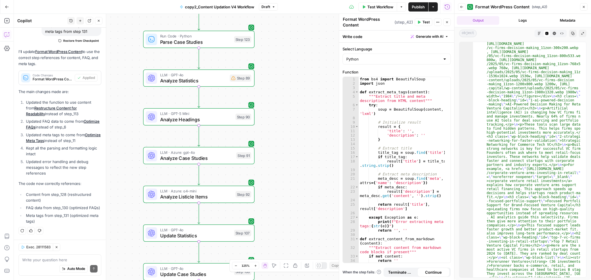
drag, startPoint x: 290, startPoint y: 152, endPoint x: 285, endPoint y: 232, distance: 80.1
click at [285, 232] on div "Workflow Set Inputs Inputs Run Code · Python Normalize Keywords Step 1 LLM · GP…" at bounding box center [234, 147] width 440 height 267
click at [241, 77] on div "Step 89" at bounding box center [241, 78] width 22 height 7
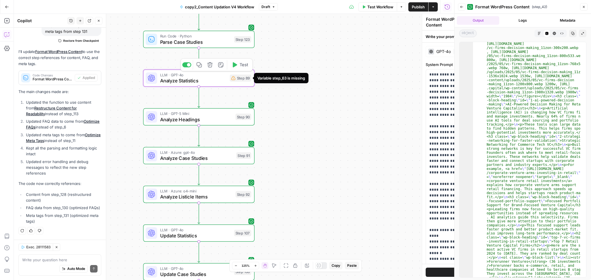
type textarea "Analyze Statistics"
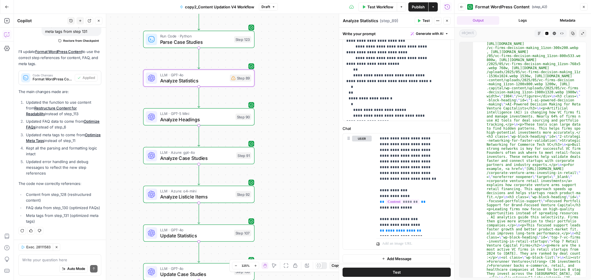
scroll to position [183, 0]
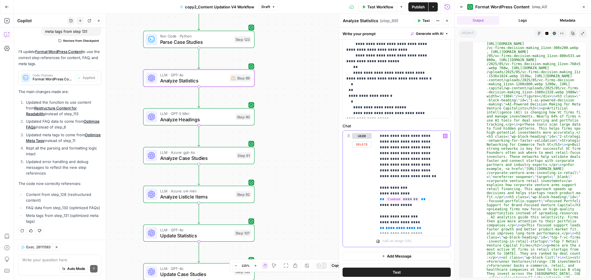
click at [397, 226] on span "**********" at bounding box center [400, 228] width 30 height 4
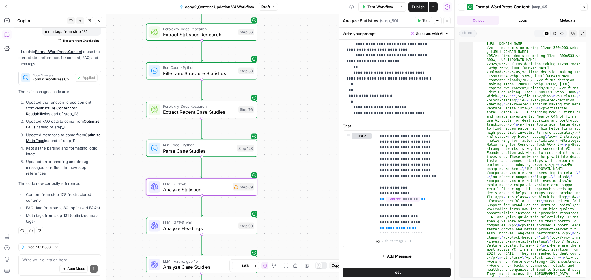
drag, startPoint x: 314, startPoint y: 139, endPoint x: 317, endPoint y: 250, distance: 110.2
click at [317, 250] on div "Workflow Set Inputs Inputs Run Code · Python Normalize Keywords Step 1 LLM · GP…" at bounding box center [234, 147] width 440 height 267
click at [394, 226] on span "**********" at bounding box center [397, 228] width 25 height 4
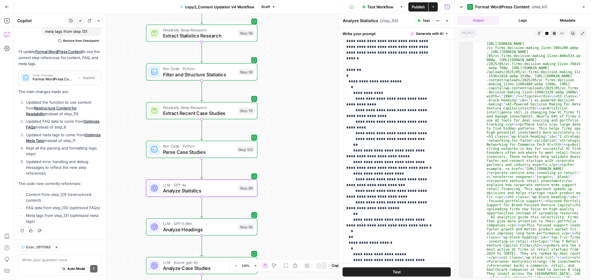
scroll to position [35, 0]
drag, startPoint x: 293, startPoint y: 73, endPoint x: 297, endPoint y: 112, distance: 39.7
click at [297, 112] on div "Workflow Set Inputs Inputs Run Code · Python Normalize Keywords Step 1 LLM · GP…" at bounding box center [234, 147] width 440 height 267
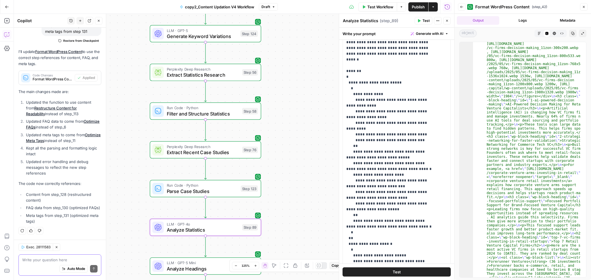
click at [74, 259] on textarea at bounding box center [59, 260] width 75 height 6
type textarea "step 58 is not working."
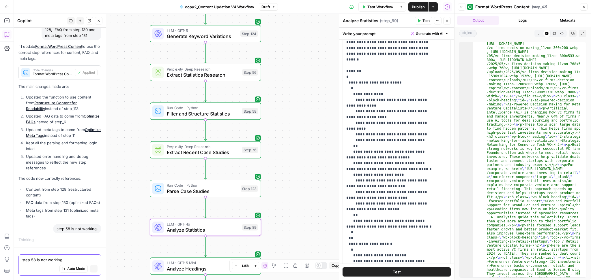
scroll to position [426, 0]
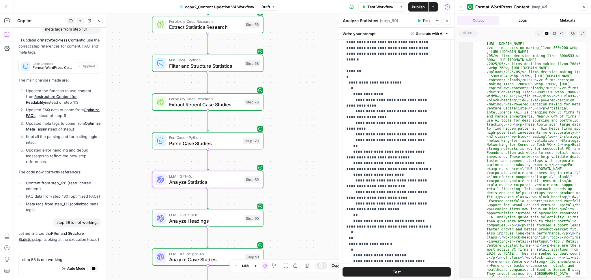
drag, startPoint x: 293, startPoint y: 185, endPoint x: 295, endPoint y: 129, distance: 55.7
click at [295, 129] on div "Workflow Set Inputs Inputs Run Code · Python Normalize Keywords Step 1 LLM · GP…" at bounding box center [234, 147] width 440 height 267
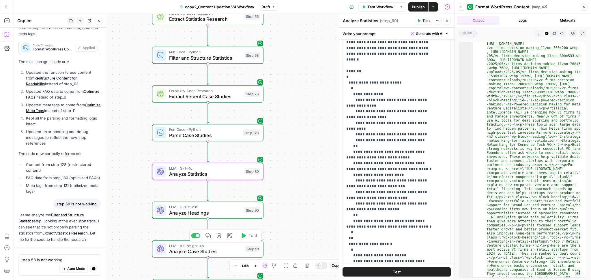
click at [224, 254] on span "Analyze Case Studies" at bounding box center [205, 251] width 73 height 7
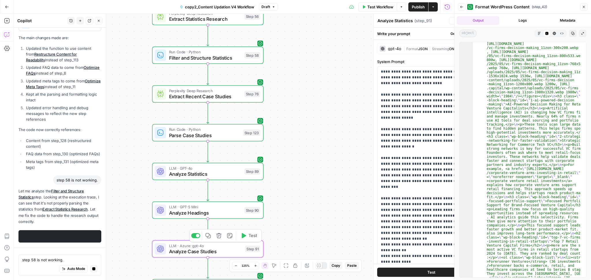
type textarea "Analyze Case Studies"
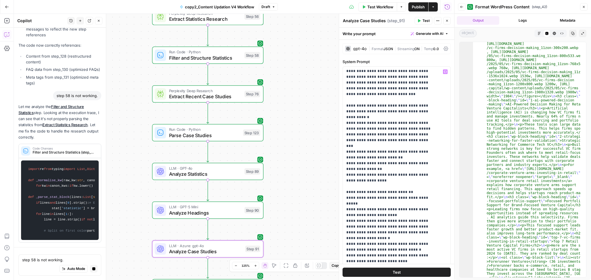
scroll to position [0, 0]
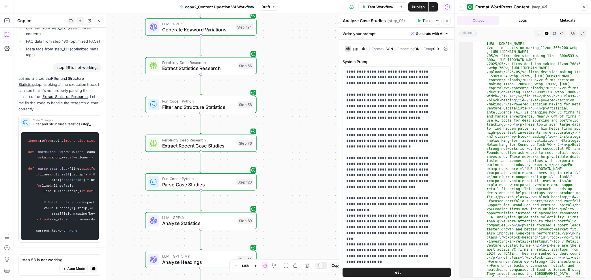
drag, startPoint x: 310, startPoint y: 87, endPoint x: 301, endPoint y: 161, distance: 74.5
click at [301, 161] on div "Workflow Set Inputs Inputs Run Code · Python Normalize Keywords Step 1 LLM · GP…" at bounding box center [234, 147] width 440 height 267
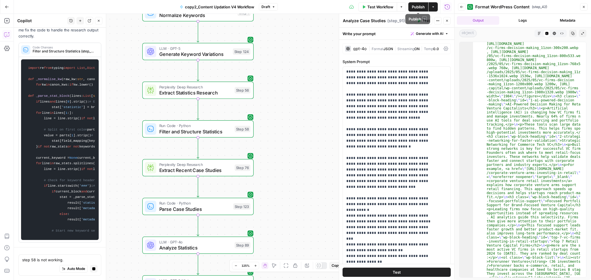
click at [413, 9] on span "Publish" at bounding box center [418, 7] width 13 height 6
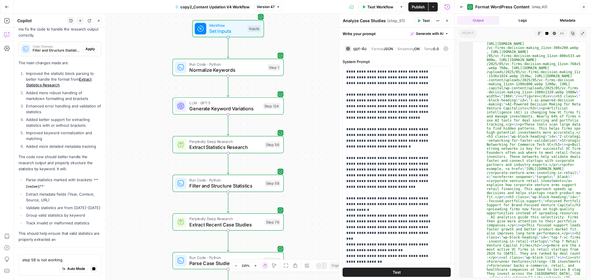
scroll to position [672, 0]
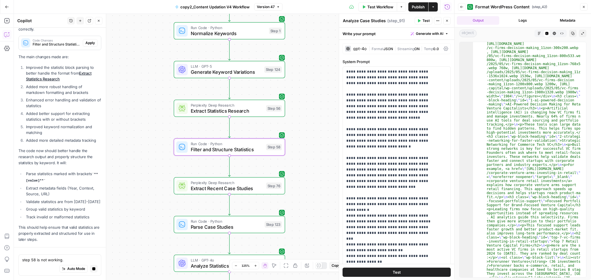
click at [85, 40] on span "Apply" at bounding box center [90, 42] width 10 height 5
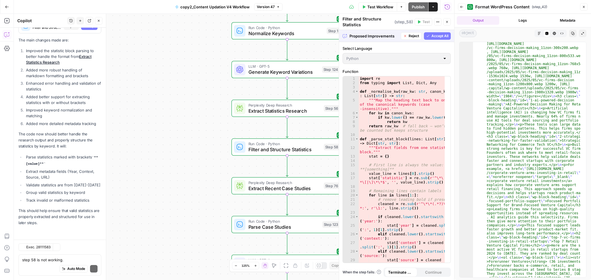
scroll to position [690, 0]
click at [83, 38] on p "The main changes made are:" at bounding box center [59, 40] width 83 height 6
click at [438, 35] on span "Accept All" at bounding box center [439, 35] width 17 height 5
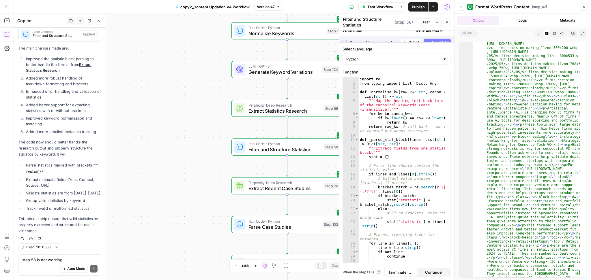
scroll to position [726, 0]
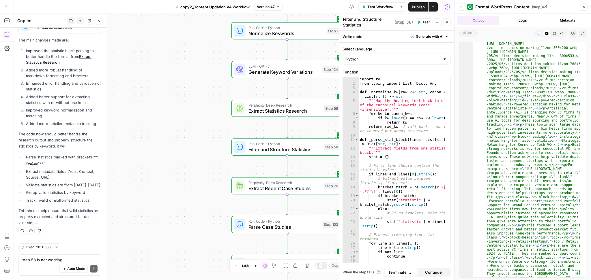
click at [422, 23] on button "Test" at bounding box center [424, 22] width 18 height 8
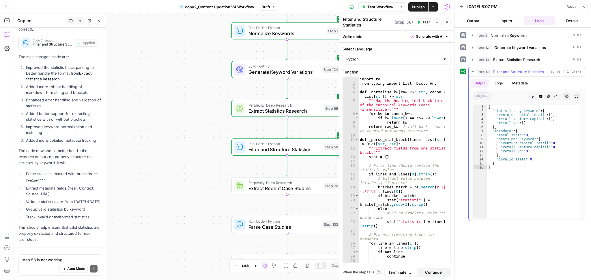
scroll to position [726, 0]
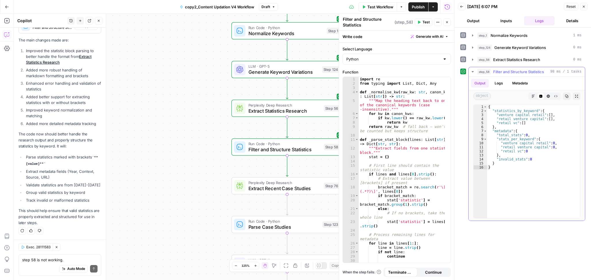
click at [505, 85] on button "Logs" at bounding box center [498, 83] width 15 height 9
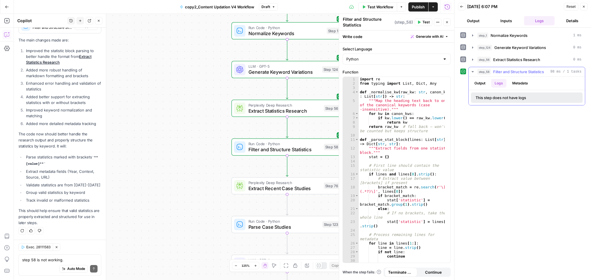
click at [479, 84] on button "Output" at bounding box center [480, 83] width 18 height 9
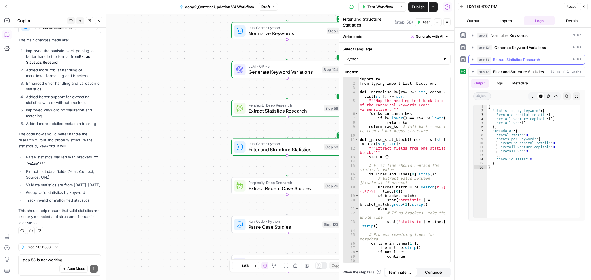
click at [510, 59] on span "Extract Statistics Research" at bounding box center [516, 60] width 47 height 6
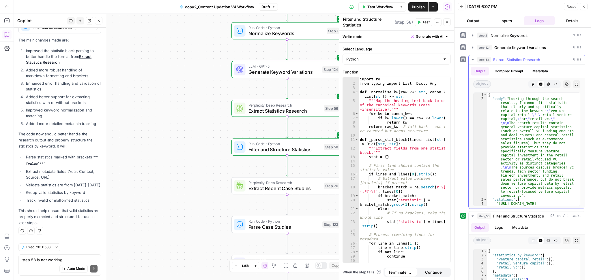
type textarea "**********"
click at [516, 118] on div "{ "body" : "Looking through the search results, I cannot find statistics that c…" at bounding box center [530, 160] width 87 height 134
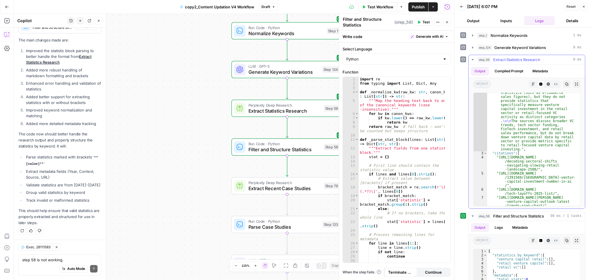
scroll to position [0, 0]
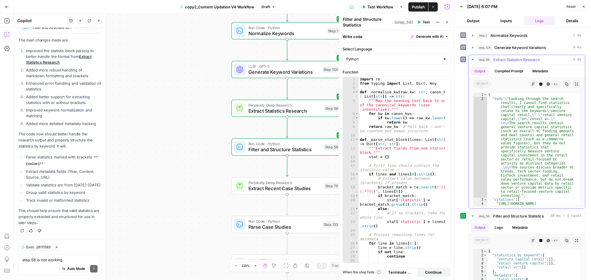
click at [533, 61] on span "Extract Statistics Research" at bounding box center [516, 60] width 47 height 6
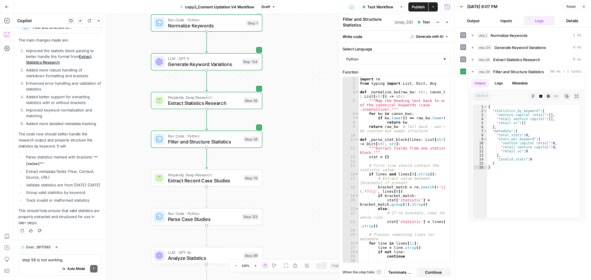
drag, startPoint x: 233, startPoint y: 171, endPoint x: 150, endPoint y: 161, distance: 84.0
click at [150, 161] on div "Workflow Set Inputs Inputs Run Code · Python Normalize Keywords Step 1 LLM · GP…" at bounding box center [234, 147] width 440 height 267
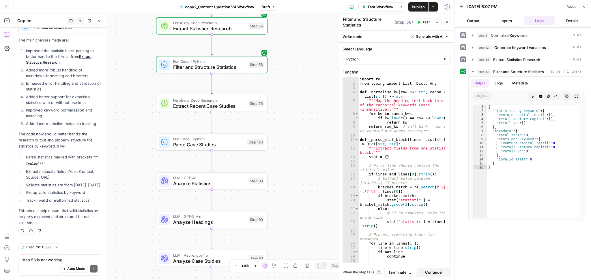
drag, startPoint x: 289, startPoint y: 196, endPoint x: 297, endPoint y: 109, distance: 87.8
click at [297, 109] on div "Workflow Set Inputs Inputs Run Code · Python Normalize Keywords Step 1 LLM · GP…" at bounding box center [234, 147] width 440 height 267
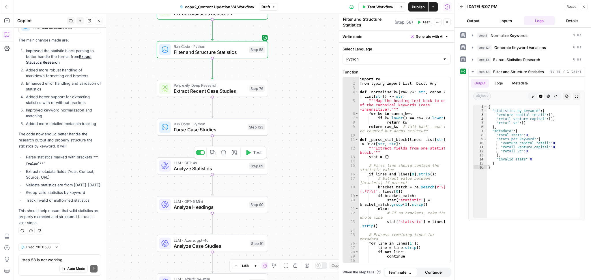
click at [254, 153] on span "Test" at bounding box center [257, 153] width 9 height 6
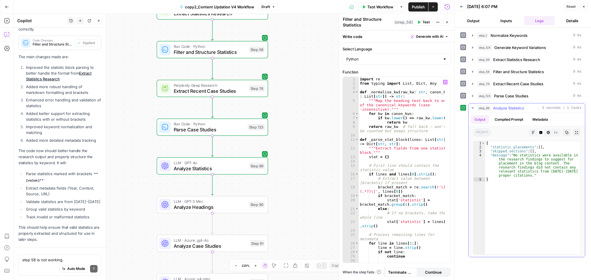
scroll to position [726, 0]
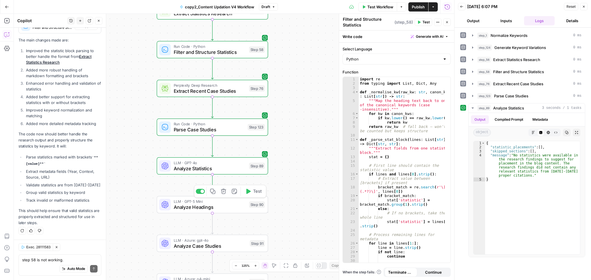
click at [246, 209] on div "LLM · GPT-5 Mini Analyze Headings Step 90 Copy step Delete step Add Note Test" at bounding box center [212, 205] width 106 height 12
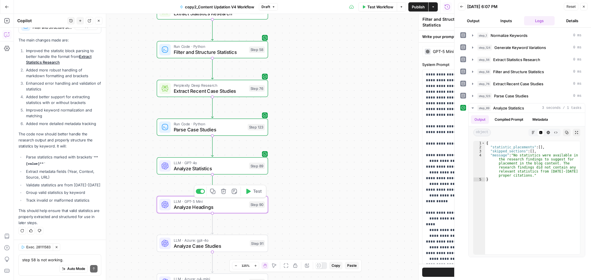
type textarea "Analyze Headings"
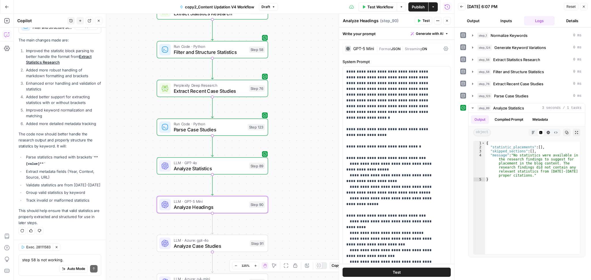
click at [358, 51] on div "GPT-5 Mini" at bounding box center [359, 49] width 29 height 6
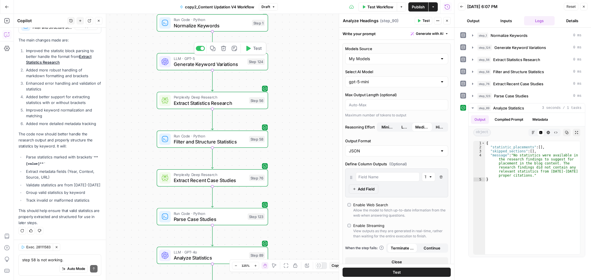
click at [217, 62] on span "Generate Keyword Variations" at bounding box center [209, 64] width 71 height 7
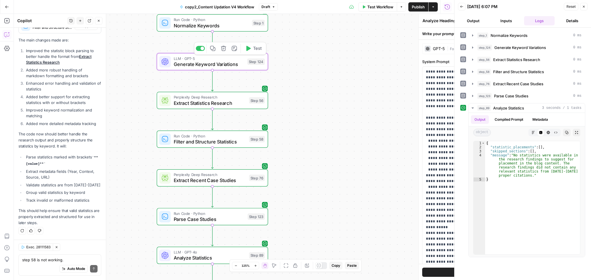
type textarea "Generate Keyword Variations"
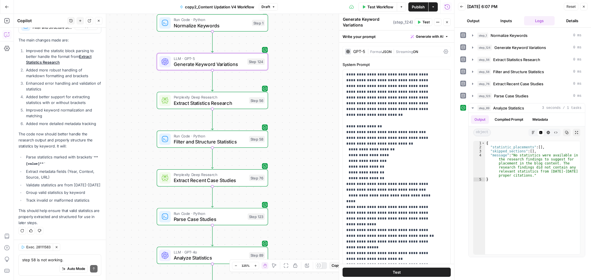
click at [356, 47] on div "GPT-5 | Format JSON | Streaming ON" at bounding box center [396, 51] width 108 height 11
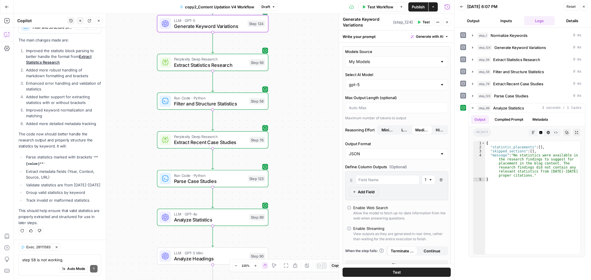
drag, startPoint x: 302, startPoint y: 71, endPoint x: 303, endPoint y: 32, distance: 38.4
click at [303, 32] on div "Workflow Set Inputs Inputs Run Code · Python Normalize Keywords Step 1 LLM · GP…" at bounding box center [234, 147] width 440 height 267
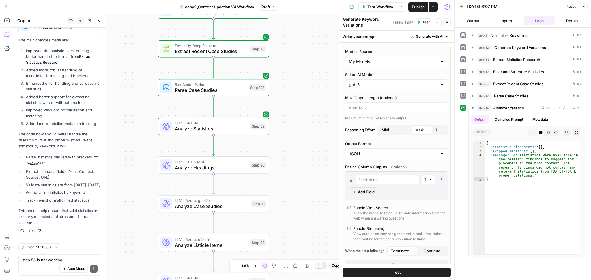
drag, startPoint x: 288, startPoint y: 155, endPoint x: 289, endPoint y: 62, distance: 92.6
click at [289, 62] on div "Workflow Set Inputs Inputs Run Code · Python Normalize Keywords Step 1 LLM · GP…" at bounding box center [234, 147] width 440 height 267
click at [235, 168] on span "Analyze Headings" at bounding box center [211, 165] width 73 height 7
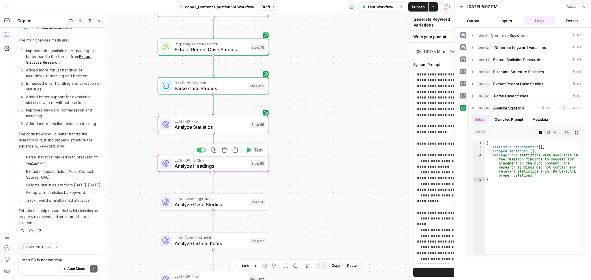
type textarea "Analyze Headings"
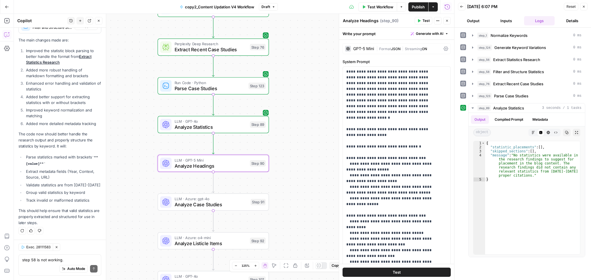
click at [362, 49] on div "GPT-5 Mini" at bounding box center [363, 49] width 21 height 4
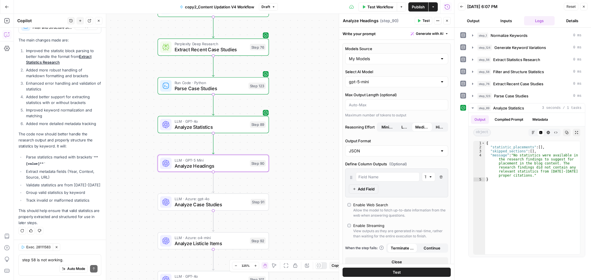
drag, startPoint x: 294, startPoint y: 172, endPoint x: 294, endPoint y: 126, distance: 45.9
click at [294, 126] on div "Workflow Set Inputs Inputs Run Code · Python Normalize Keywords Step 1 LLM · GP…" at bounding box center [234, 147] width 440 height 267
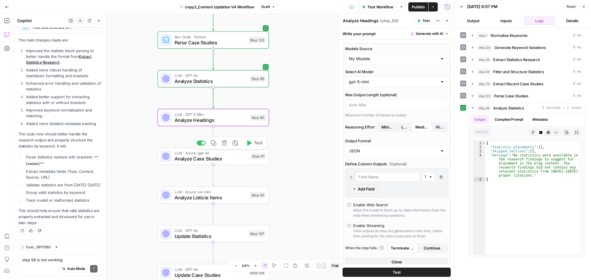
click at [237, 153] on span "LLM · Azure: gpt-4o" at bounding box center [211, 153] width 73 height 6
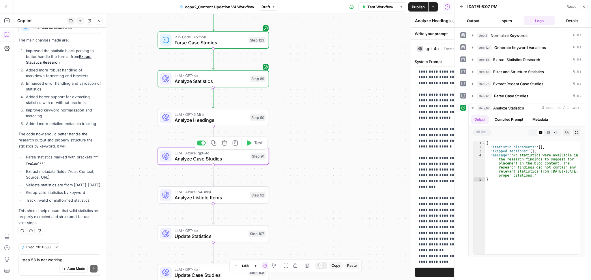
type textarea "Analyze Case Studies"
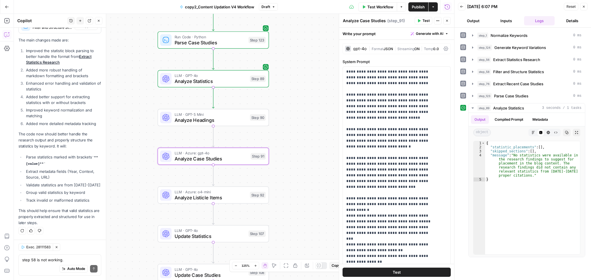
click at [353, 48] on div "gpt-4o" at bounding box center [359, 49] width 13 height 4
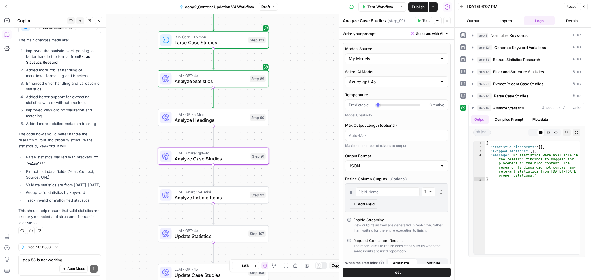
drag, startPoint x: 303, startPoint y: 95, endPoint x: 303, endPoint y: 52, distance: 43.3
click at [303, 52] on div "Workflow Set Inputs Inputs Run Code · Python Normalize Keywords Step 1 LLM · GP…" at bounding box center [234, 147] width 440 height 267
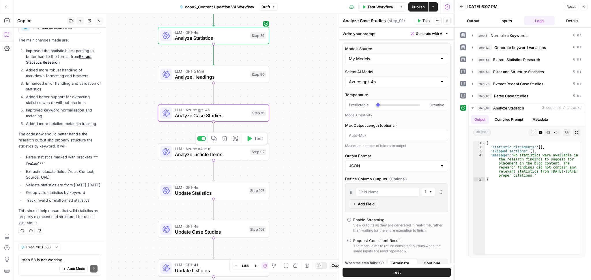
click at [241, 153] on span "Analyze Listicle Items" at bounding box center [211, 154] width 73 height 7
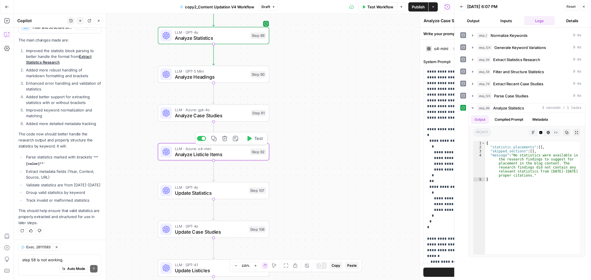
type textarea "Analyze Listicle Items"
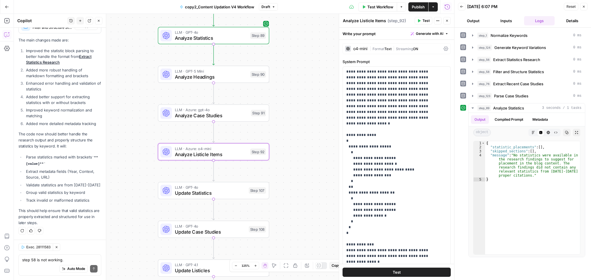
click at [351, 49] on div "o4-mini" at bounding box center [356, 49] width 22 height 6
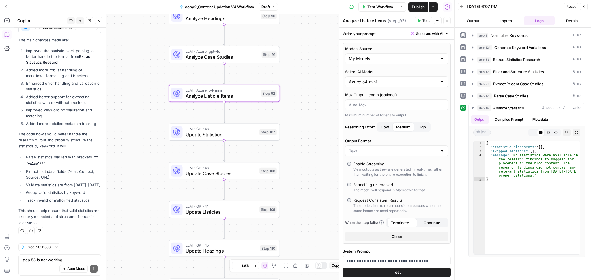
drag, startPoint x: 274, startPoint y: 150, endPoint x: 285, endPoint y: 89, distance: 62.1
click at [285, 89] on div "Workflow Set Inputs Inputs Run Code · Python Normalize Keywords Step 1 LLM · GP…" at bounding box center [234, 147] width 440 height 267
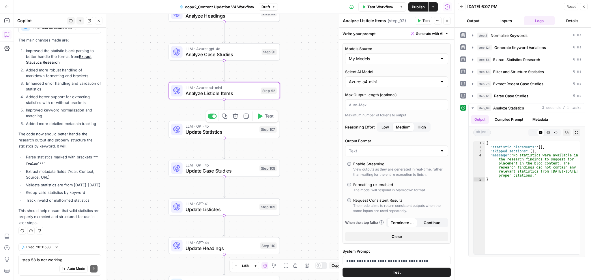
click at [250, 125] on span "LLM · GPT-4o" at bounding box center [221, 126] width 71 height 6
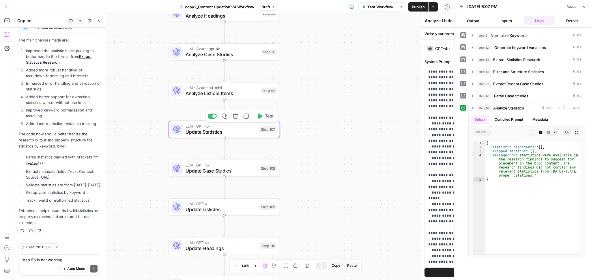
type textarea "Update Statistics"
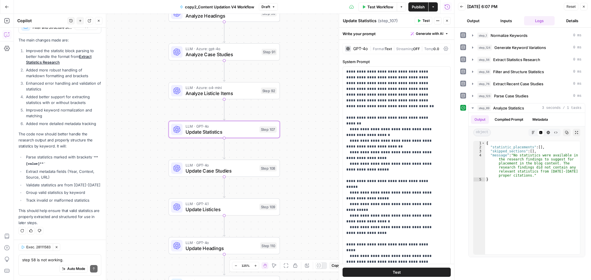
click at [358, 44] on div "GPT-4o | Format Text | Streaming OFF | Temp 0.0" at bounding box center [396, 48] width 108 height 11
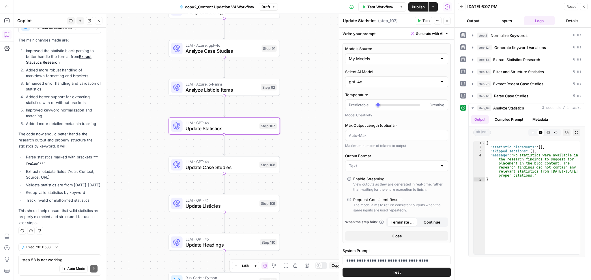
drag, startPoint x: 315, startPoint y: 107, endPoint x: 314, endPoint y: 60, distance: 47.3
click at [314, 60] on div "Workflow Set Inputs Inputs Run Code · Python Normalize Keywords Step 1 LLM · GP…" at bounding box center [234, 147] width 440 height 267
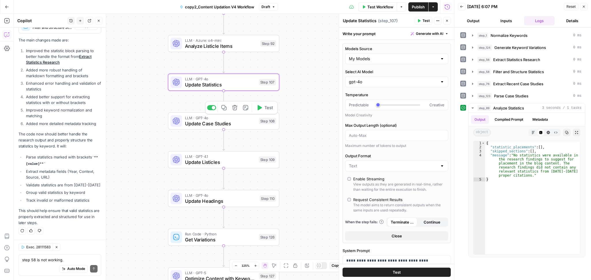
click at [256, 119] on div "LLM · GPT-4o Update Case Studies Step 108 Copy step Delete step Add Note Test" at bounding box center [224, 121] width 106 height 12
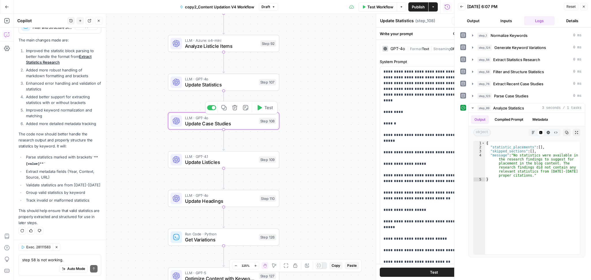
type textarea "Update Case Studies"
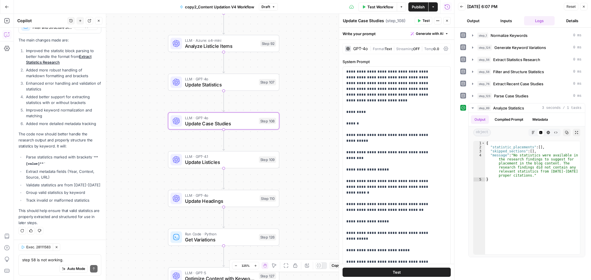
click at [355, 47] on div "GPT-4o" at bounding box center [360, 49] width 14 height 4
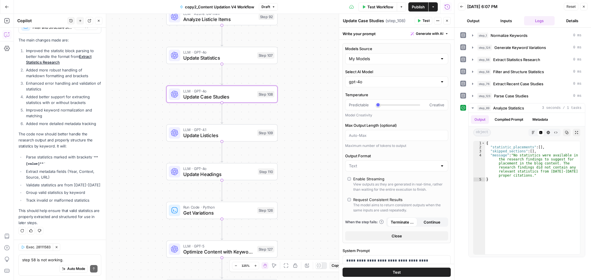
drag, startPoint x: 314, startPoint y: 110, endPoint x: 312, endPoint y: 82, distance: 28.0
click at [312, 82] on div "Workflow Set Inputs Inputs Run Code · Python Normalize Keywords Step 1 LLM · GP…" at bounding box center [234, 147] width 440 height 267
click at [254, 136] on div "LLM · GPT-4.1 Update Listicles Step 109 Copy step Delete step Add Note Test" at bounding box center [222, 132] width 106 height 12
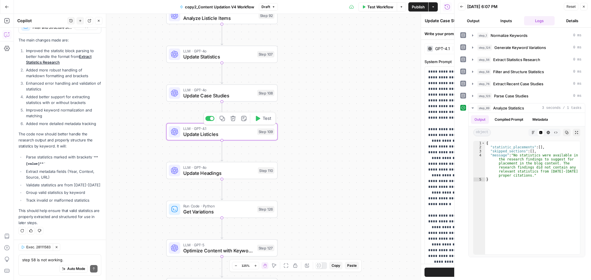
type textarea "Update Listicles"
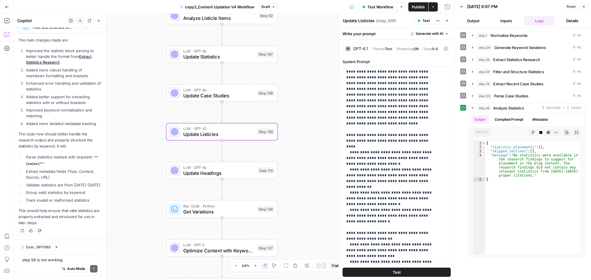
click at [358, 48] on div "GPT-4.1" at bounding box center [360, 49] width 15 height 4
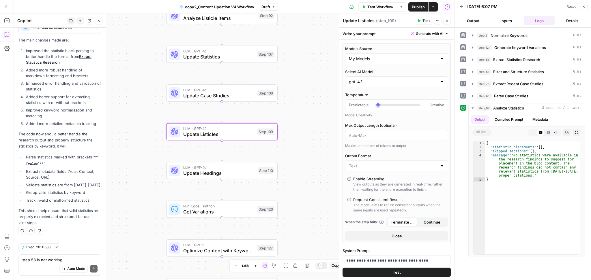
drag, startPoint x: 307, startPoint y: 130, endPoint x: 299, endPoint y: 81, distance: 49.3
click at [299, 81] on div "Workflow Set Inputs Inputs Run Code · Python Normalize Keywords Step 1 LLM · GP…" at bounding box center [234, 147] width 440 height 267
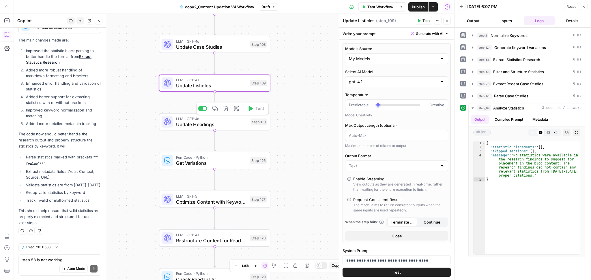
click at [252, 122] on div "Step 110" at bounding box center [259, 122] width 16 height 6
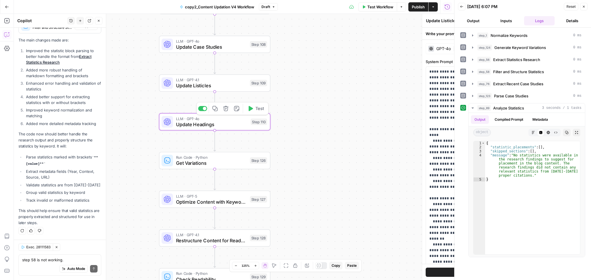
type textarea "Update Headings"
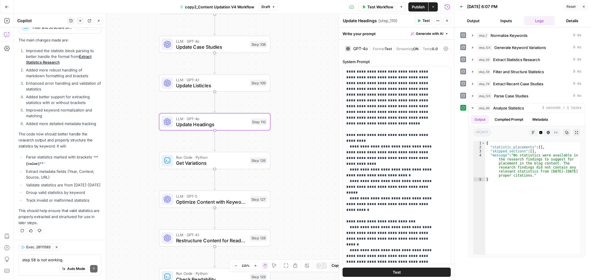
click at [353, 47] on div "GPT-4o" at bounding box center [360, 49] width 14 height 4
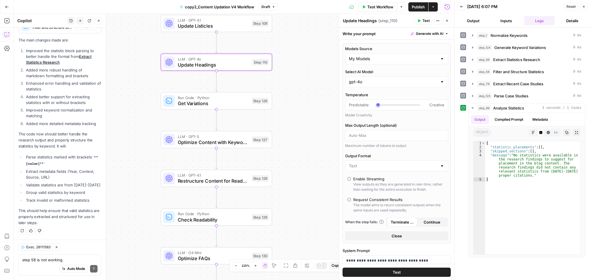
drag, startPoint x: 285, startPoint y: 140, endPoint x: 286, endPoint y: 76, distance: 63.5
click at [286, 76] on div "Workflow Set Inputs Inputs Run Code · Python Normalize Keywords Step 1 LLM · GP…" at bounding box center [234, 147] width 440 height 267
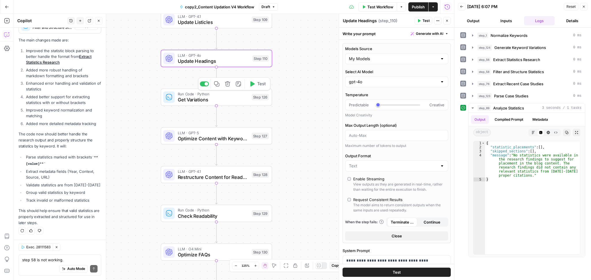
click at [251, 93] on div "Run Code · Python Get Variations Step 126 Copy step Delete step Add Note Test" at bounding box center [216, 97] width 106 height 12
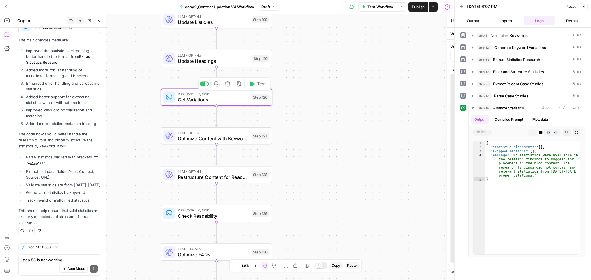
type textarea "Get Variations"
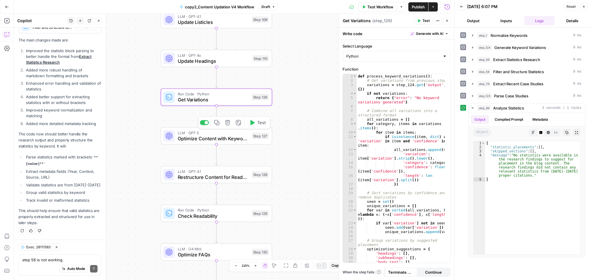
click at [237, 143] on div "LLM · GPT-5 Optimize Content with Keyword Variations Step 127 Copy step Delete …" at bounding box center [216, 136] width 111 height 17
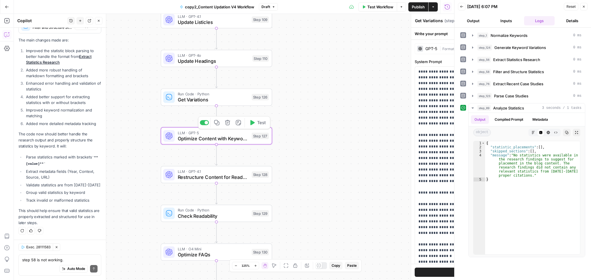
type textarea "Optimize Content with Keyword Variations"
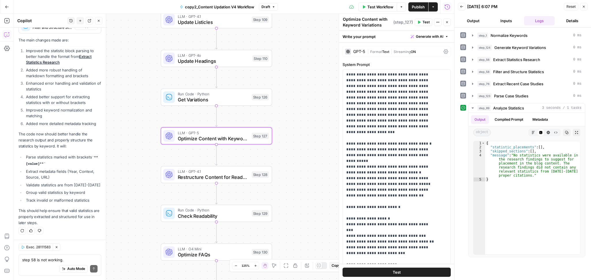
click at [364, 49] on div "GPT-5" at bounding box center [355, 52] width 20 height 6
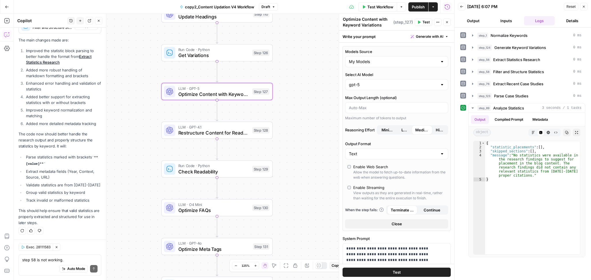
drag, startPoint x: 303, startPoint y: 147, endPoint x: 303, endPoint y: 102, distance: 45.0
click at [303, 102] on div "Workflow Set Inputs Inputs Run Code · Python Normalize Keywords Step 1 LLM · GP…" at bounding box center [234, 147] width 440 height 267
click at [252, 127] on div "Step 128" at bounding box center [260, 130] width 17 height 6
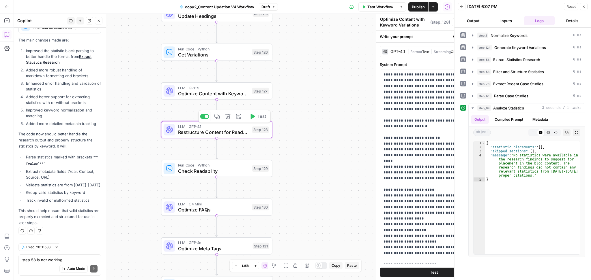
type textarea "Restructure Content for Readability"
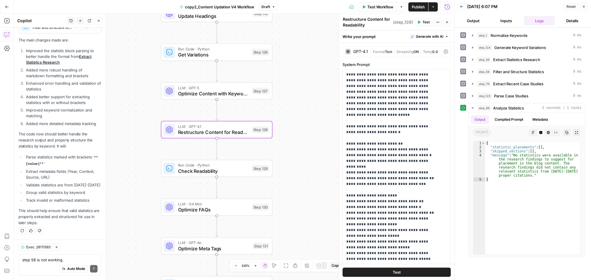
click at [357, 53] on div "GPT-4.1" at bounding box center [360, 52] width 15 height 4
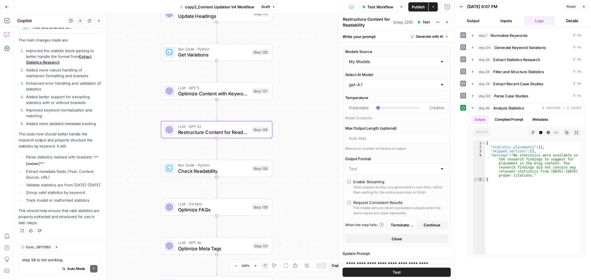
drag, startPoint x: 292, startPoint y: 116, endPoint x: 288, endPoint y: 84, distance: 31.7
click at [288, 84] on div "Workflow Set Inputs Inputs Run Code · Python Normalize Keywords Step 1 LLM · GP…" at bounding box center [234, 147] width 440 height 267
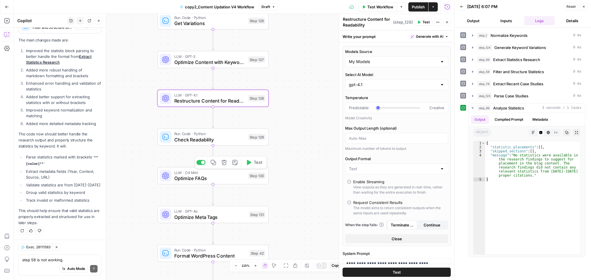
click at [237, 177] on span "Optimize FAQs" at bounding box center [209, 178] width 71 height 7
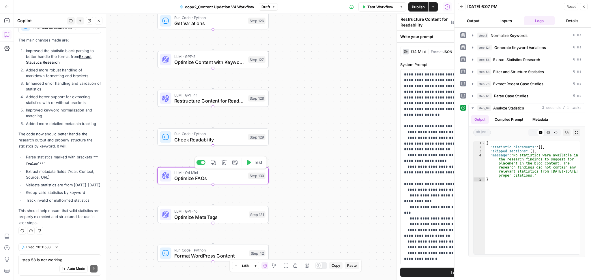
type textarea "Optimize FAQs"
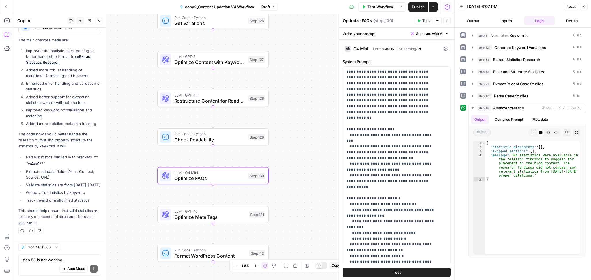
click at [362, 47] on div "O4 Mini" at bounding box center [360, 49] width 15 height 4
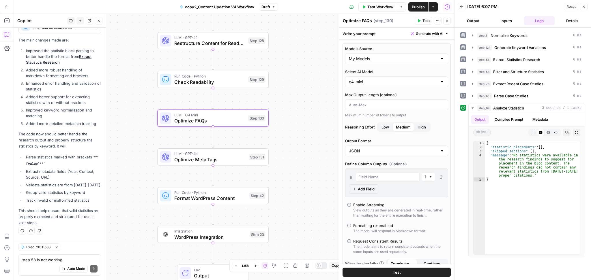
drag, startPoint x: 296, startPoint y: 134, endPoint x: 297, endPoint y: 74, distance: 60.0
click at [297, 74] on div "Workflow Set Inputs Inputs Run Code · Python Normalize Keywords Step 1 LLM · GP…" at bounding box center [234, 147] width 440 height 267
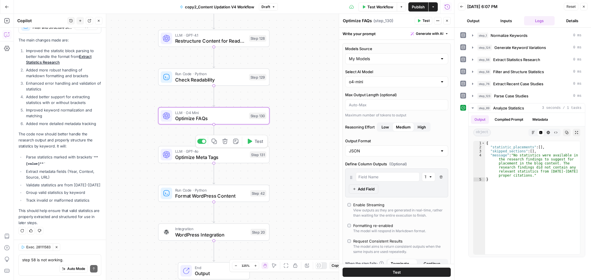
click at [222, 162] on div "LLM · GPT-4o Optimize Meta Tags Step 131 Copy step Delete step Add Note Test" at bounding box center [213, 154] width 111 height 17
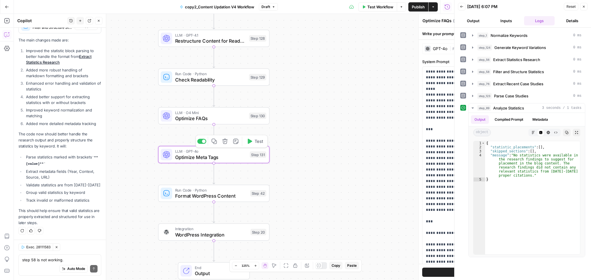
type textarea "Optimize Meta Tags"
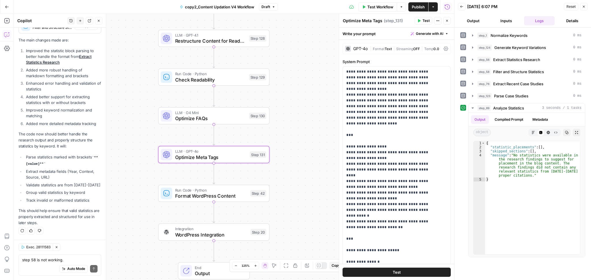
click at [353, 53] on div "GPT-4o | Format Text | Streaming OFF | Temp 0.0" at bounding box center [396, 48] width 108 height 11
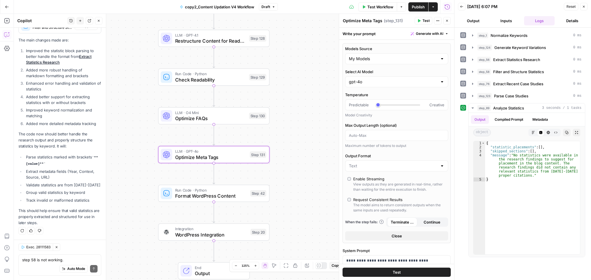
drag, startPoint x: 311, startPoint y: 106, endPoint x: 314, endPoint y: 51, distance: 55.2
click at [314, 51] on div "Workflow Set Inputs Inputs Run Code · Python Normalize Keywords Step 1 LLM · GP…" at bounding box center [234, 147] width 440 height 267
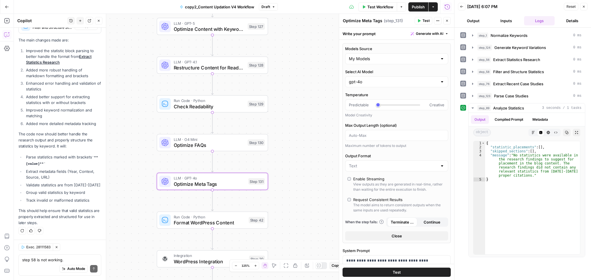
drag, startPoint x: 292, startPoint y: 123, endPoint x: 287, endPoint y: 205, distance: 82.1
click at [287, 205] on div "Workflow Set Inputs Inputs Run Code · Python Normalize Keywords Step 1 LLM · GP…" at bounding box center [234, 147] width 440 height 267
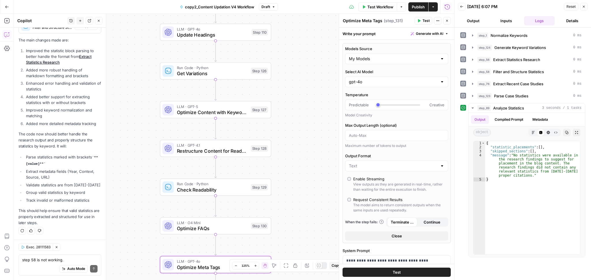
drag, startPoint x: 306, startPoint y: 106, endPoint x: 310, endPoint y: 195, distance: 89.2
click at [310, 195] on div "Workflow Set Inputs Inputs Run Code · Python Normalize Keywords Step 1 LLM · GP…" at bounding box center [234, 147] width 440 height 267
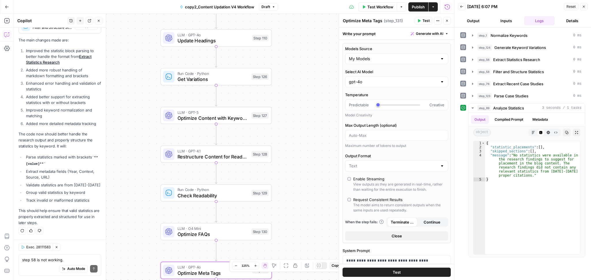
click at [310, 195] on div "Workflow Set Inputs Inputs Run Code · Python Normalize Keywords Step 1 LLM · GP…" at bounding box center [234, 147] width 440 height 267
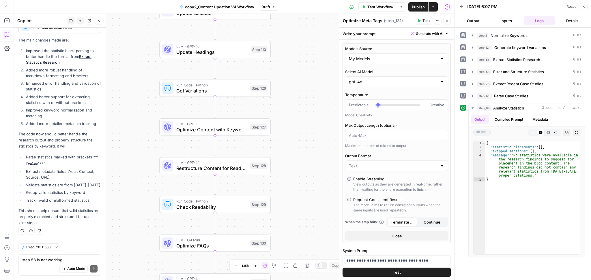
drag, startPoint x: 310, startPoint y: 147, endPoint x: 309, endPoint y: 158, distance: 11.6
click at [309, 158] on div "Workflow Set Inputs Inputs Run Code · Python Normalize Keywords Step 1 LLM · GP…" at bounding box center [234, 147] width 440 height 267
drag, startPoint x: 299, startPoint y: 125, endPoint x: 296, endPoint y: 152, distance: 27.3
click at [296, 152] on div "Workflow Set Inputs Inputs Run Code · Python Normalize Keywords Step 1 LLM · GP…" at bounding box center [234, 147] width 440 height 267
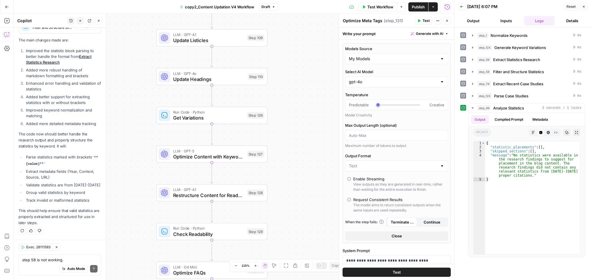
drag, startPoint x: 296, startPoint y: 152, endPoint x: 291, endPoint y: 237, distance: 84.7
click at [291, 237] on div "Workflow Set Inputs Inputs Run Code · Python Normalize Keywords Step 1 LLM · GP…" at bounding box center [234, 147] width 440 height 267
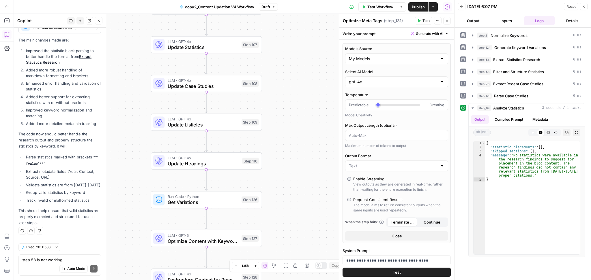
drag, startPoint x: 301, startPoint y: 89, endPoint x: 301, endPoint y: 204, distance: 115.4
click at [301, 204] on div "Workflow Set Inputs Inputs Run Code · Python Normalize Keywords Step 1 LLM · GP…" at bounding box center [234, 147] width 440 height 267
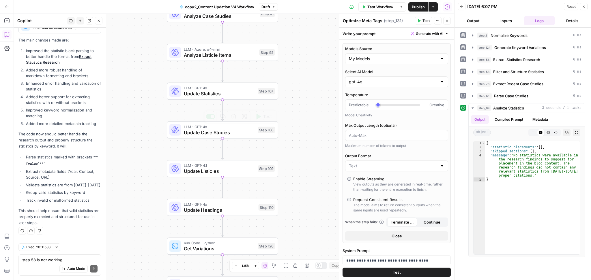
drag, startPoint x: 289, startPoint y: 176, endPoint x: 306, endPoint y: 107, distance: 71.0
click at [306, 107] on div "Workflow Set Inputs Inputs Run Code · Python Normalize Keywords Step 1 LLM · GP…" at bounding box center [234, 147] width 440 height 267
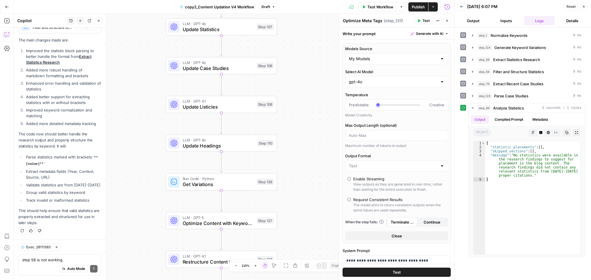
drag, startPoint x: 293, startPoint y: 186, endPoint x: 291, endPoint y: 115, distance: 71.9
click at [291, 115] on div "Workflow Set Inputs Inputs Run Code · Python Normalize Keywords Step 1 LLM · GP…" at bounding box center [234, 147] width 440 height 267
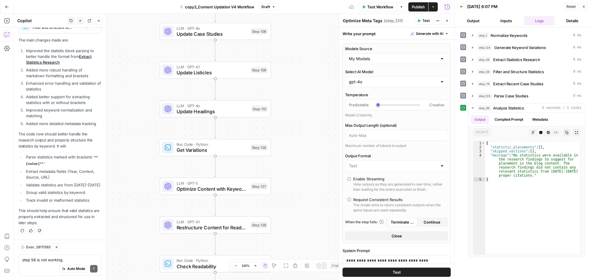
drag, startPoint x: 306, startPoint y: 167, endPoint x: 301, endPoint y: 140, distance: 27.2
click at [301, 140] on div "Workflow Set Inputs Inputs Run Code · Python Normalize Keywords Step 1 LLM · GP…" at bounding box center [234, 147] width 440 height 267
click at [37, 259] on textarea "step 58 is not working." at bounding box center [59, 260] width 75 height 6
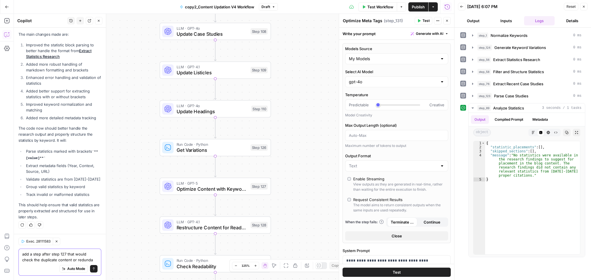
scroll to position [738, 0]
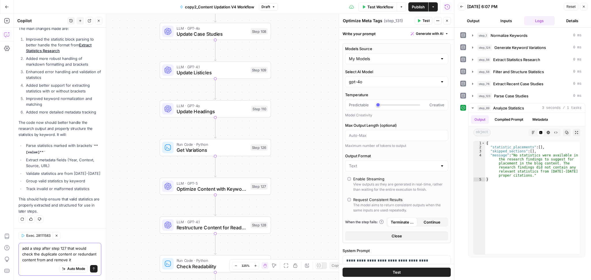
type textarea "add a step after step 127 that would check the duplicate content or redundant c…"
drag, startPoint x: 290, startPoint y: 90, endPoint x: 290, endPoint y: 71, distance: 19.3
click at [290, 71] on div "Workflow Set Inputs Inputs Run Code · Python Normalize Keywords Step 1 LLM · GP…" at bounding box center [234, 147] width 440 height 267
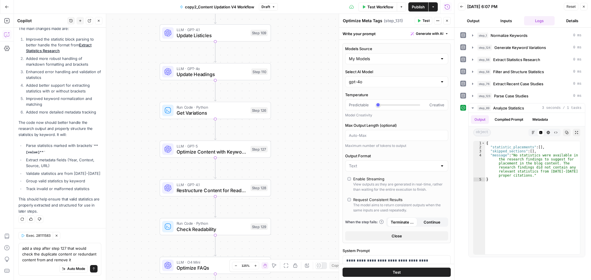
drag, startPoint x: 298, startPoint y: 188, endPoint x: 298, endPoint y: 170, distance: 17.9
click at [298, 170] on div "Workflow Set Inputs Inputs Run Code · Python Normalize Keywords Step 1 LLM · GP…" at bounding box center [234, 147] width 440 height 267
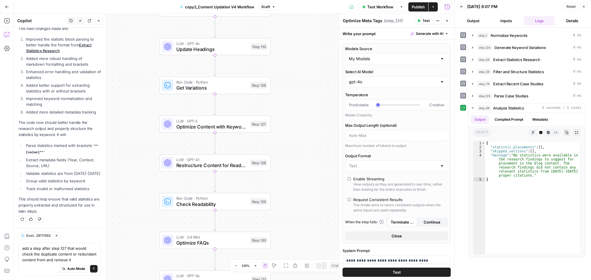
drag, startPoint x: 288, startPoint y: 203, endPoint x: 288, endPoint y: 177, distance: 25.4
click at [288, 177] on div "Workflow Set Inputs Inputs Run Code · Python Normalize Keywords Step 1 LLM · GP…" at bounding box center [234, 147] width 440 height 267
click at [459, 4] on button "Back" at bounding box center [462, 7] width 8 height 8
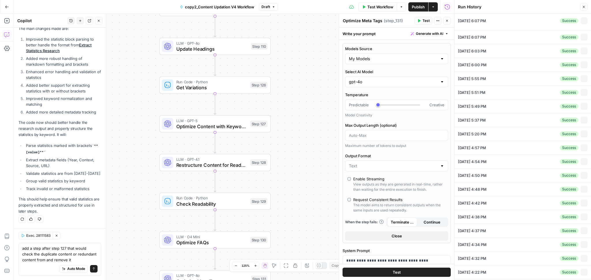
type input "https://qubit.capital/blog/top-retail-vc-firms"
type input "---_acf_changed: false_yoast_wpseo_title: Top Retail VC Firms to Watch and Secu…"
type input "Top VC Firms Investing in Retail Startups"
type input "8628"
type input "1"
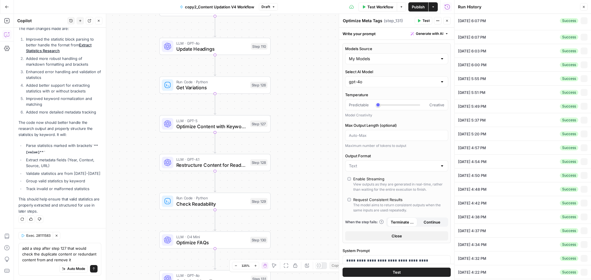
type textarea "venture capital retail, retail venture capital, retail vc"
type textarea "<p>Retail startups are poised for a transformative year in 2025, fueled by a su…"
type textarea "--- faq: - question: What are the top retail VC firms in 2025? answer: The repo…"
type textarea "top-retail-vc-firms"
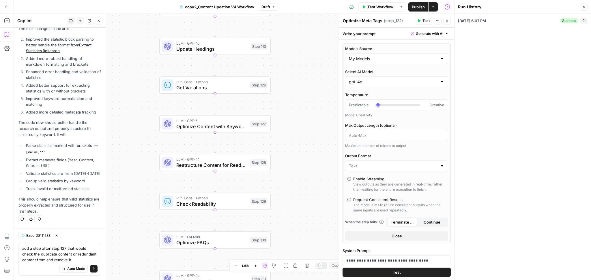
type input "---_acf_changed: false_yoast_wpseo_title: Top Retail VC Firms to Watch and Secu…"
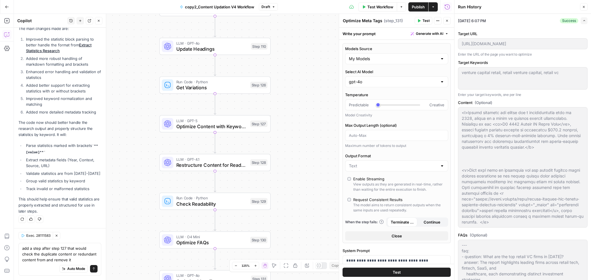
click at [446, 8] on icon "button" at bounding box center [447, 7] width 6 height 6
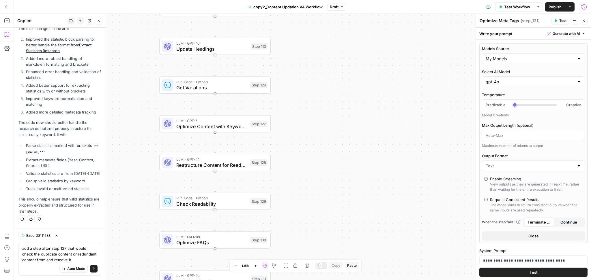
click at [581, 10] on button "Run History" at bounding box center [583, 6] width 9 height 9
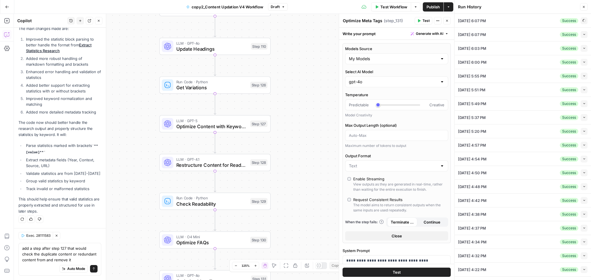
type input "https://qubit.capital/blog/top-retail-vc-firms"
type input "---_acf_changed: false_yoast_wpseo_title: Top Retail VC Firms to Watch and Secu…"
type input "Top VC Firms Investing in Retail Startups"
type input "8628"
type input "1"
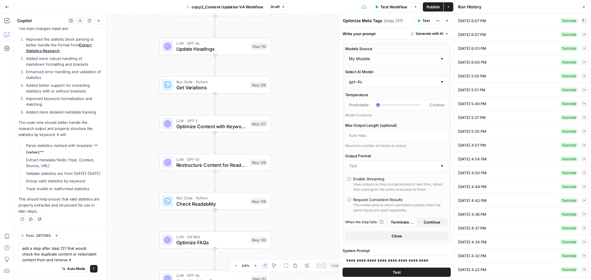
type textarea "venture capital retail, retail venture capital, retail vc"
type textarea "<p>Retail startups are poised for a transformative year in 2025, fueled by a su…"
type textarea "--- faq: - question: What are the top retail VC firms in 2025? answer: The repo…"
type textarea "top-retail-vc-firms"
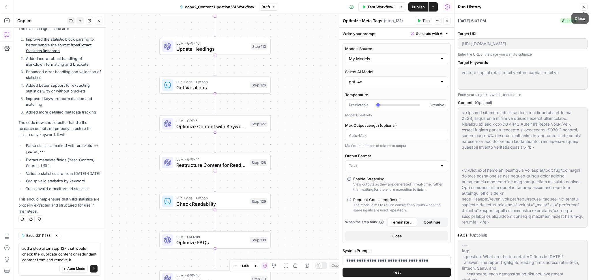
type input "---_acf_changed: false_yoast_wpseo_title: Top Retail VC Firms to Watch and Secu…"
click at [580, 19] on button "Expand" at bounding box center [583, 20] width 7 height 7
type input "---_acf_changed: false_yoast_wpseo_title: Top Retail VC Firms to Watch and Secu…"
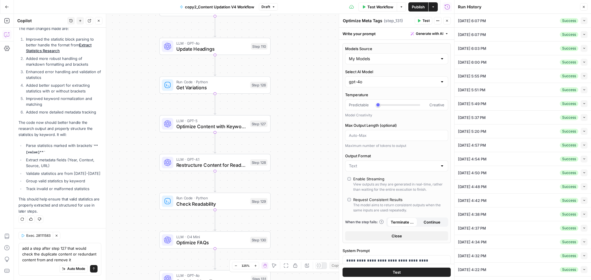
click at [544, 49] on div "08/27/25 at 6:03 PM Success Collapse" at bounding box center [523, 49] width 130 height 14
click at [580, 47] on button "Collapse" at bounding box center [583, 48] width 7 height 7
type input "---_acf_changed: false_yoast_wpseo_title: Top Retail VC Firms to Watch and Secu…"
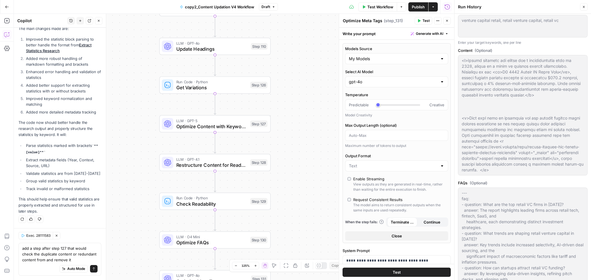
type input "---_acf_changed: false_yoast_wpseo_title: Top Retail VC Firms to Watch and Secu…"
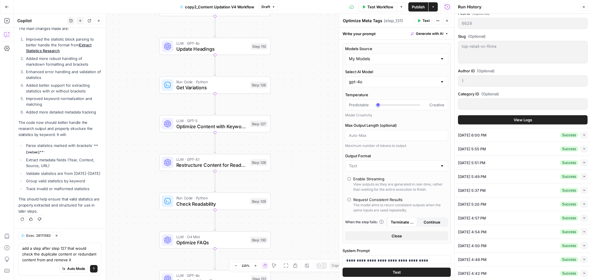
scroll to position [428, 0]
click at [518, 118] on span "View Logs" at bounding box center [523, 121] width 18 height 6
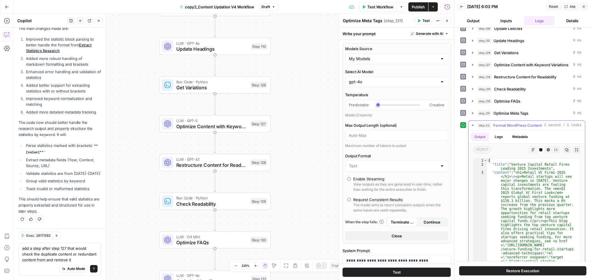
scroll to position [132, 0]
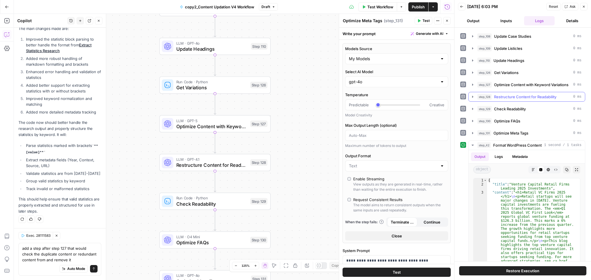
click at [541, 95] on span "Restructure Content for Readability" at bounding box center [525, 97] width 62 height 6
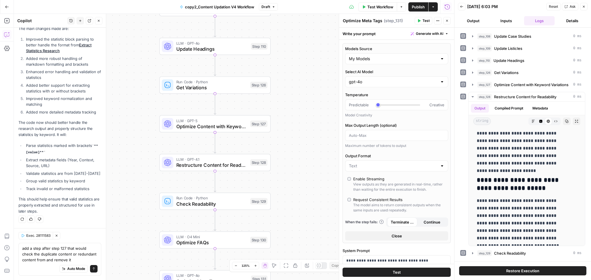
scroll to position [314, 0]
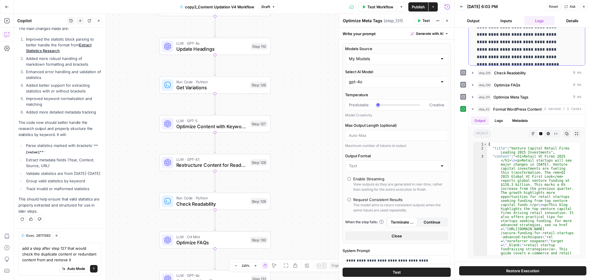
drag, startPoint x: 478, startPoint y: 137, endPoint x: 551, endPoint y: 59, distance: 107.4
copy div "**********"
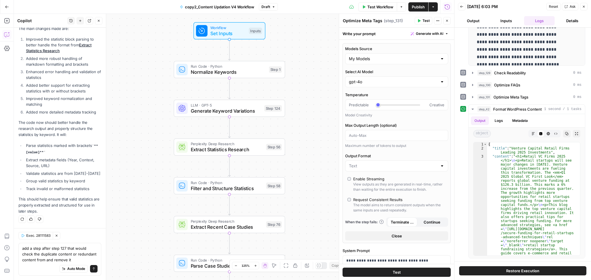
click at [93, 260] on div "add a step after step 127 that would check the duplicate content or redundant c…" at bounding box center [59, 259] width 83 height 33
click at [65, 252] on textarea "add a step after step 127 that would check the duplicate content or redundant c…" at bounding box center [59, 254] width 75 height 17
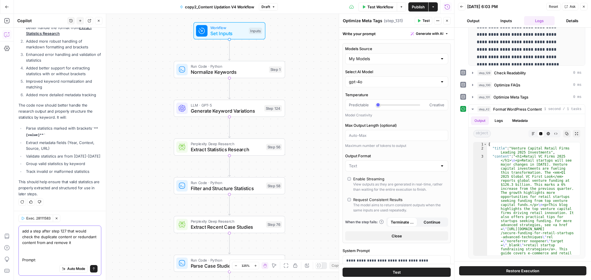
paste textarea "Prompt: *"You are an editor tasked with improving readability. Review the follo…"
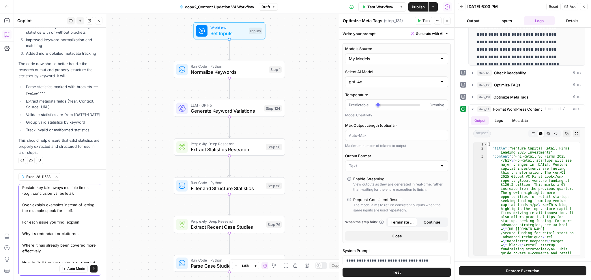
scroll to position [212, 0]
paste textarea "Redundant or Cluttered Content 1. Introduction (first three paragraphs) Problem…"
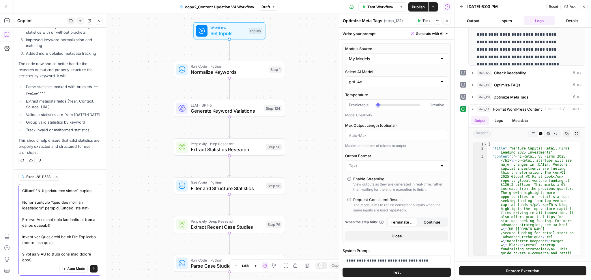
scroll to position [1470, 0]
paste textarea "pattern-spotting + structural logic: 1. Spotting Generic vs. Specific Tell: Whe…"
type textarea "add a step after step 127 that would check the duplicate content or redundant c…"
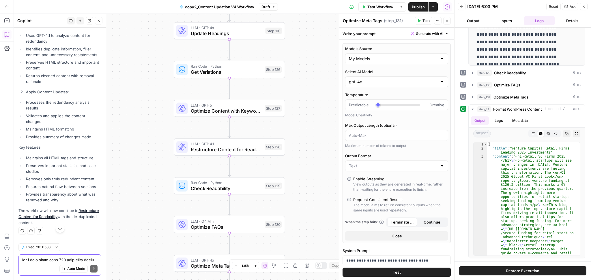
scroll to position [3516, 0]
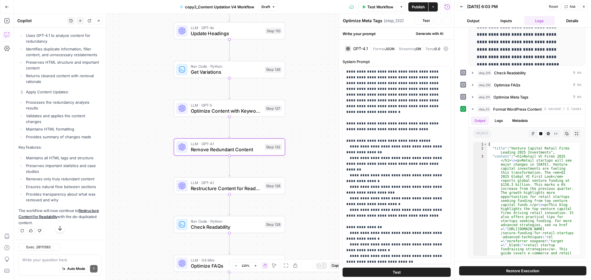
type textarea "Remove Redundant Content"
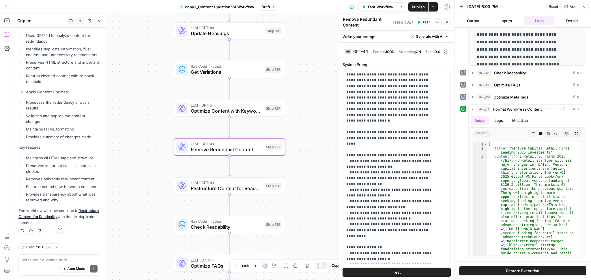
click at [359, 48] on div "GPT-4.1 | Format JSON | Streaming ON | Temp 0.0" at bounding box center [396, 51] width 108 height 11
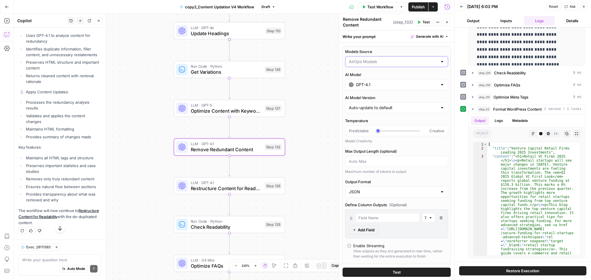
click at [371, 59] on input "Models Source" at bounding box center [393, 62] width 89 height 6
click at [375, 81] on span "My Models" at bounding box center [392, 84] width 85 height 6
type input "My Models"
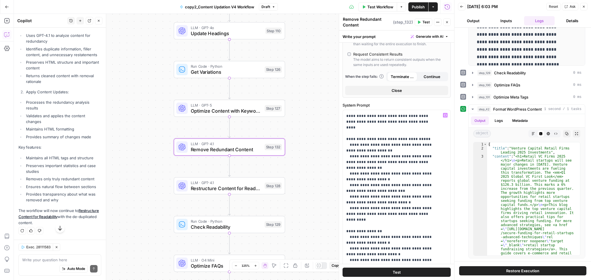
scroll to position [57, 0]
click at [364, 115] on p "**********" at bounding box center [390, 268] width 89 height 427
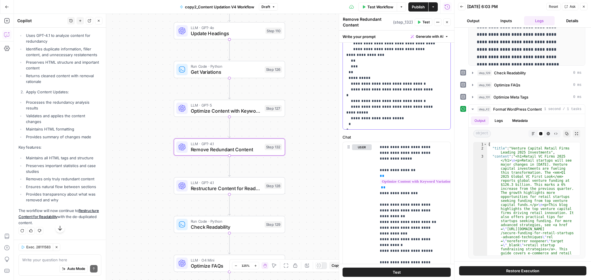
scroll to position [458, 0]
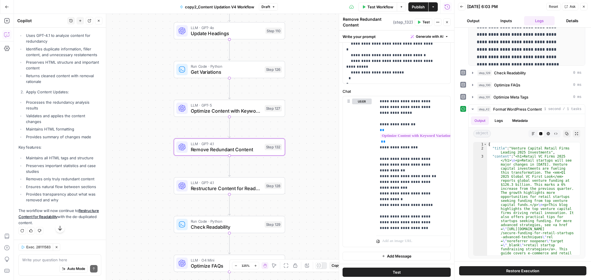
click at [424, 24] on span "Test" at bounding box center [425, 22] width 7 height 5
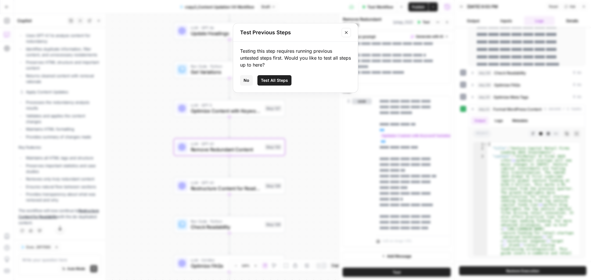
click at [280, 80] on span "Test All Steps" at bounding box center [274, 81] width 27 height 6
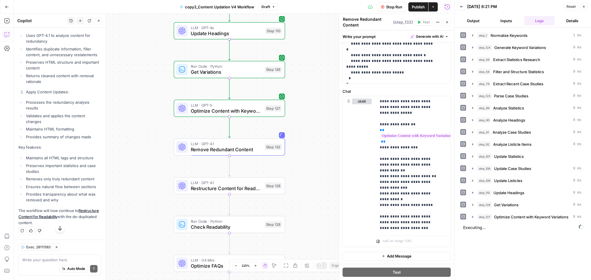
scroll to position [3624, 0]
drag, startPoint x: 302, startPoint y: 194, endPoint x: 303, endPoint y: 147, distance: 47.0
click at [303, 147] on div "Workflow Set Inputs Inputs Run Code · Python Normalize Keywords Step 1 LLM · GP…" at bounding box center [234, 147] width 440 height 267
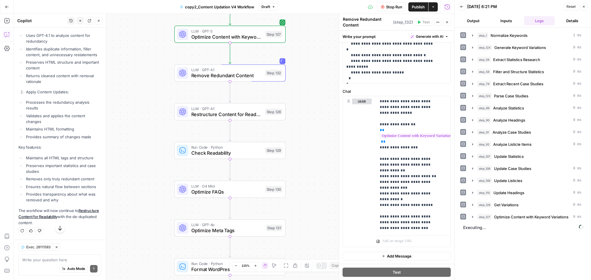
drag, startPoint x: 304, startPoint y: 199, endPoint x: 305, endPoint y: 146, distance: 53.1
click at [305, 146] on div "Workflow Set Inputs Inputs Run Code · Python Normalize Keywords Step 1 LLM · GP…" at bounding box center [234, 147] width 440 height 267
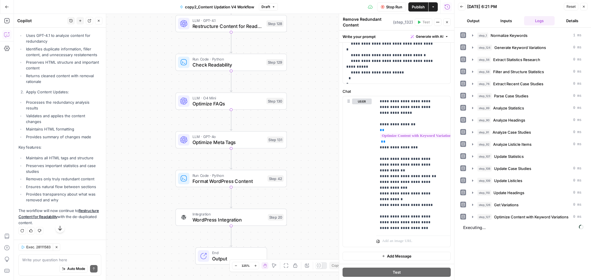
drag, startPoint x: 296, startPoint y: 207, endPoint x: 296, endPoint y: 145, distance: 62.9
click at [296, 145] on div "Workflow Set Inputs Inputs Run Code · Python Normalize Keywords Step 1 LLM · GP…" at bounding box center [234, 147] width 440 height 267
drag, startPoint x: 296, startPoint y: 145, endPoint x: 293, endPoint y: 194, distance: 49.1
click at [293, 194] on div "Workflow Set Inputs Inputs Run Code · Python Normalize Keywords Step 1 LLM · GP…" at bounding box center [234, 147] width 440 height 267
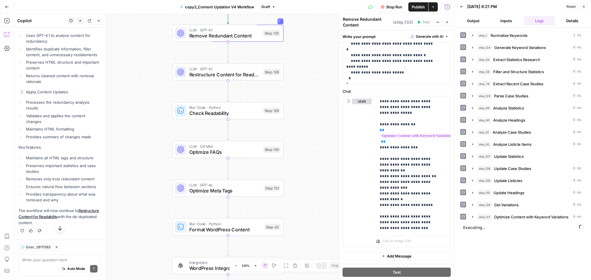
drag, startPoint x: 300, startPoint y: 137, endPoint x: 300, endPoint y: 161, distance: 24.5
click at [300, 161] on div "Workflow Set Inputs Inputs Run Code · Python Normalize Keywords Step 1 LLM · GP…" at bounding box center [234, 147] width 440 height 267
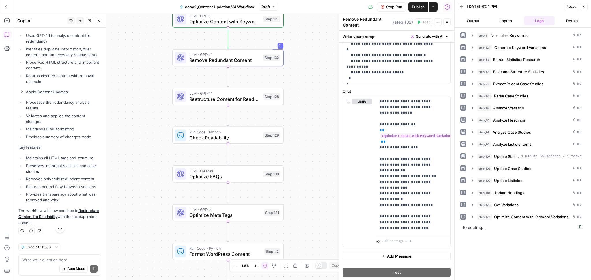
scroll to position [3553, 0]
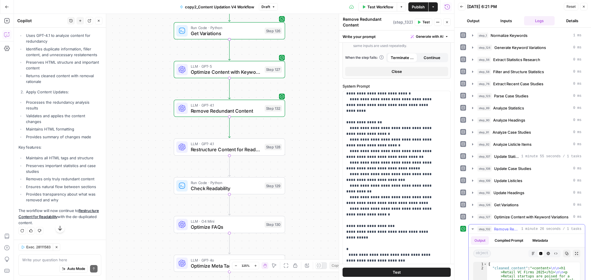
scroll to position [102, 0]
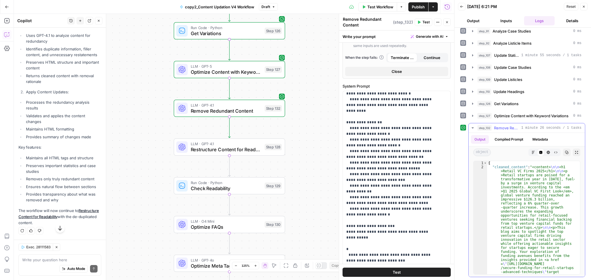
type textarea "**********"
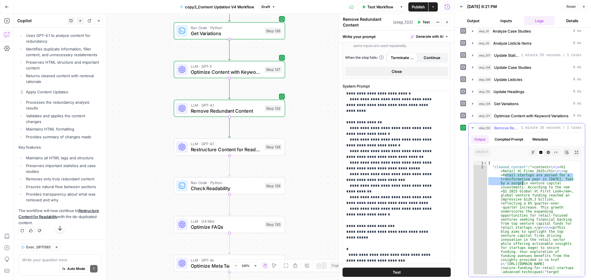
drag, startPoint x: 505, startPoint y: 175, endPoint x: 523, endPoint y: 185, distance: 21.1
drag, startPoint x: 523, startPoint y: 187, endPoint x: 555, endPoint y: 190, distance: 31.9
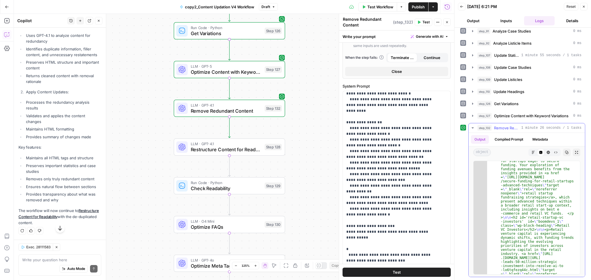
scroll to position [89, 0]
click at [529, 154] on button "Markdown" at bounding box center [533, 153] width 8 height 8
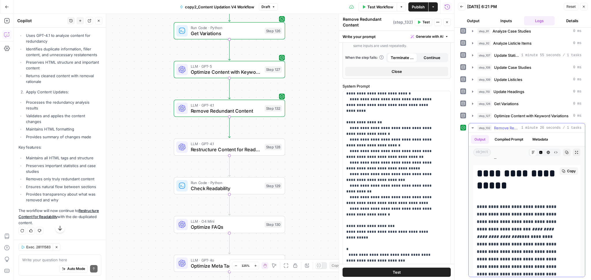
scroll to position [8, 0]
click at [527, 122] on div "**********" at bounding box center [522, 103] width 125 height 348
click at [526, 118] on span "Optimize Content with Keyword Variations" at bounding box center [531, 116] width 74 height 6
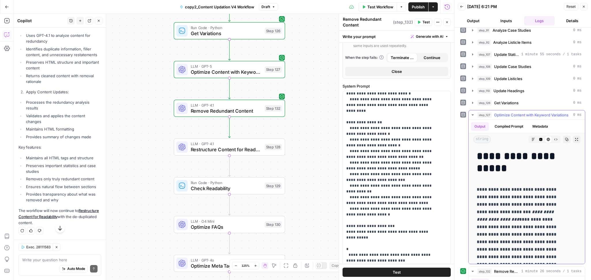
click at [526, 118] on span "Optimize Content with Keyword Variations" at bounding box center [531, 115] width 74 height 6
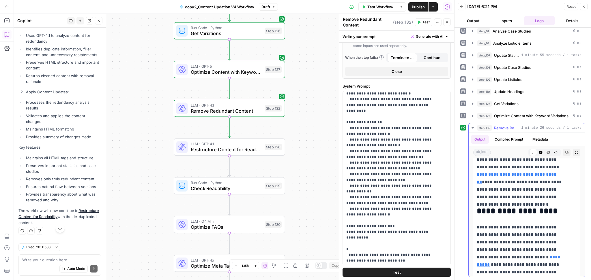
scroll to position [199, 0]
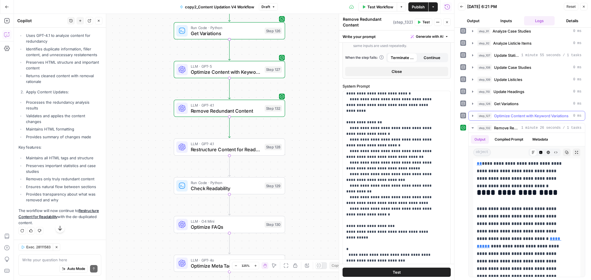
click at [514, 116] on span "Optimize Content with Keyword Variations" at bounding box center [531, 116] width 74 height 6
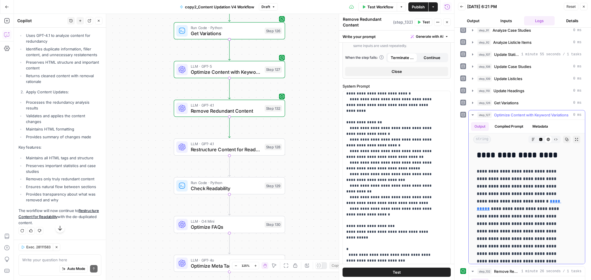
scroll to position [223, 0]
click at [515, 116] on span "Optimize Content with Keyword Variations" at bounding box center [531, 115] width 74 height 6
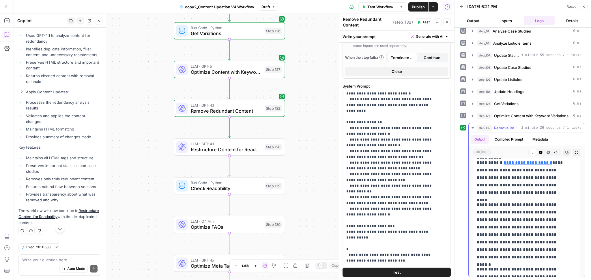
scroll to position [460, 0]
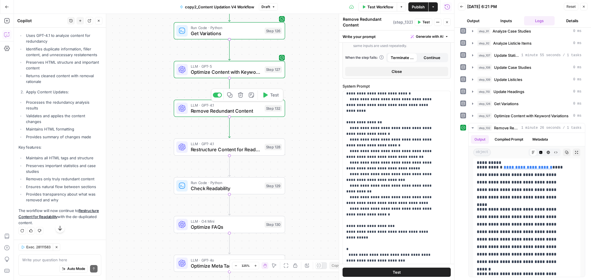
click at [218, 96] on div at bounding box center [219, 94] width 3 height 3
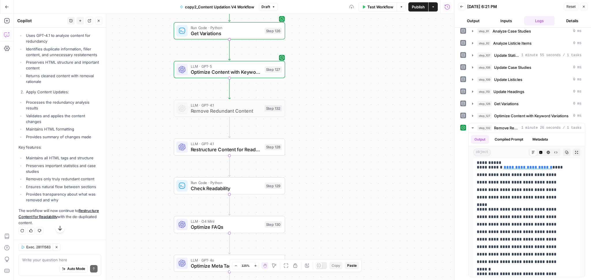
click at [352, 167] on div "Workflow Set Inputs Inputs Run Code · Python Normalize Keywords Step 1 LLM · GP…" at bounding box center [234, 147] width 440 height 267
click at [416, 4] on span "Publish" at bounding box center [418, 7] width 13 height 6
